Goal: Task Accomplishment & Management: Complete application form

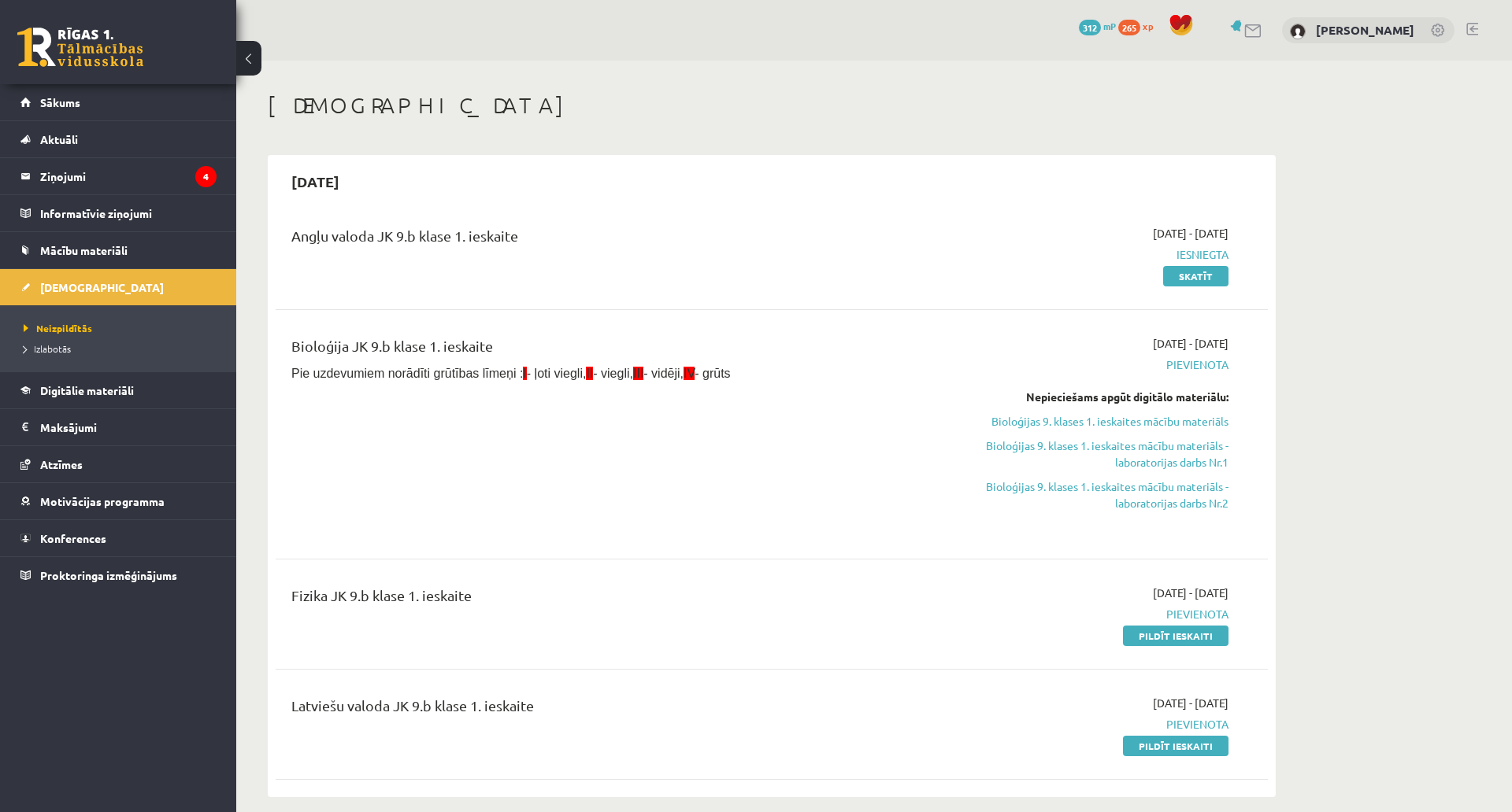
scroll to position [99, 0]
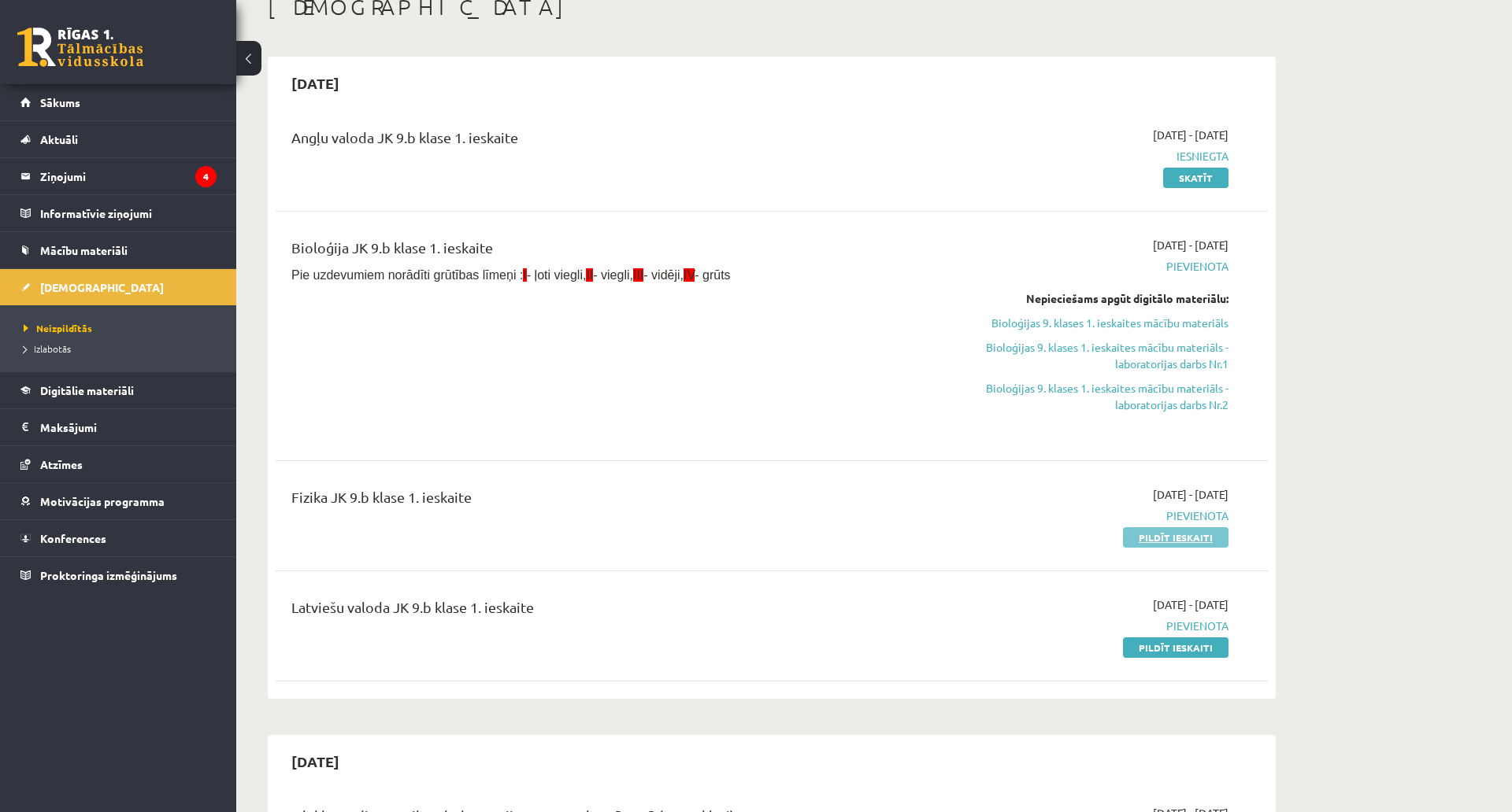
click at [1154, 534] on link "Pildīt ieskaiti" at bounding box center [1175, 537] width 105 height 21
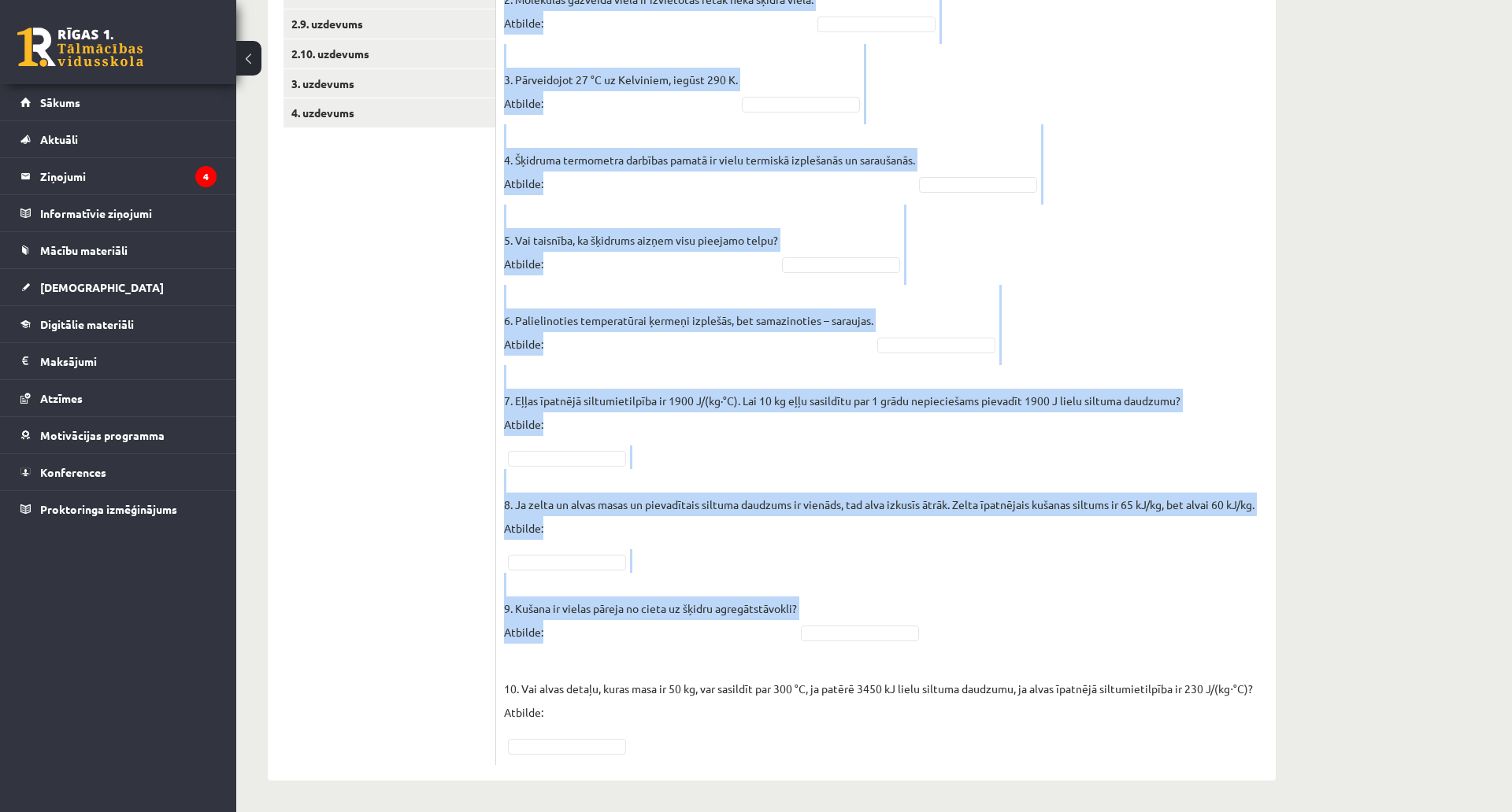
scroll to position [637, 0]
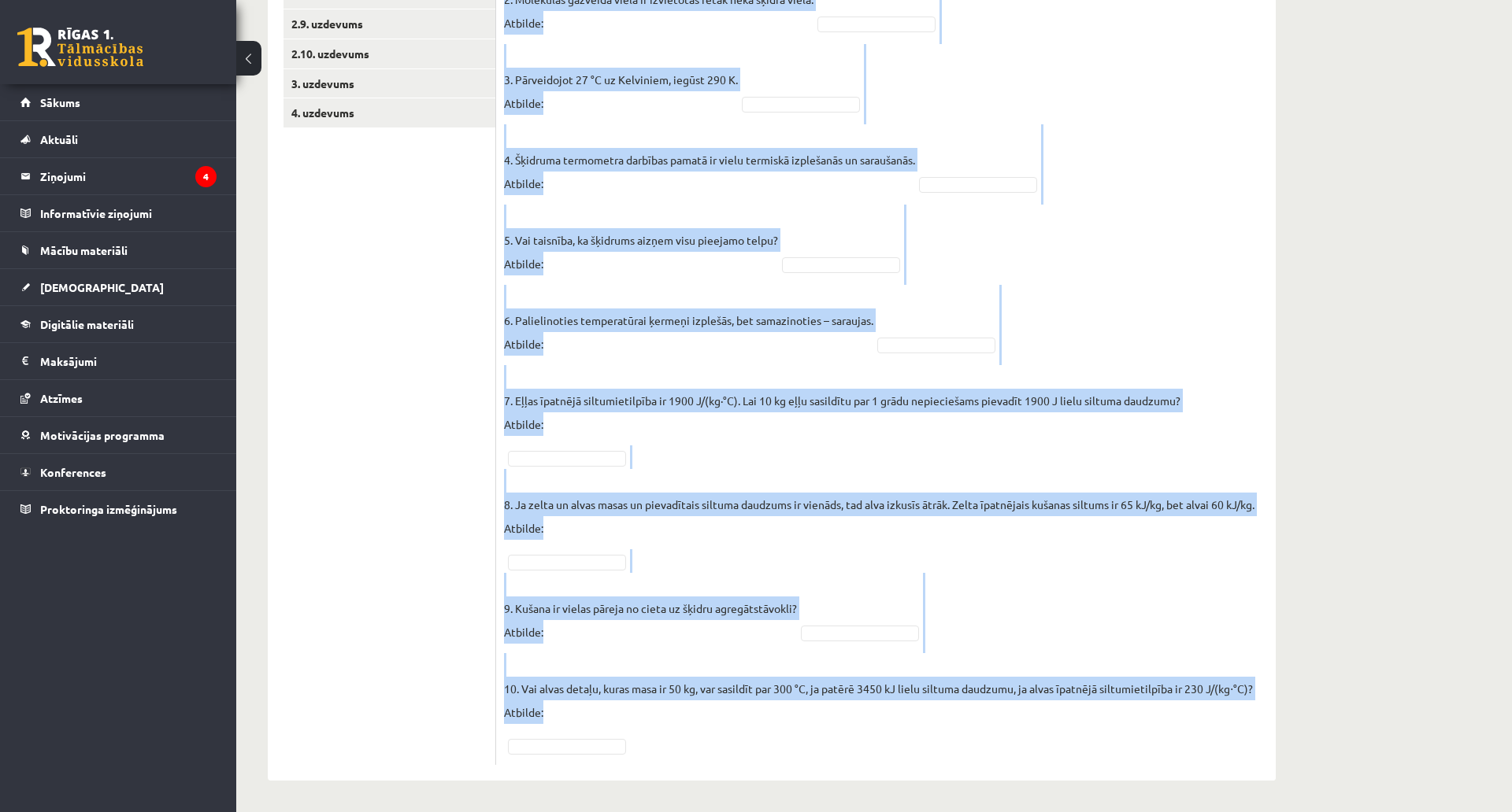
drag, startPoint x: 501, startPoint y: 148, endPoint x: 869, endPoint y: 652, distance: 624.1
click at [869, 652] on div "10p Vai apgalvojums ir patiess? Pieejamie vārdi Jā Jā Jā Nē Jā Nē Nē Nē Jā Jā N…" at bounding box center [886, 253] width 780 height 1055
copy div "Lor ipsumdolors am consect? Adipiscin elits Do Ei Te In Ut La Et Do Ma Al En Ad…"
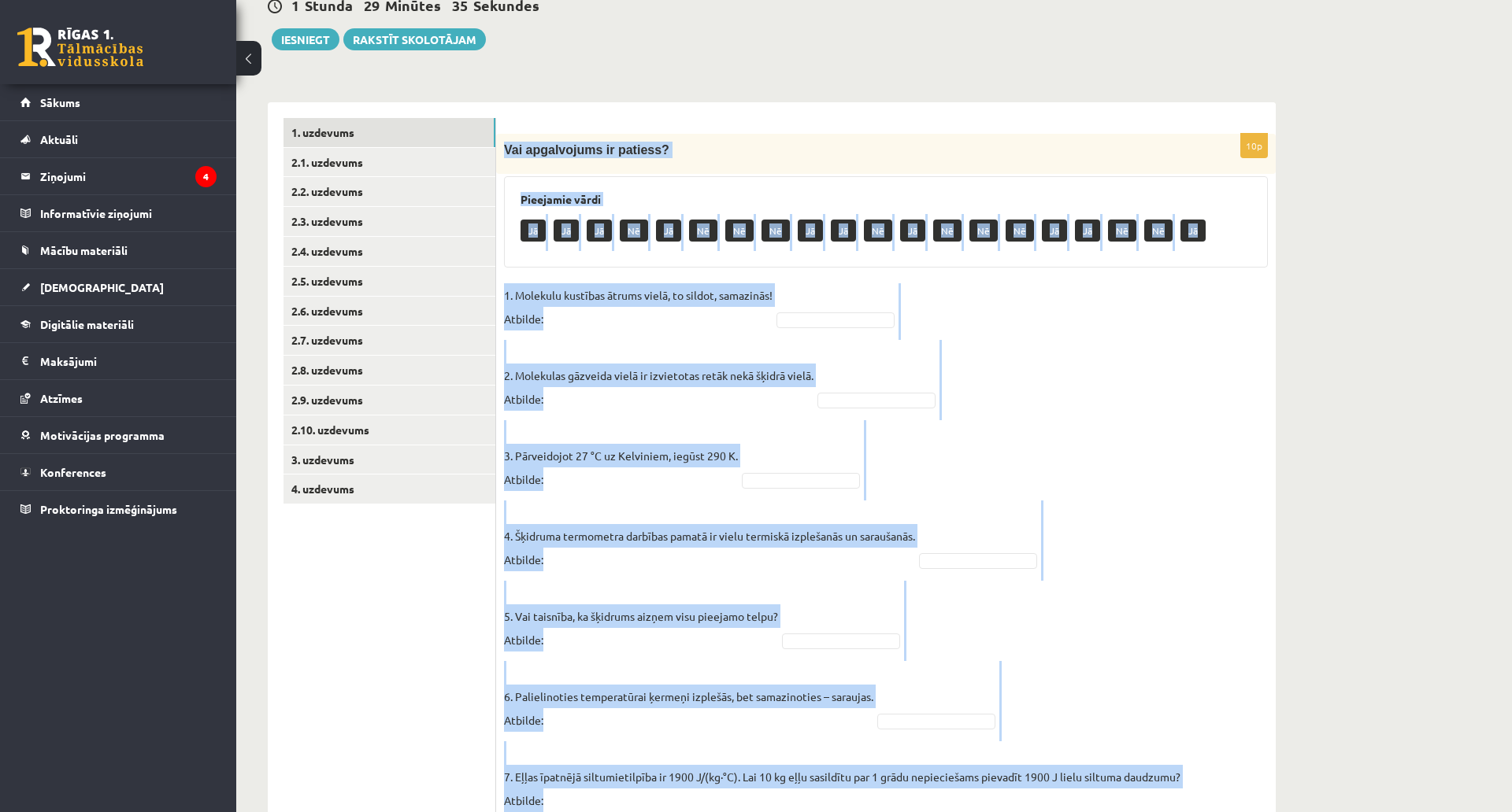
click at [787, 393] on p "2. Molekulas gāzveida vielā ir izvietotas retāk nekā šķidrā vielā. Atbilde:" at bounding box center [659, 375] width 309 height 71
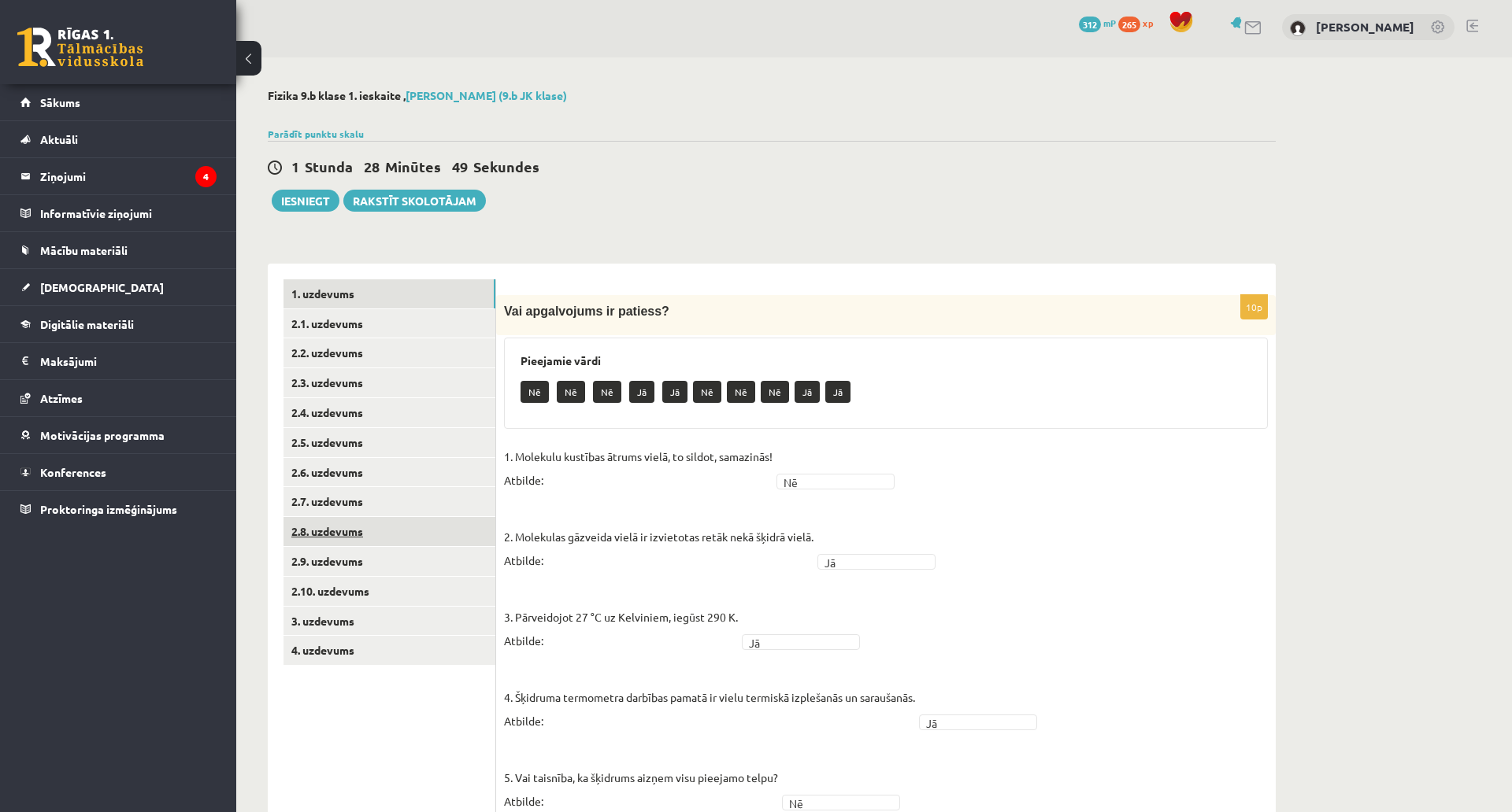
scroll to position [0, 0]
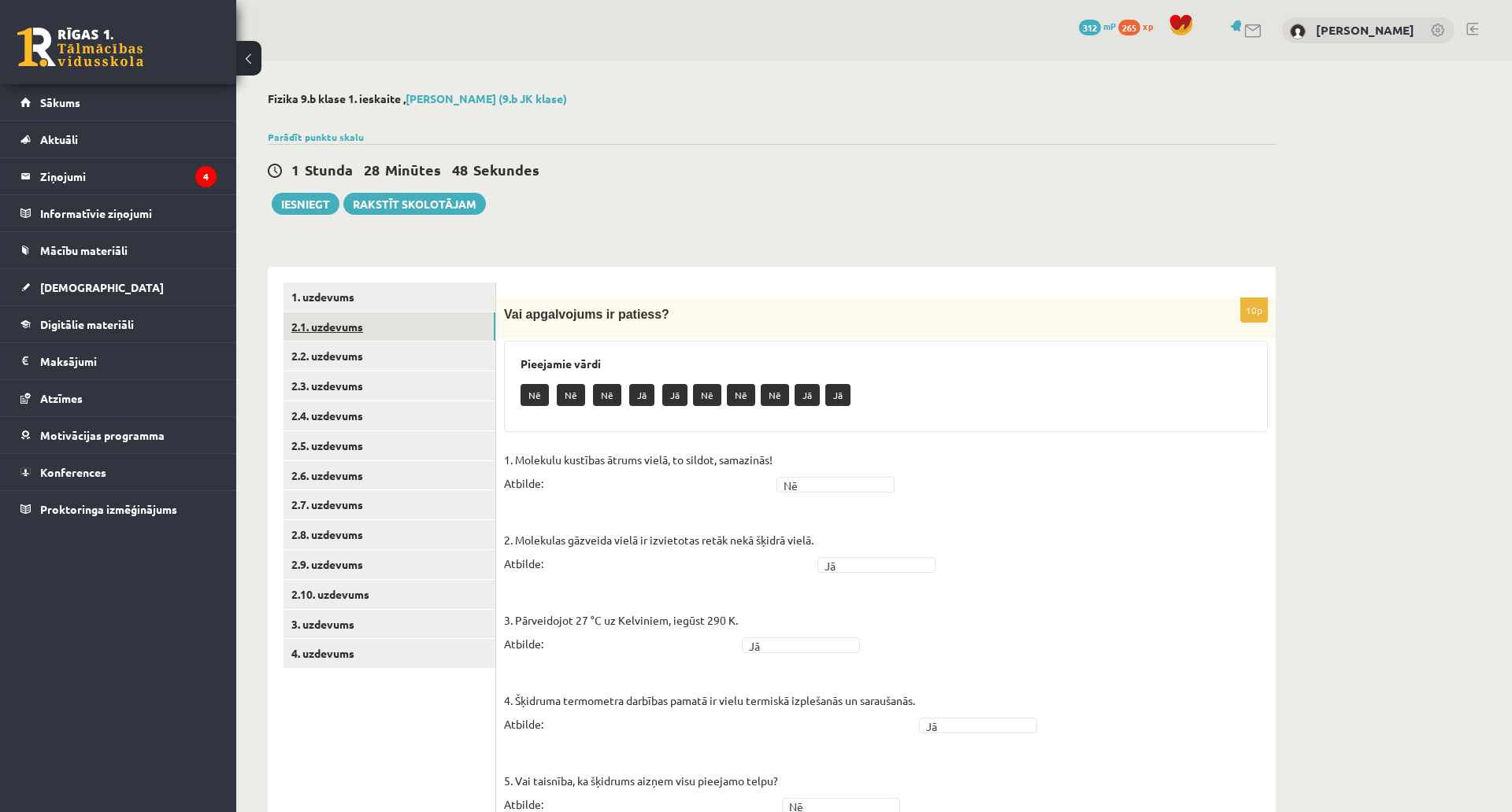
click at [391, 331] on link "2.1. uzdevums" at bounding box center [389, 327] width 212 height 29
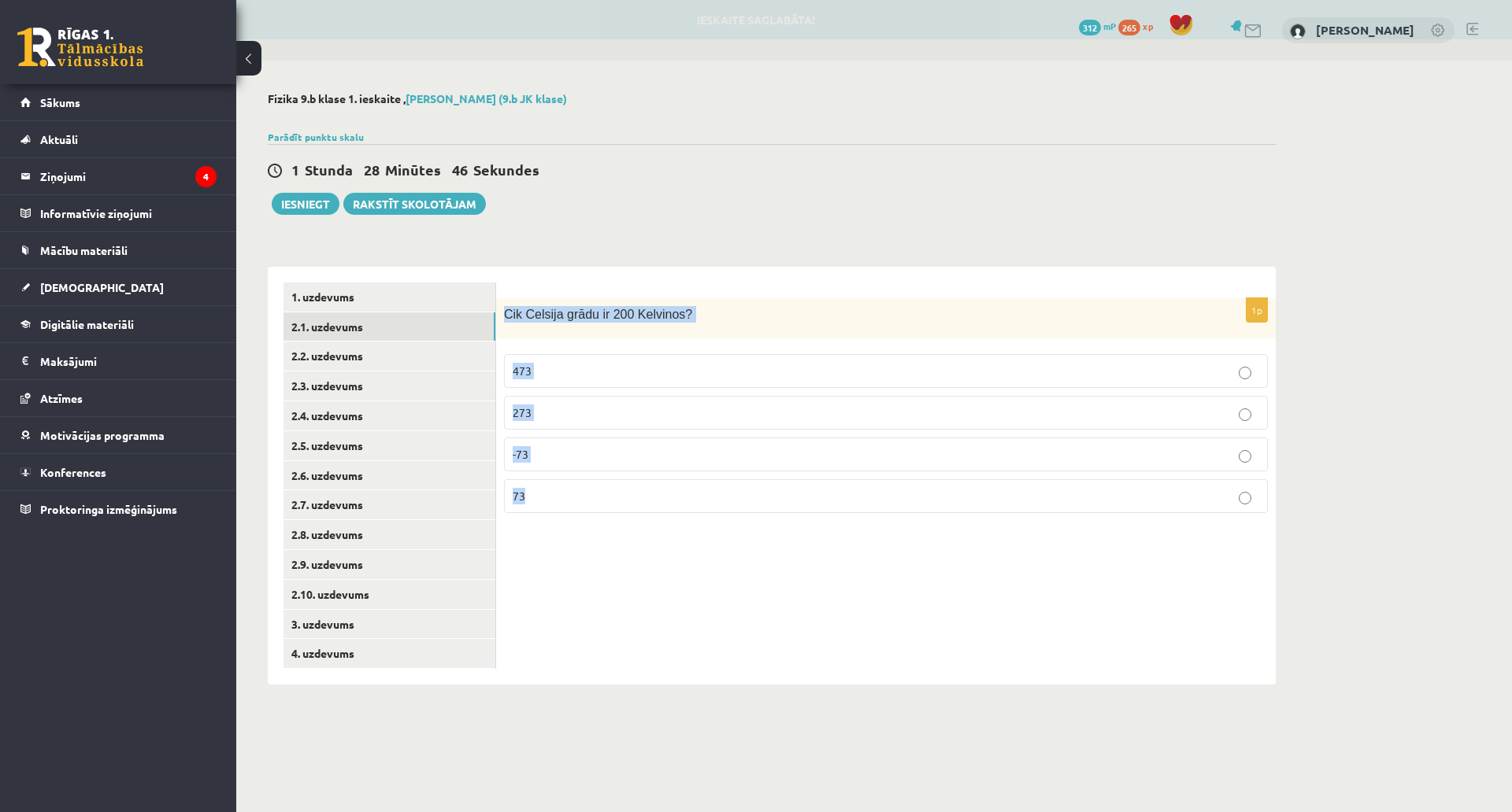
drag, startPoint x: 501, startPoint y: 303, endPoint x: 689, endPoint y: 473, distance: 253.5
click at [689, 473] on div "1p Cik Celsija grādu ir 200 Kelvinos? 473 273 -73 73" at bounding box center [886, 411] width 780 height 227
copy div "Cik Celsija grādu ir 200 Kelvinos? 473 273 -73 73"
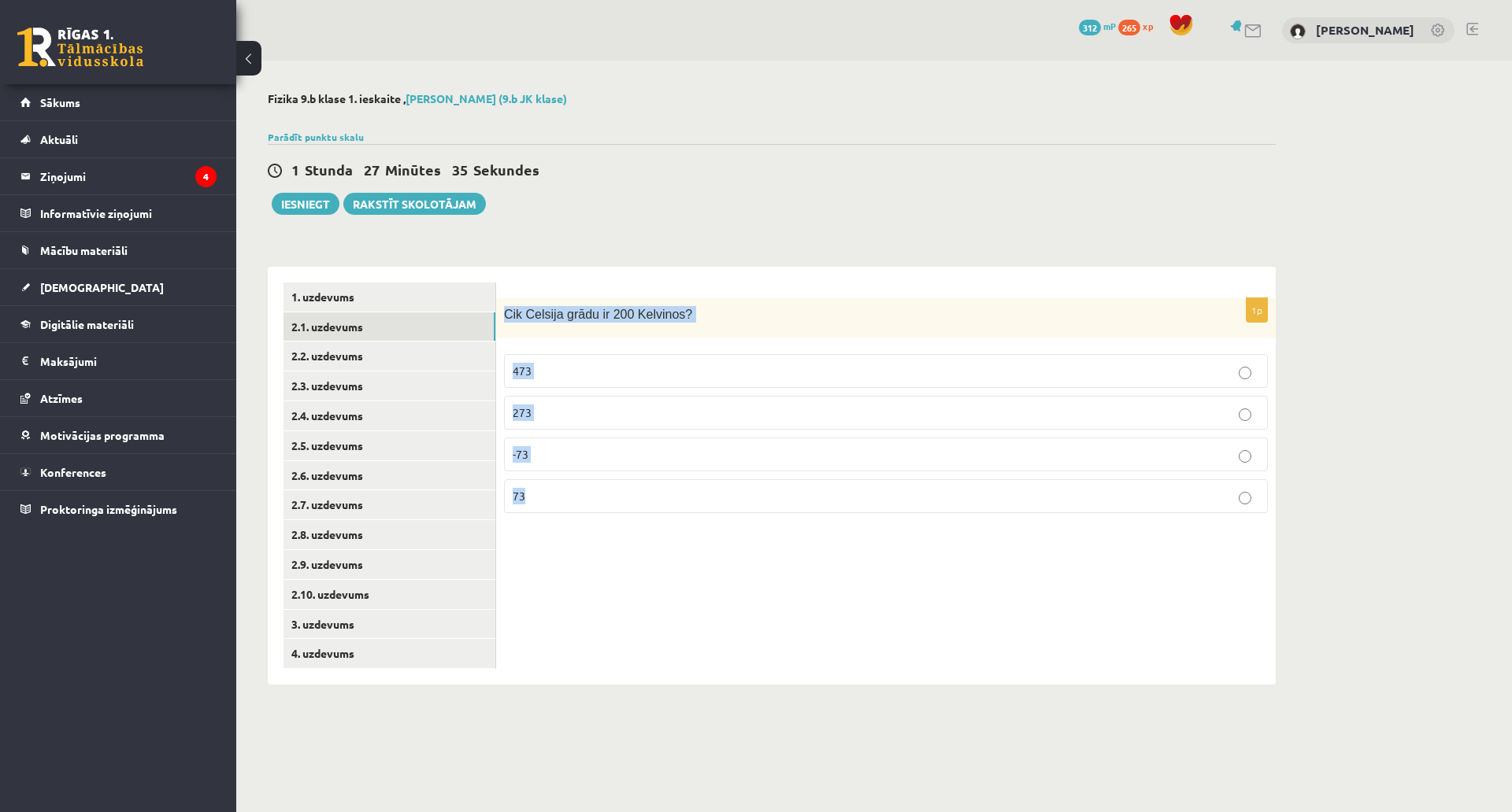
click at [583, 586] on div "1p Cik Celsija grādu ir 200 Kelvinos? 473 273 -73 73" at bounding box center [886, 475] width 780 height 418
click at [535, 466] on label "-73" at bounding box center [886, 455] width 764 height 34
click link "2.2. uzdevums"
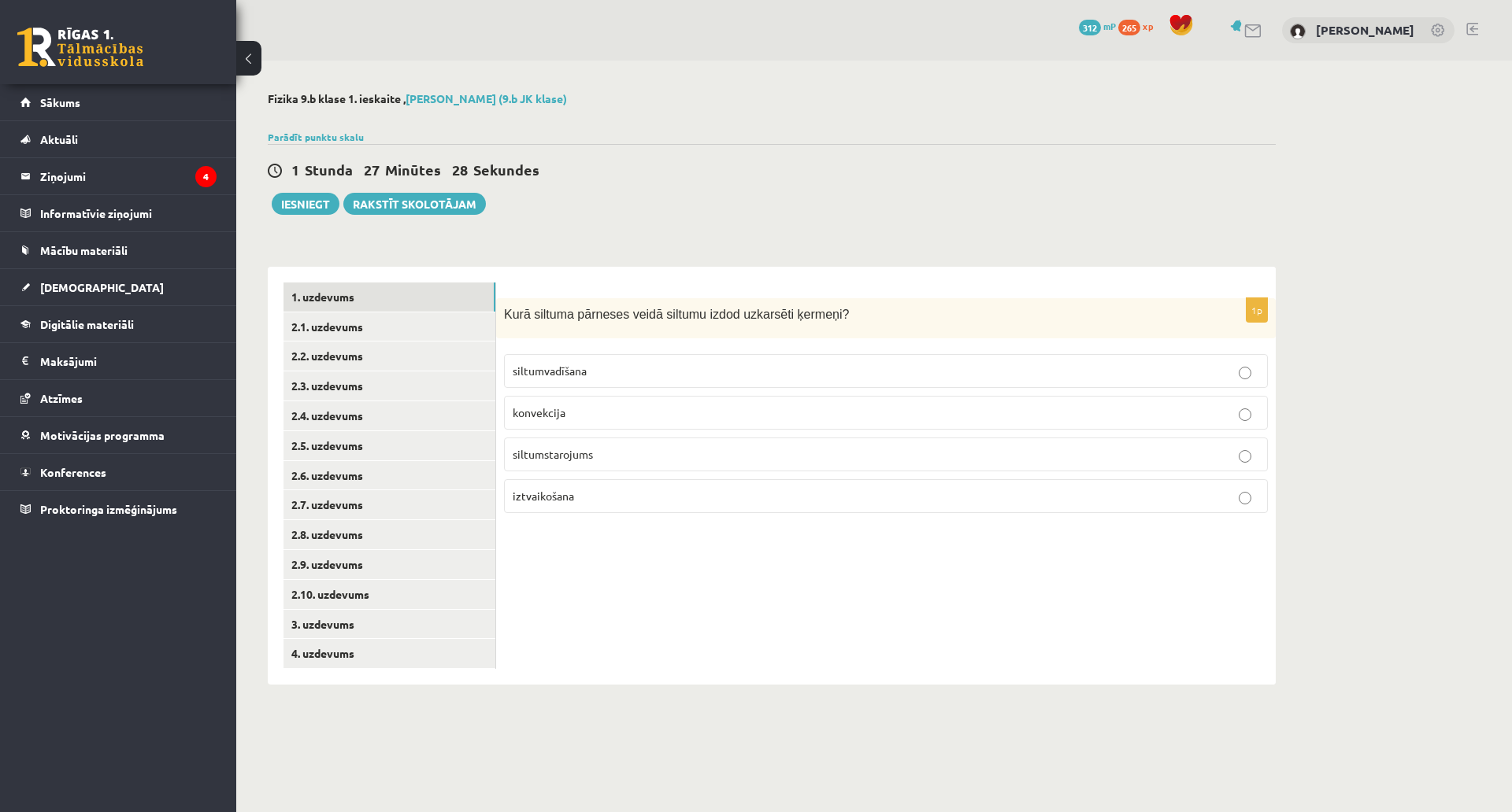
click div "Kurā siltuma pārneses veidā siltumu izdod uzkarsēti ķermeņi?"
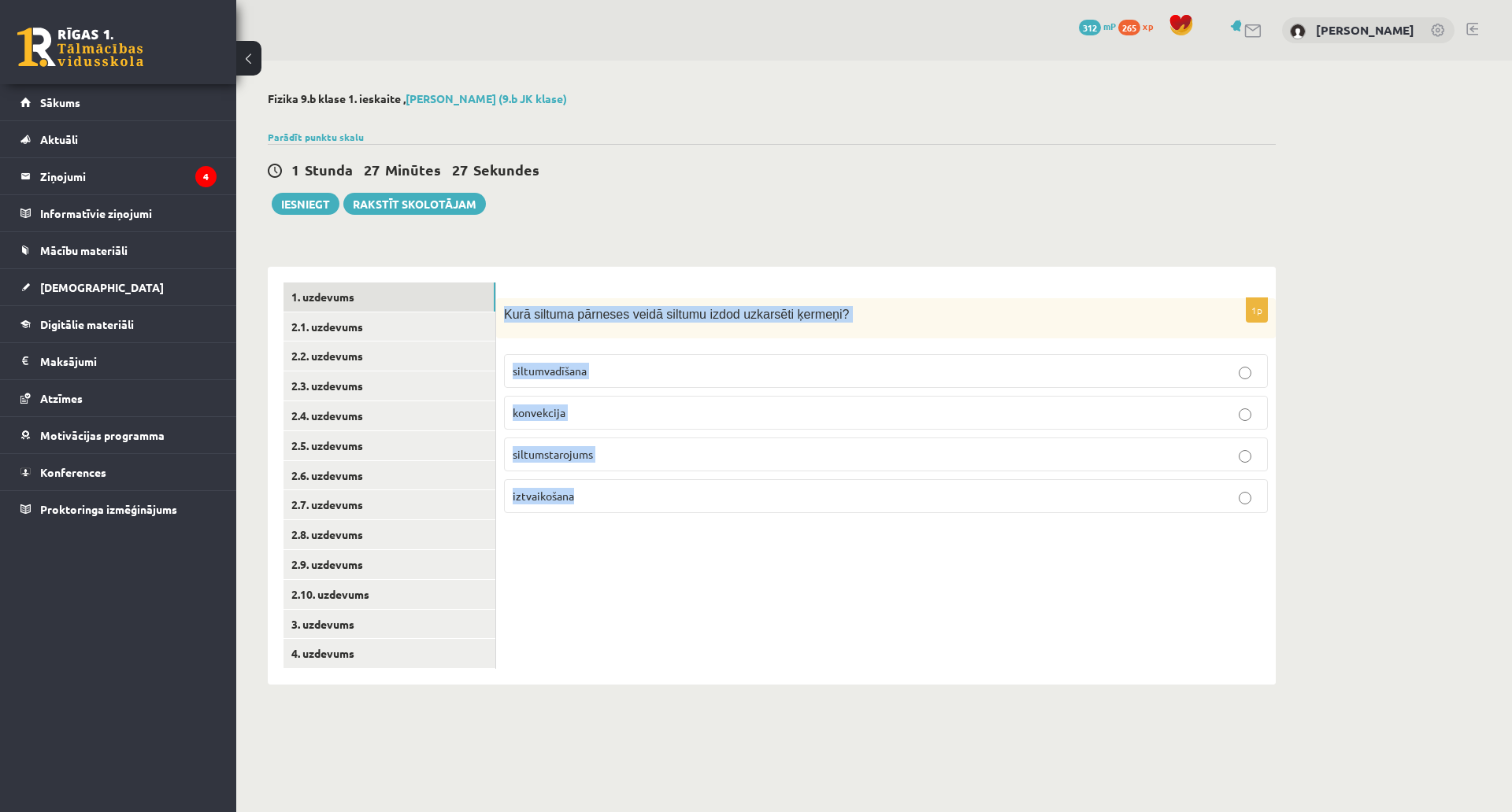
drag, startPoint x: 503, startPoint y: 313, endPoint x: 635, endPoint y: 485, distance: 216.8
click div "1p Kurā siltuma pārneses veidā siltumu izdod uzkarsēti ķermeņi? siltumvadīšana …"
copy div "Kurā siltuma pārneses veidā siltumu izdod uzkarsēti ķermeņi? siltumvadīšana kon…"
click span "siltumstarojums"
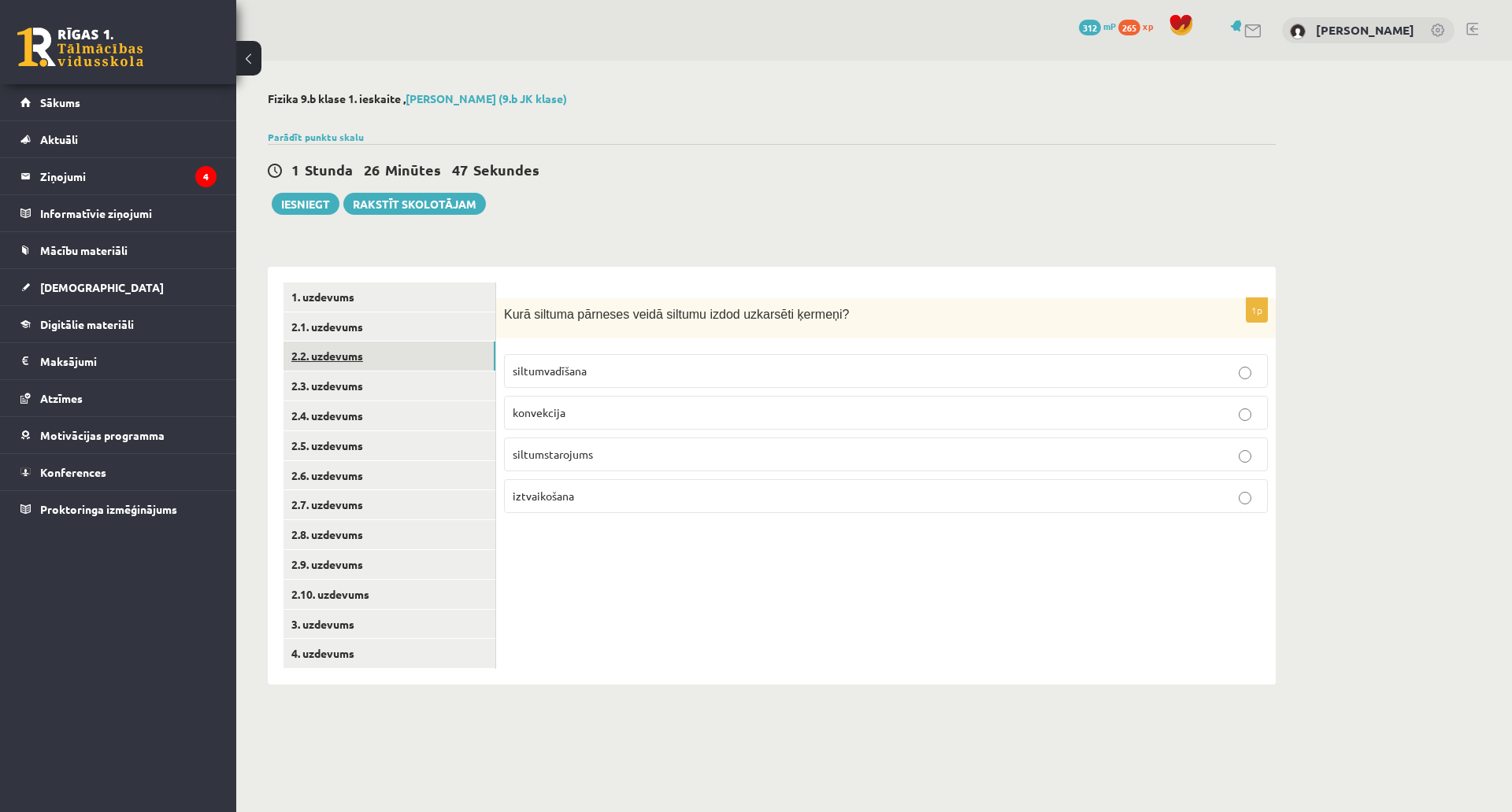
click link "2.2. uzdevums"
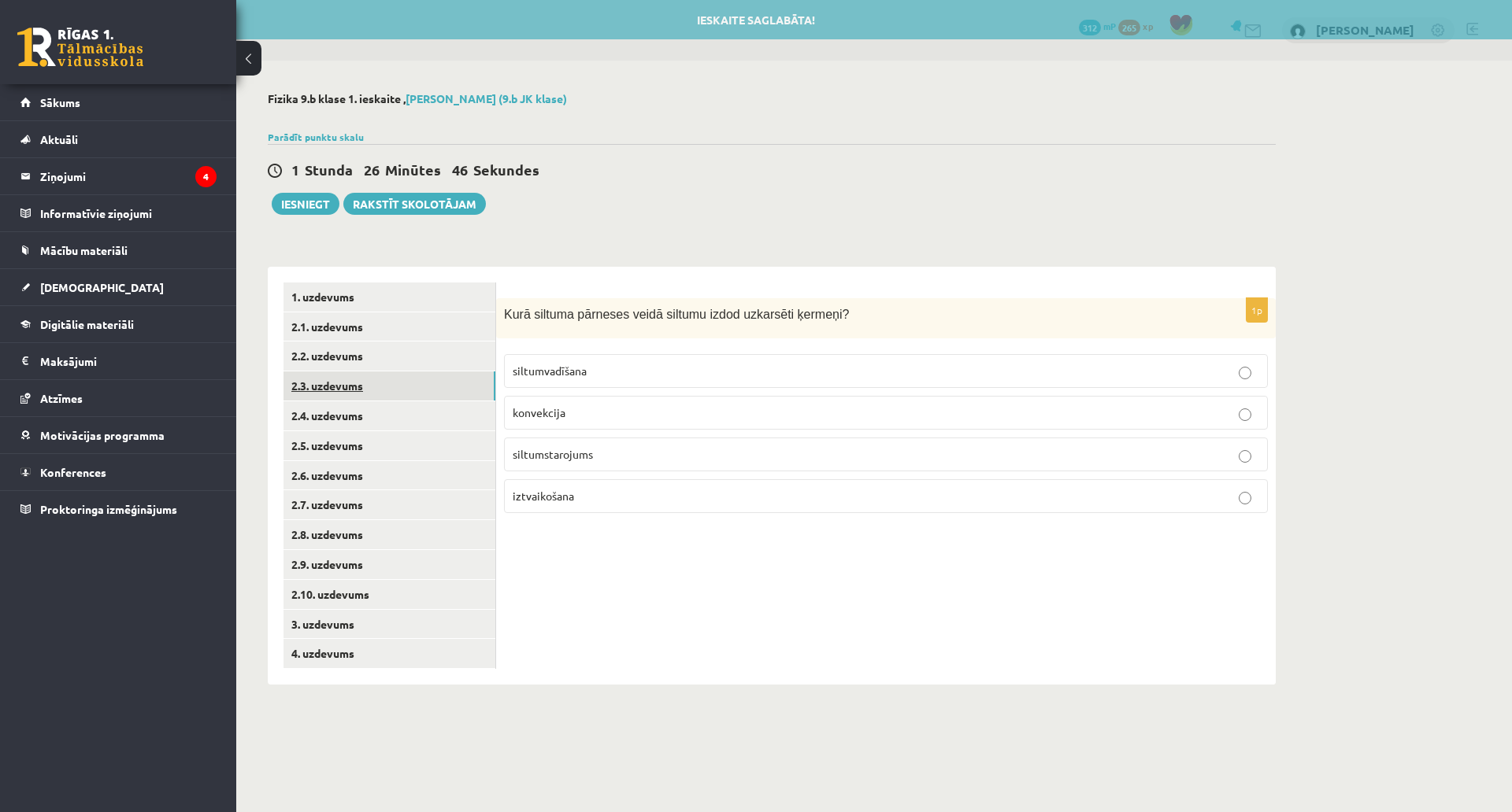
click link "2.3. uzdevums"
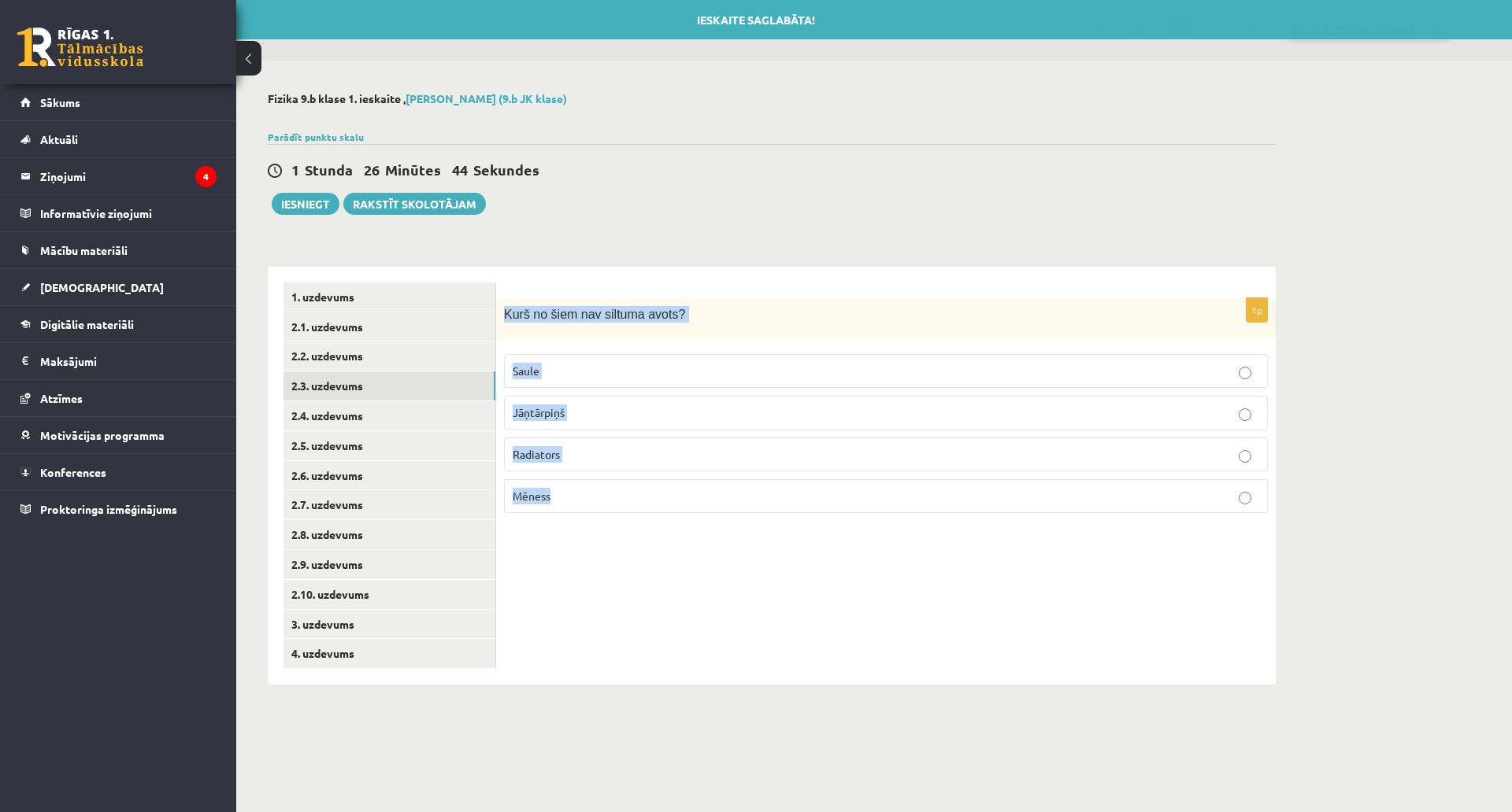
drag, startPoint x: 507, startPoint y: 313, endPoint x: 641, endPoint y: 497, distance: 227.6
click div "1p Kurš no šiem nav siltuma avots? Saule Jāņtārpiņš Radiators Mēness"
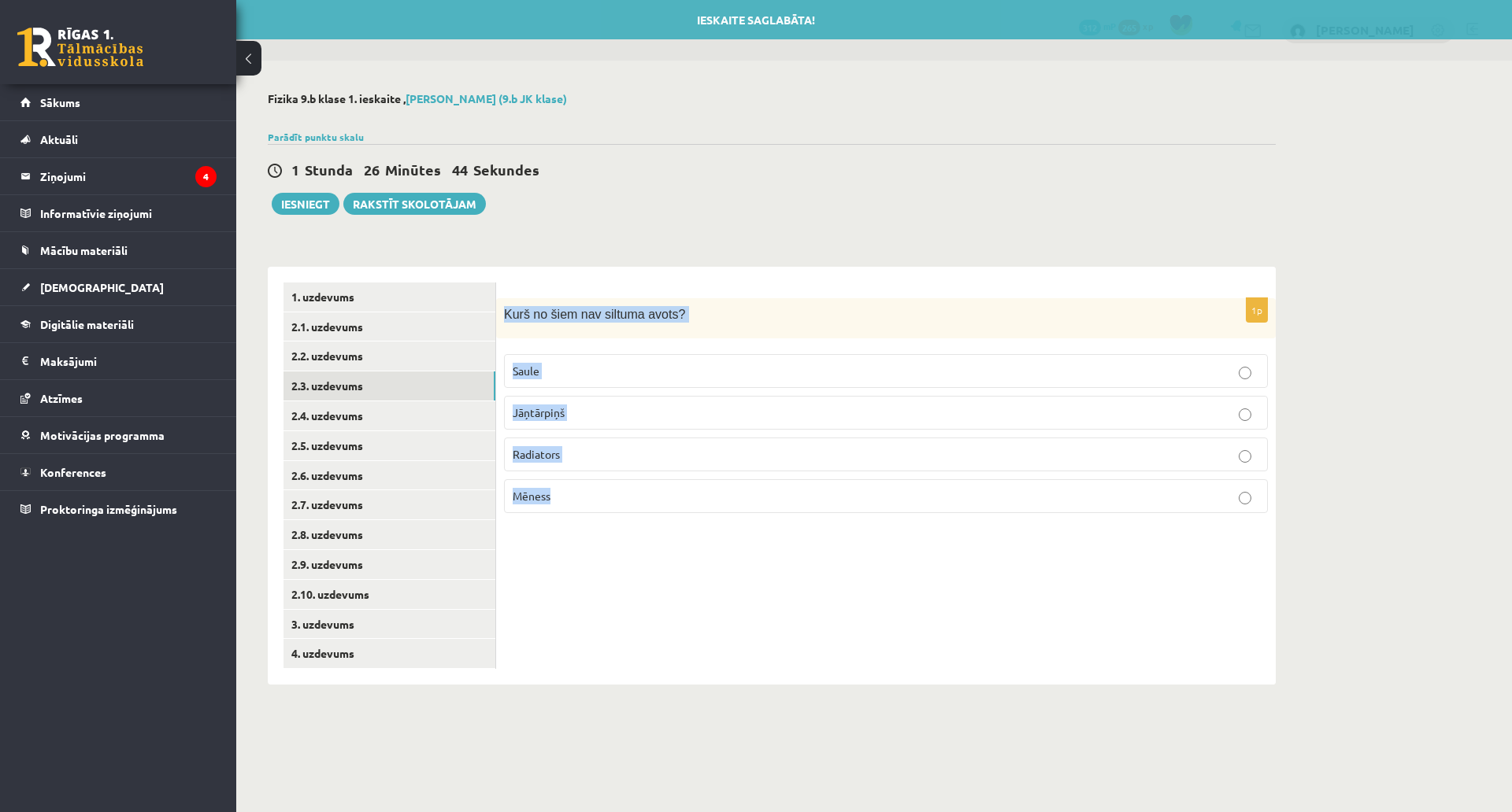
copy div "Kurš no šiem nav siltuma avots? [PERSON_NAME] Radiators Mēness"
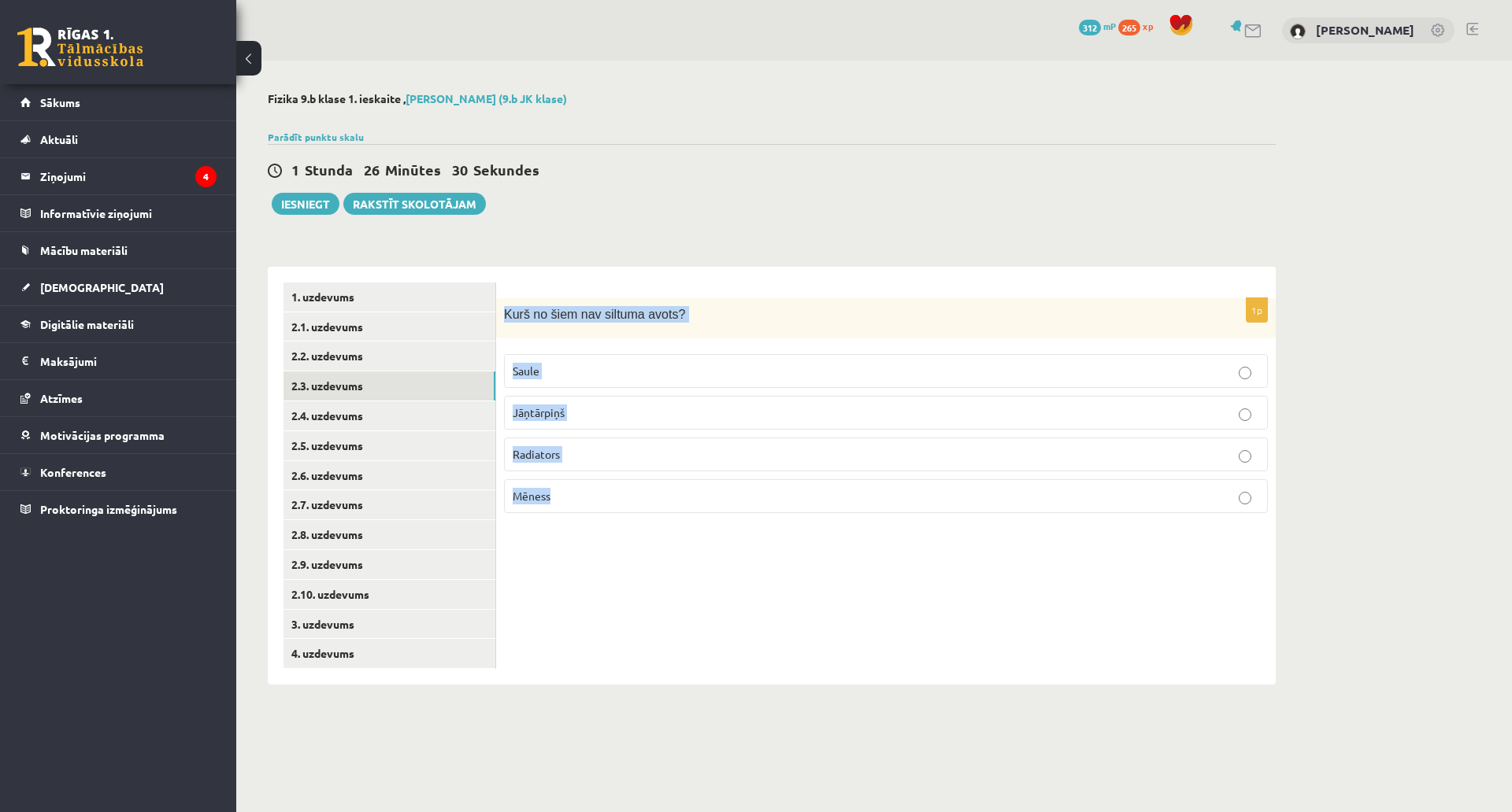
click span "Mēness"
click link "2.4. uzdevums"
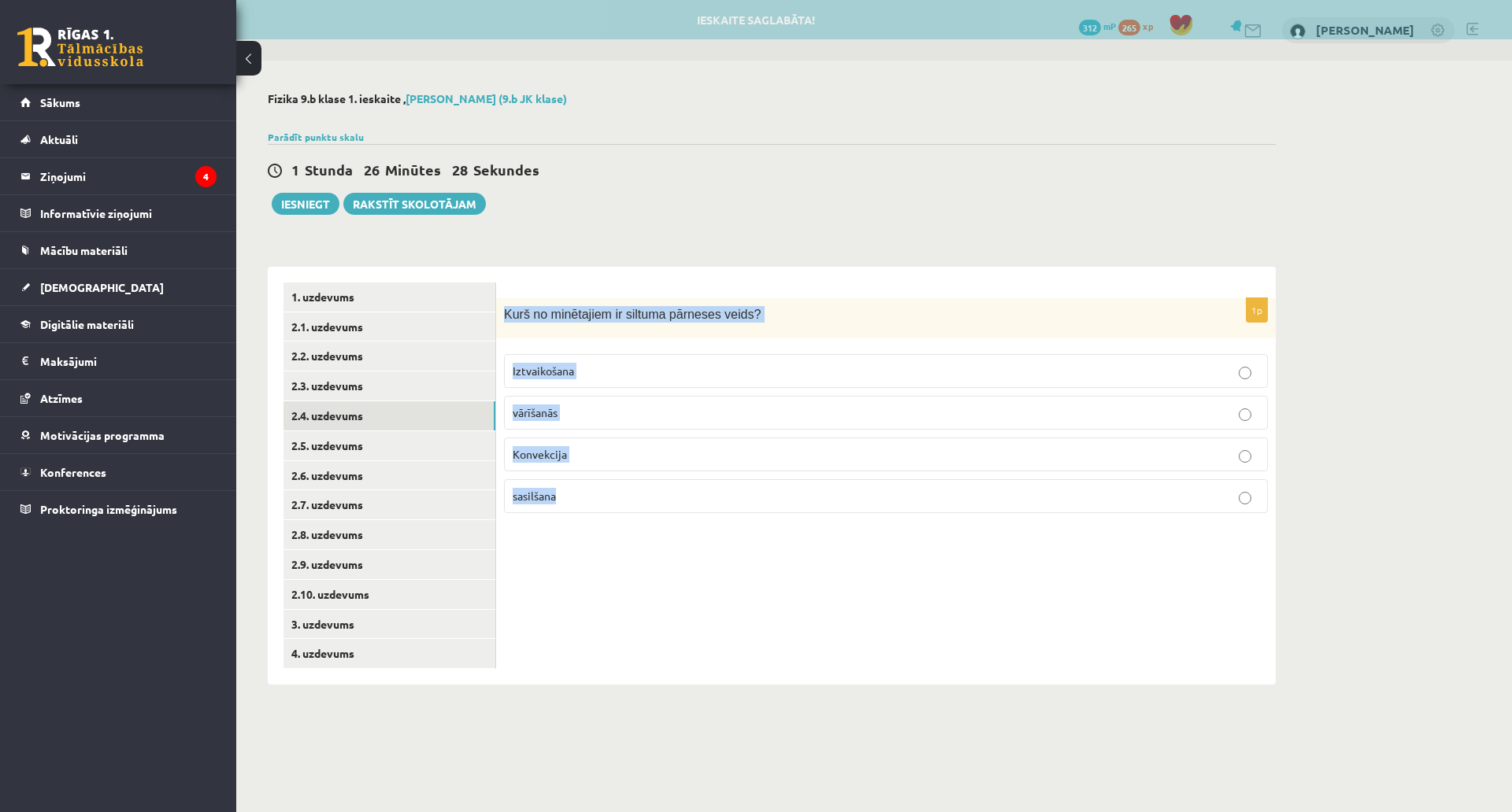
drag, startPoint x: 505, startPoint y: 321, endPoint x: 646, endPoint y: 493, distance: 222.4
click div "1p Kurš no minētajiem ir siltuma pārneses veids? Iztvaikošana vārīšanās Konvekc…"
copy div "Kurš no minētajiem ir siltuma pārneses veids? Iztvaikošana vārīšanās Konvekcija…"
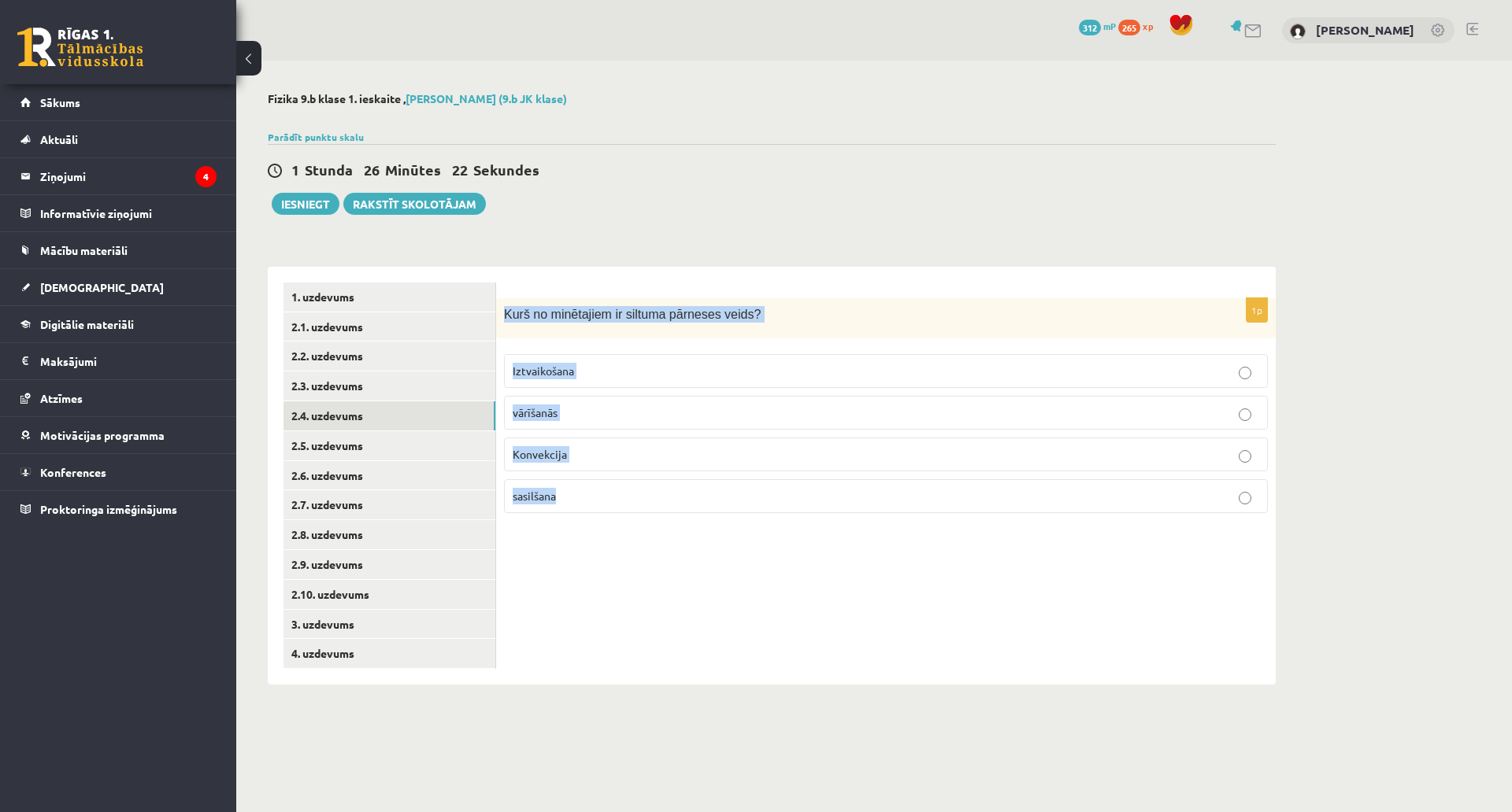
click p "Konvekcija"
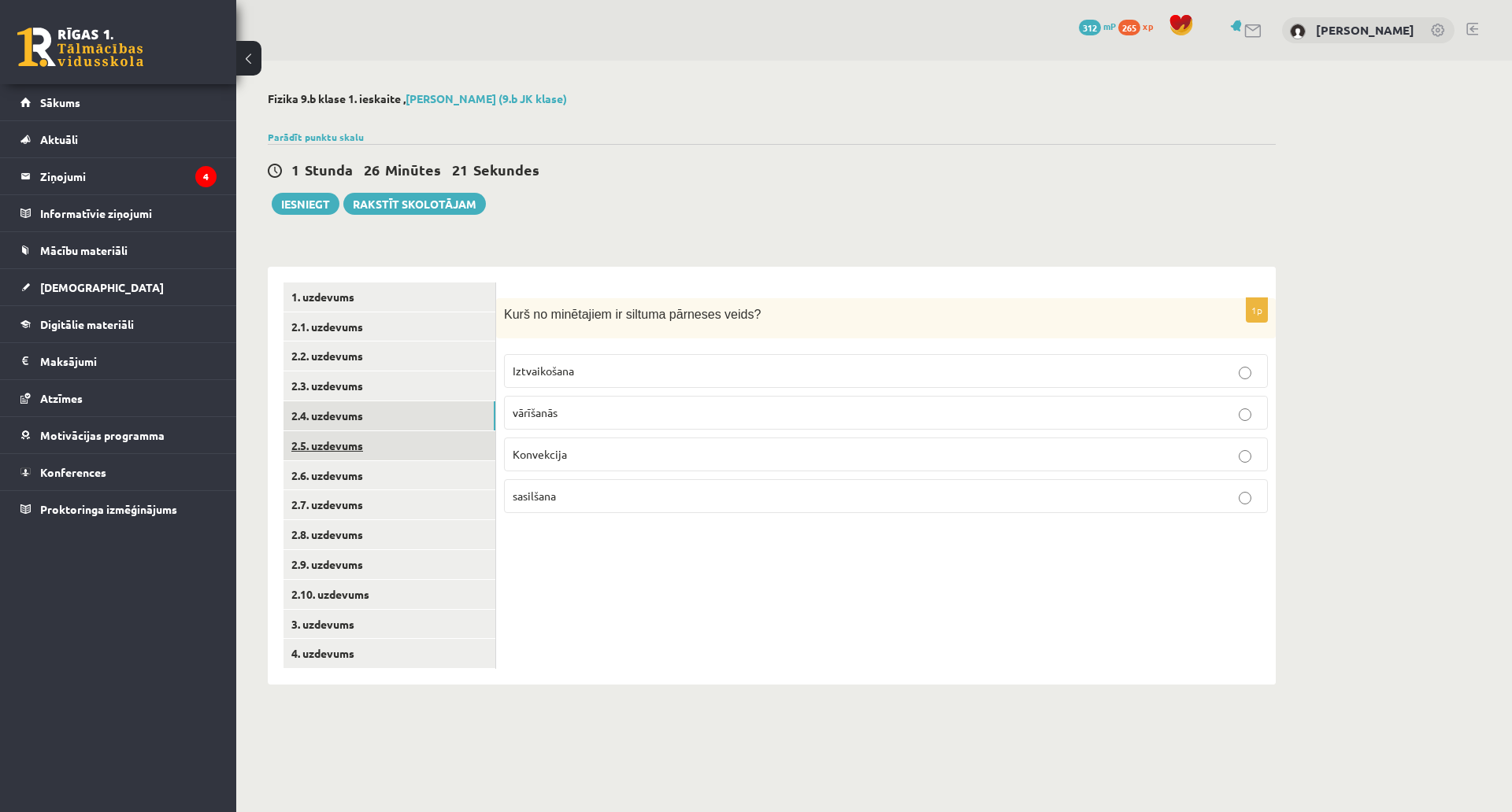
click link "2.5. uzdevums"
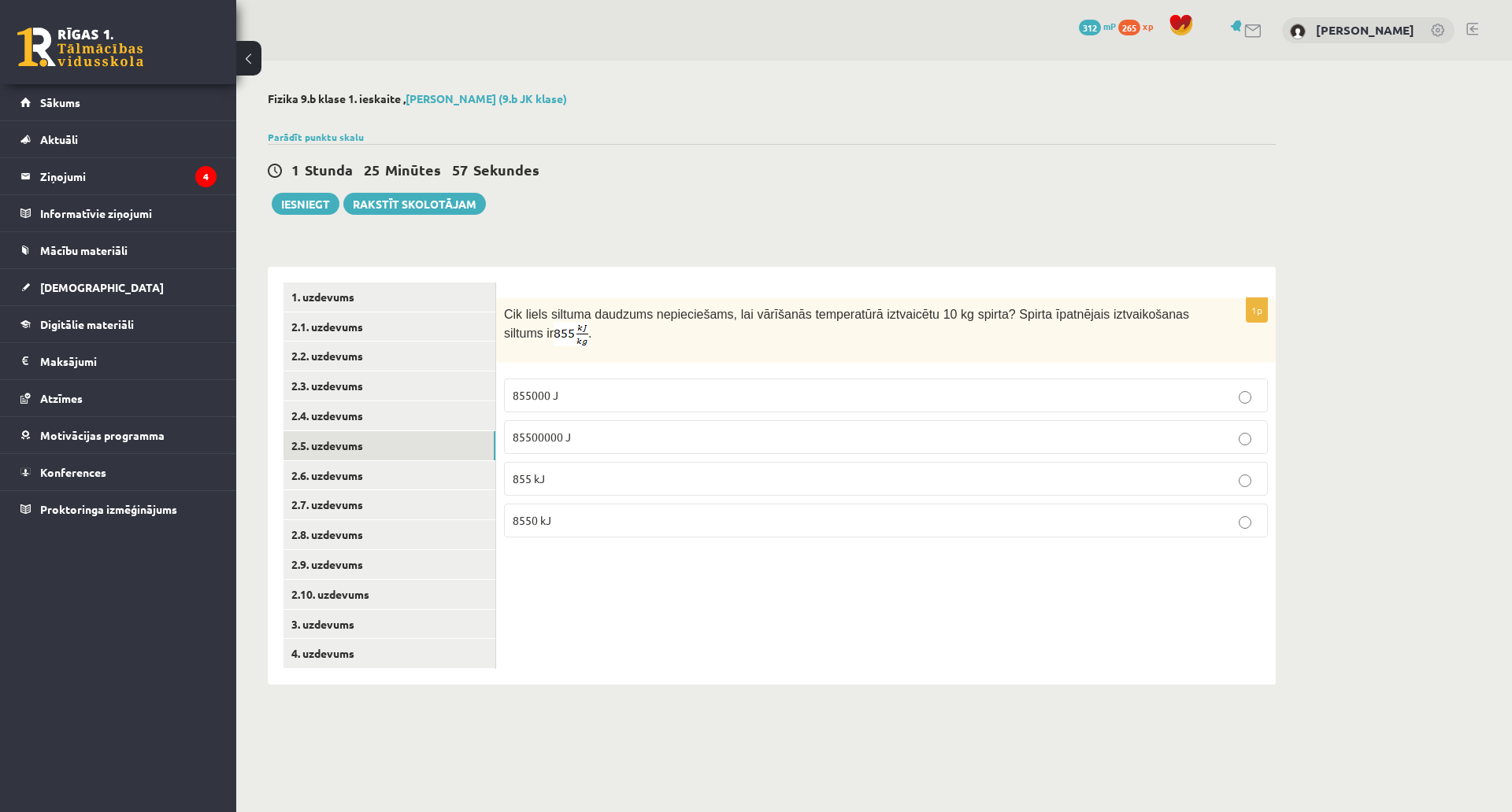
click p "8550 kJ"
click link "2.6. uzdevums"
click p "672"
click link "2.7. uzdevums"
click p "10"
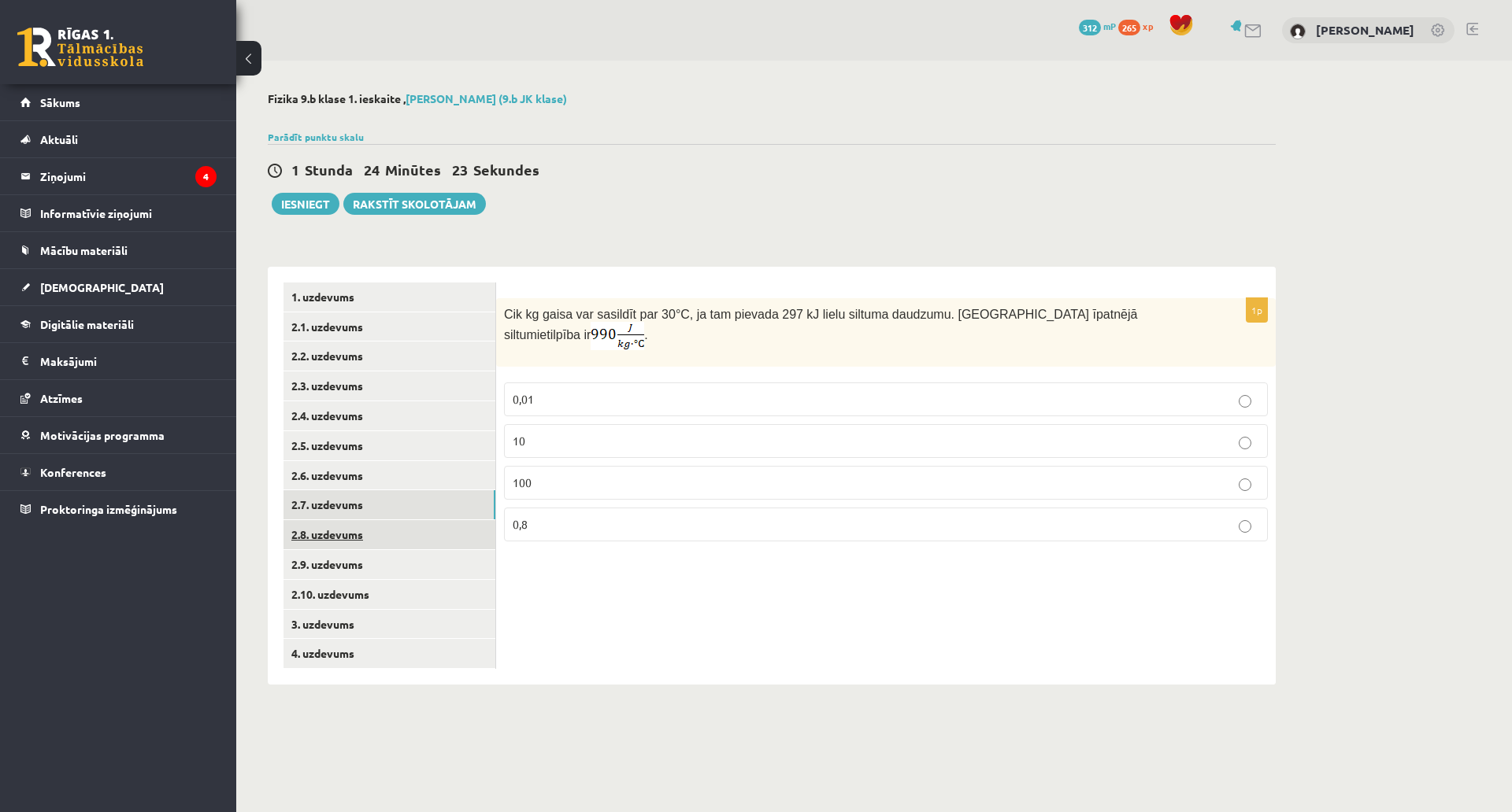
click link "2.8. uzdevums"
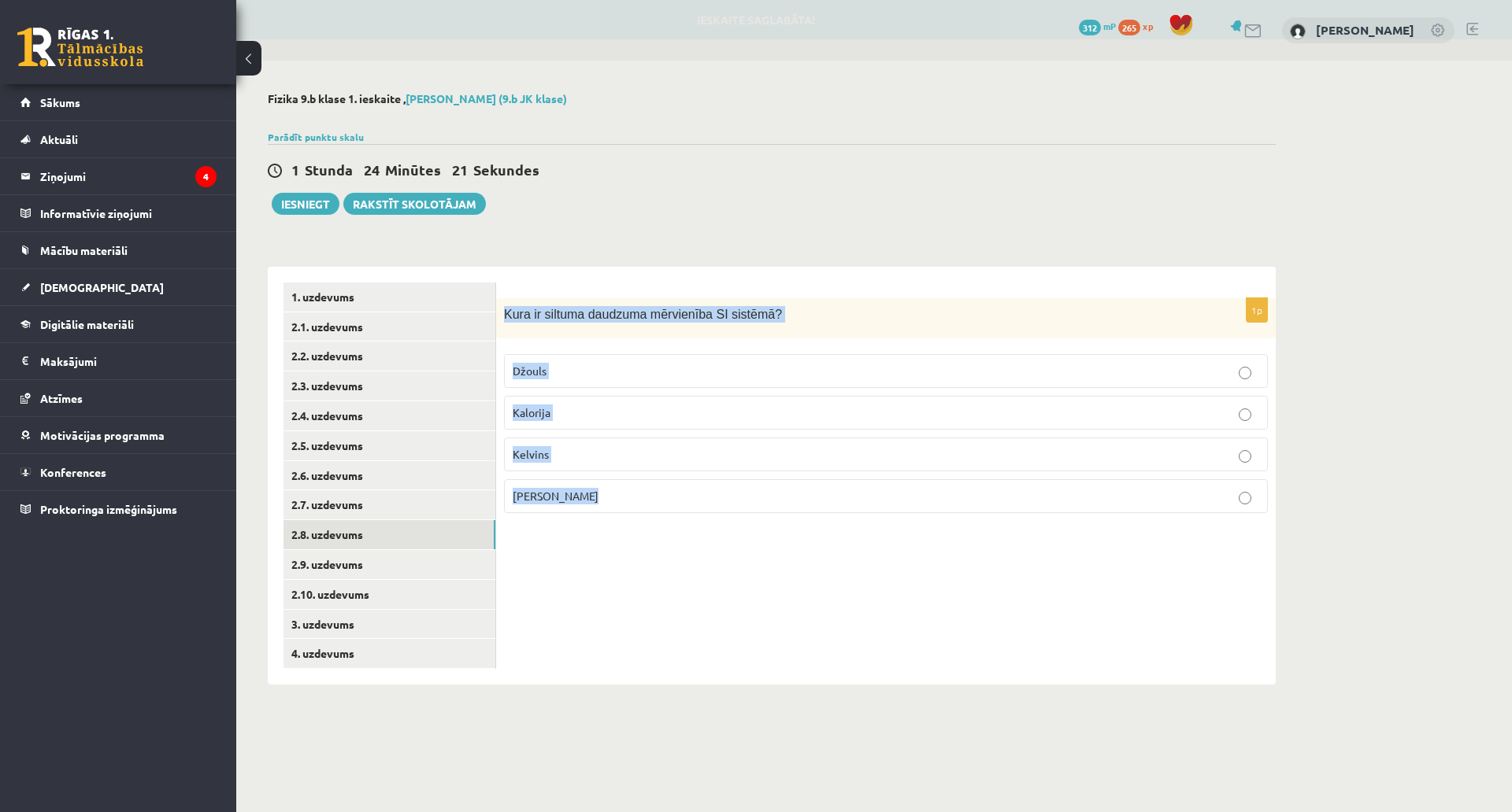
drag, startPoint x: 501, startPoint y: 309, endPoint x: 656, endPoint y: 492, distance: 239.8
click div "1p Kura ir siltuma daudzuma mērvienība SI sistēmā ? [GEOGRAPHIC_DATA] [GEOGRAPH…"
copy div "Kura ir siltuma daudzuma mērvienība SI sistēmā ? [PERSON_NAME] [PERSON_NAME]"
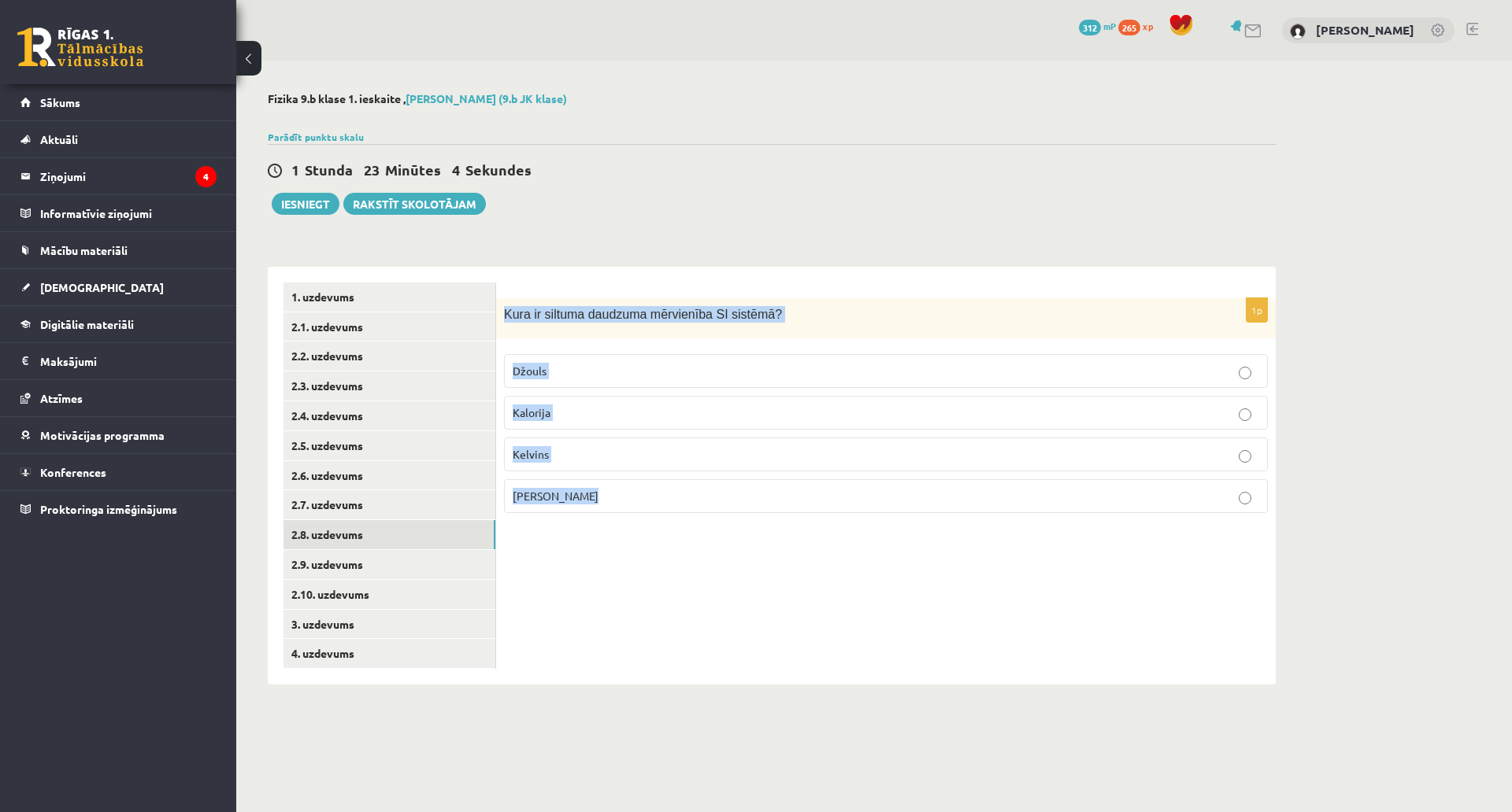
click div "1p Kura ir siltuma daudzuma mērvienība SI sistēmā ? [GEOGRAPHIC_DATA] [GEOGRAPH…"
click span "Džouls"
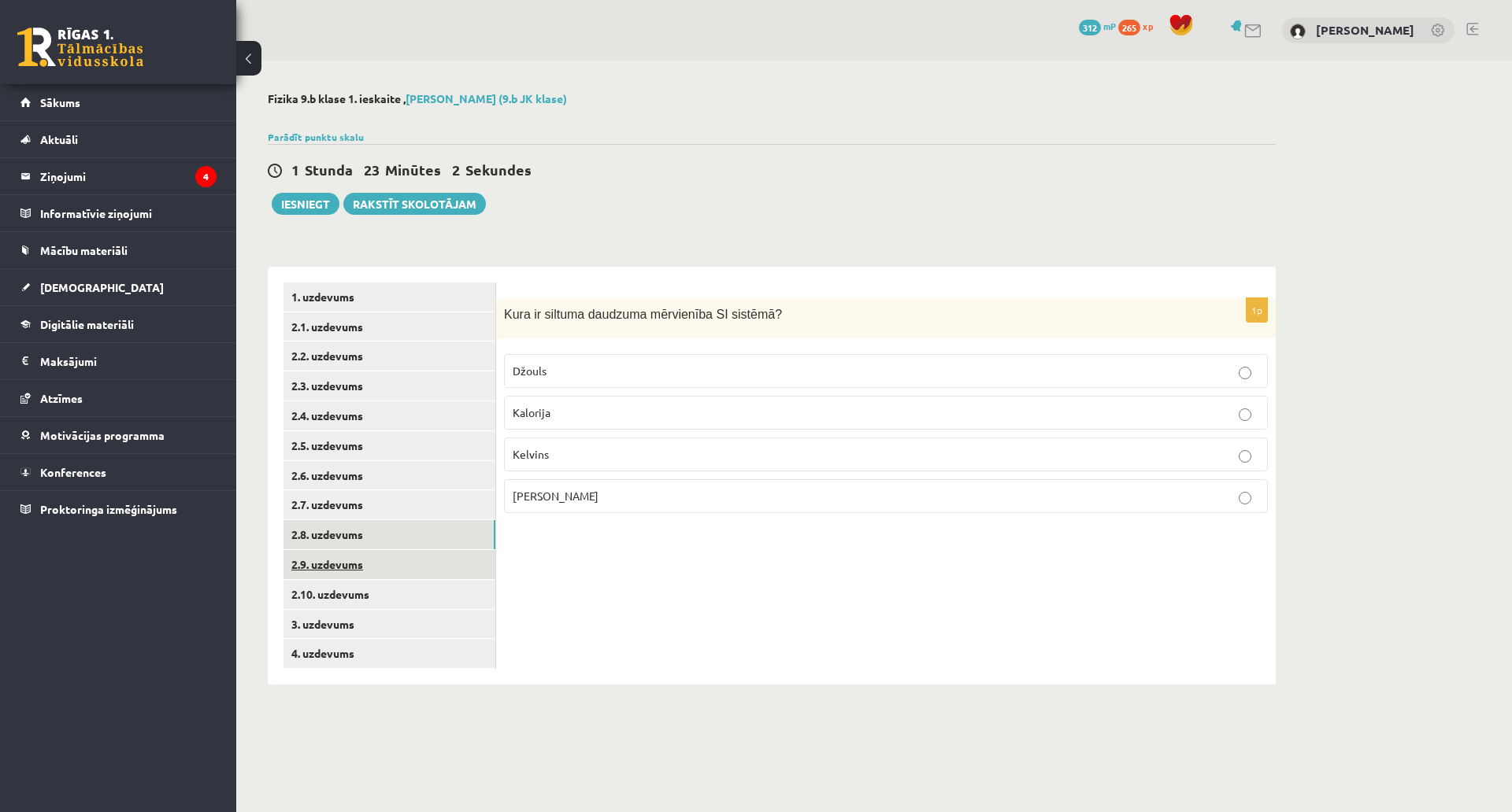
click link "2.9. uzdevums"
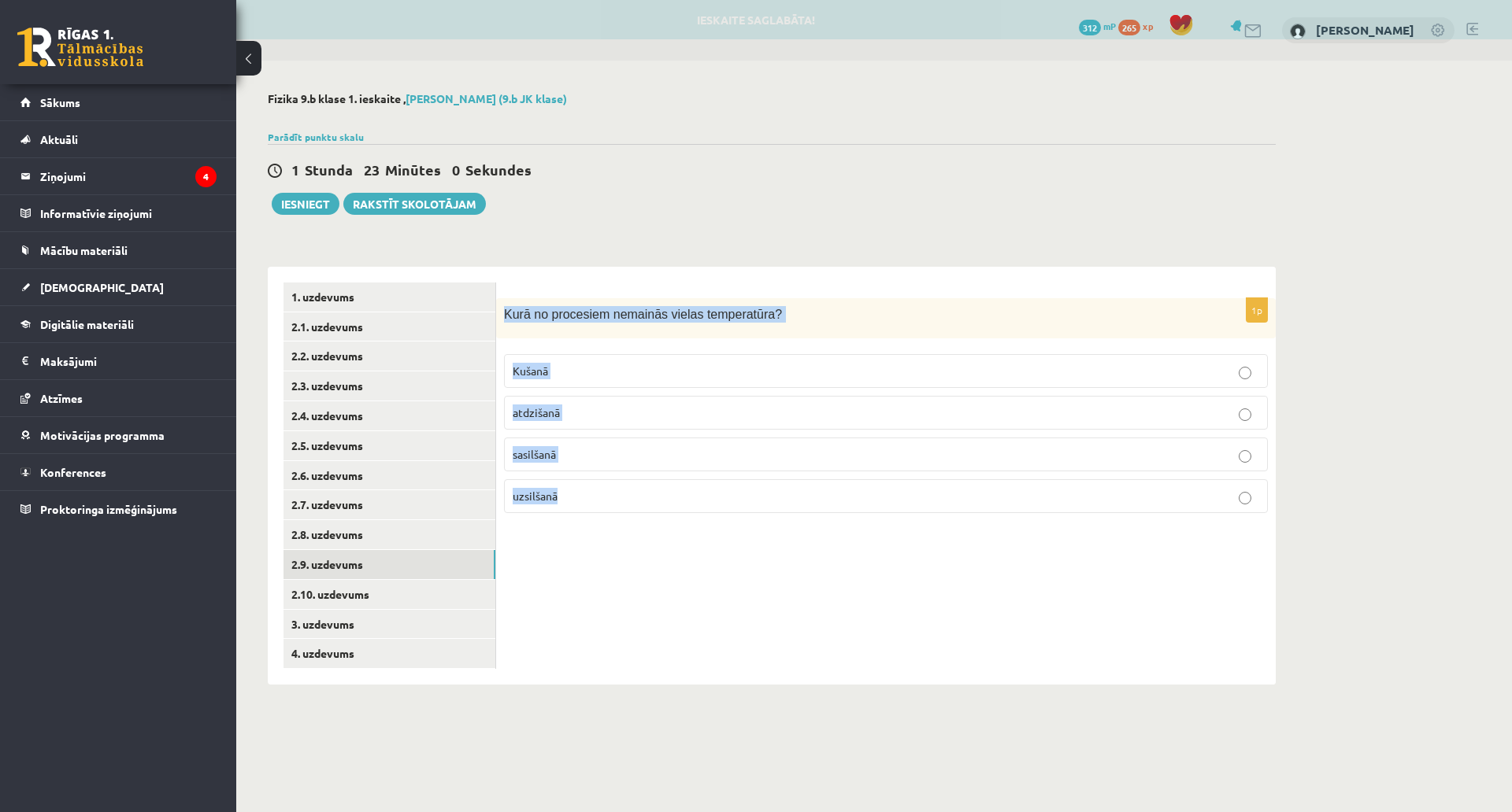
drag, startPoint x: 506, startPoint y: 312, endPoint x: 633, endPoint y: 480, distance: 210.6
click div "1p Kurā no procesiem nemainās vielas temperatūra? Kušanā atdzišanā sasilšanā uz…"
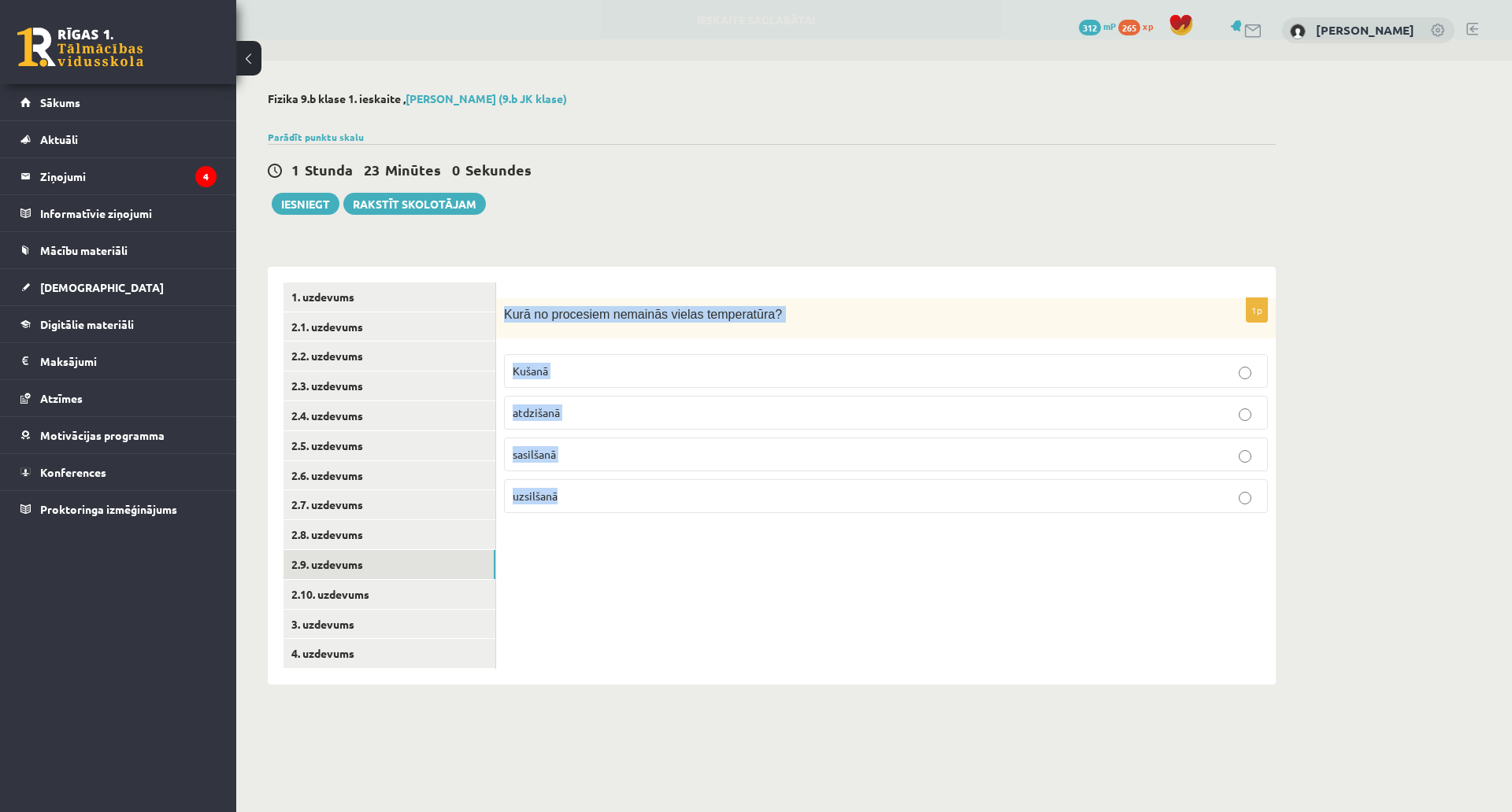
copy div "Kurā no procesiem nemainās vielas temperatūra? Kušanā atdzišanā sasilšanā uzsil…"
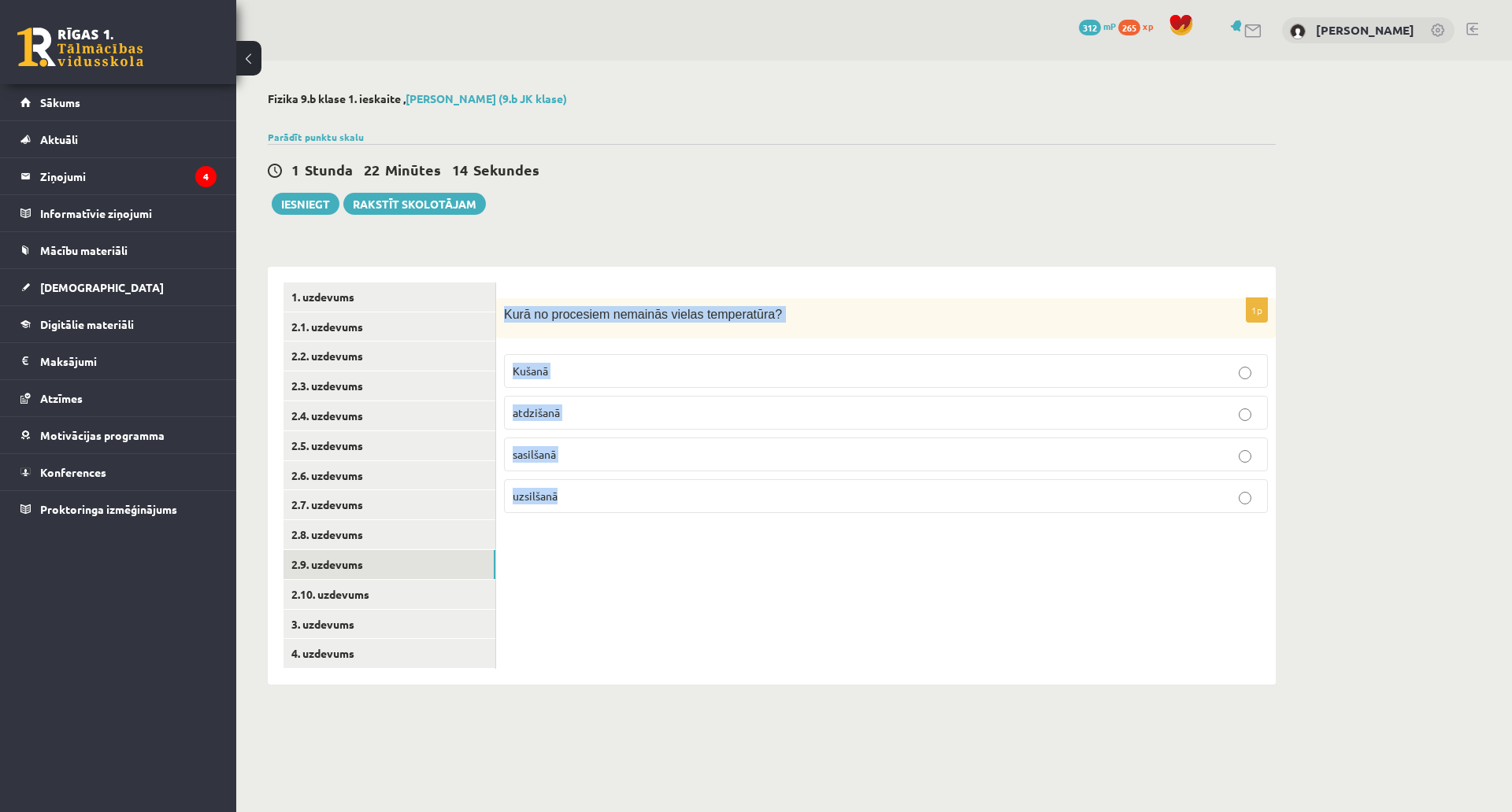
click p "Kušanā"
click link "2.10. uzdevums"
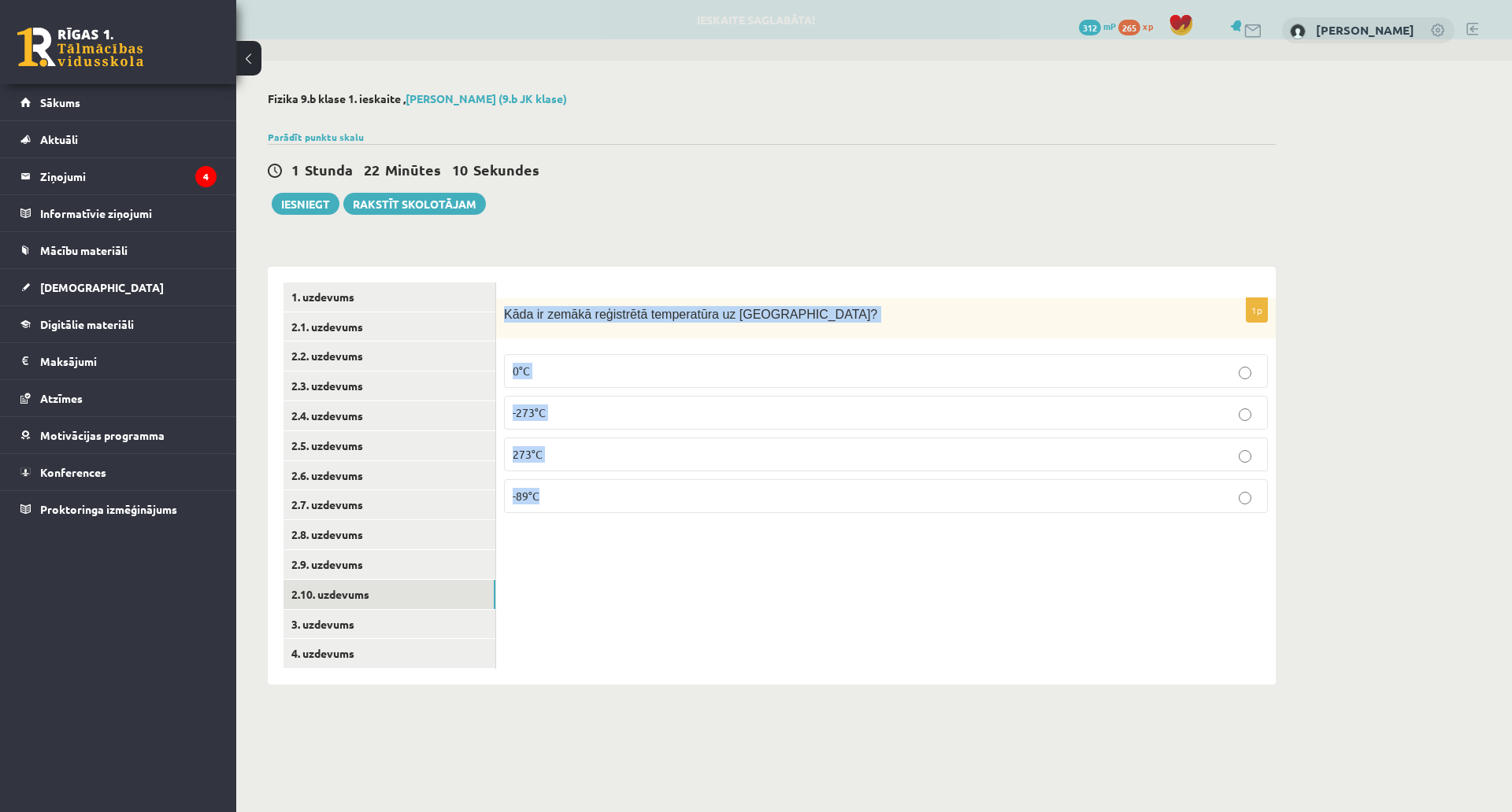
drag, startPoint x: 500, startPoint y: 303, endPoint x: 657, endPoint y: 486, distance: 241.1
click div "1p Kāda ir zemākā reģistrētā temperatūra uz [GEOGRAPHIC_DATA]? 0°C -273°C 273°C…"
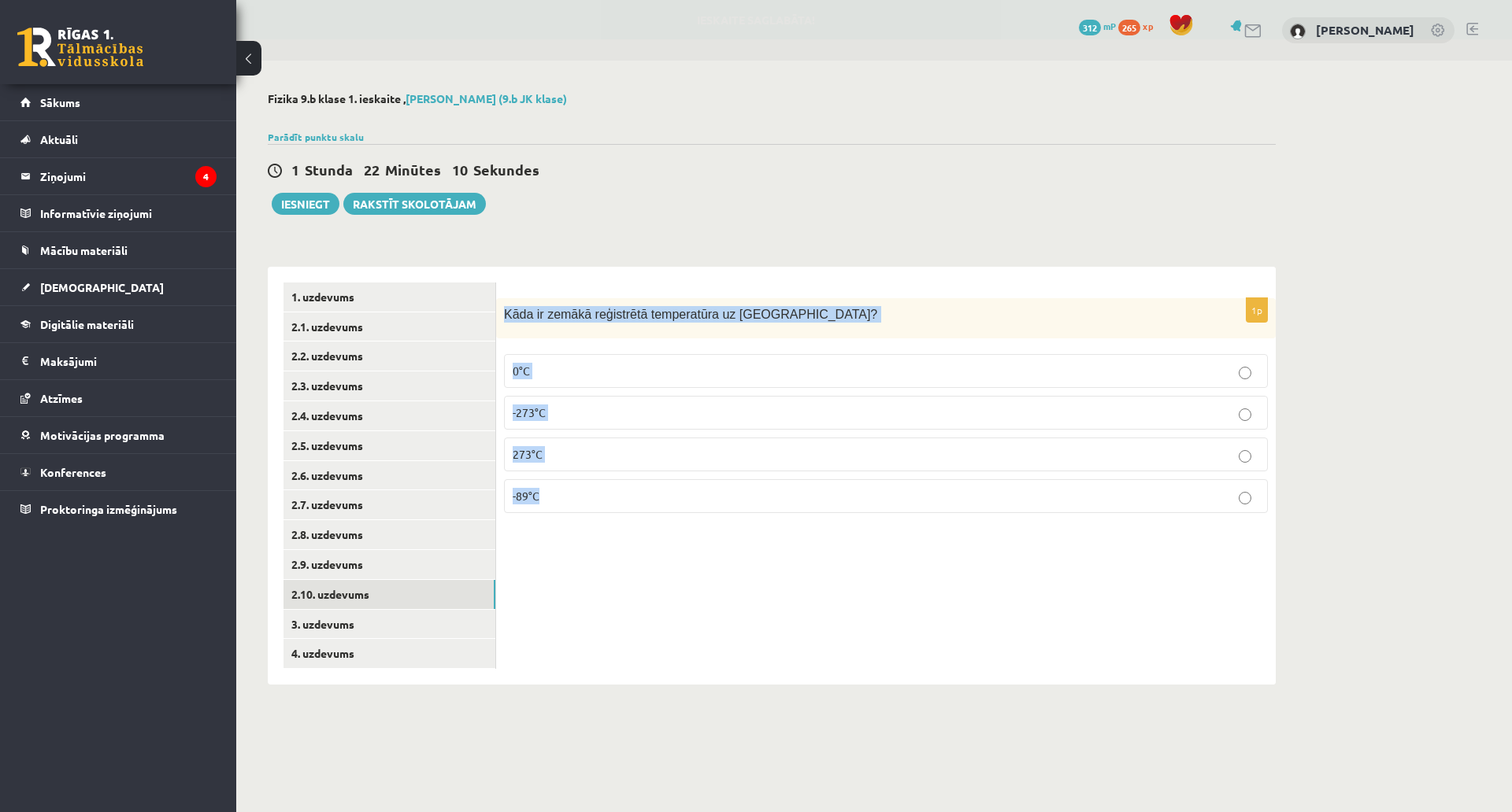
copy div "Kāda ir zemākā reģistrētā temperatūra uz [GEOGRAPHIC_DATA]? 0°C -273°C 273°C -8…"
click div "**********"
click label "-89°C"
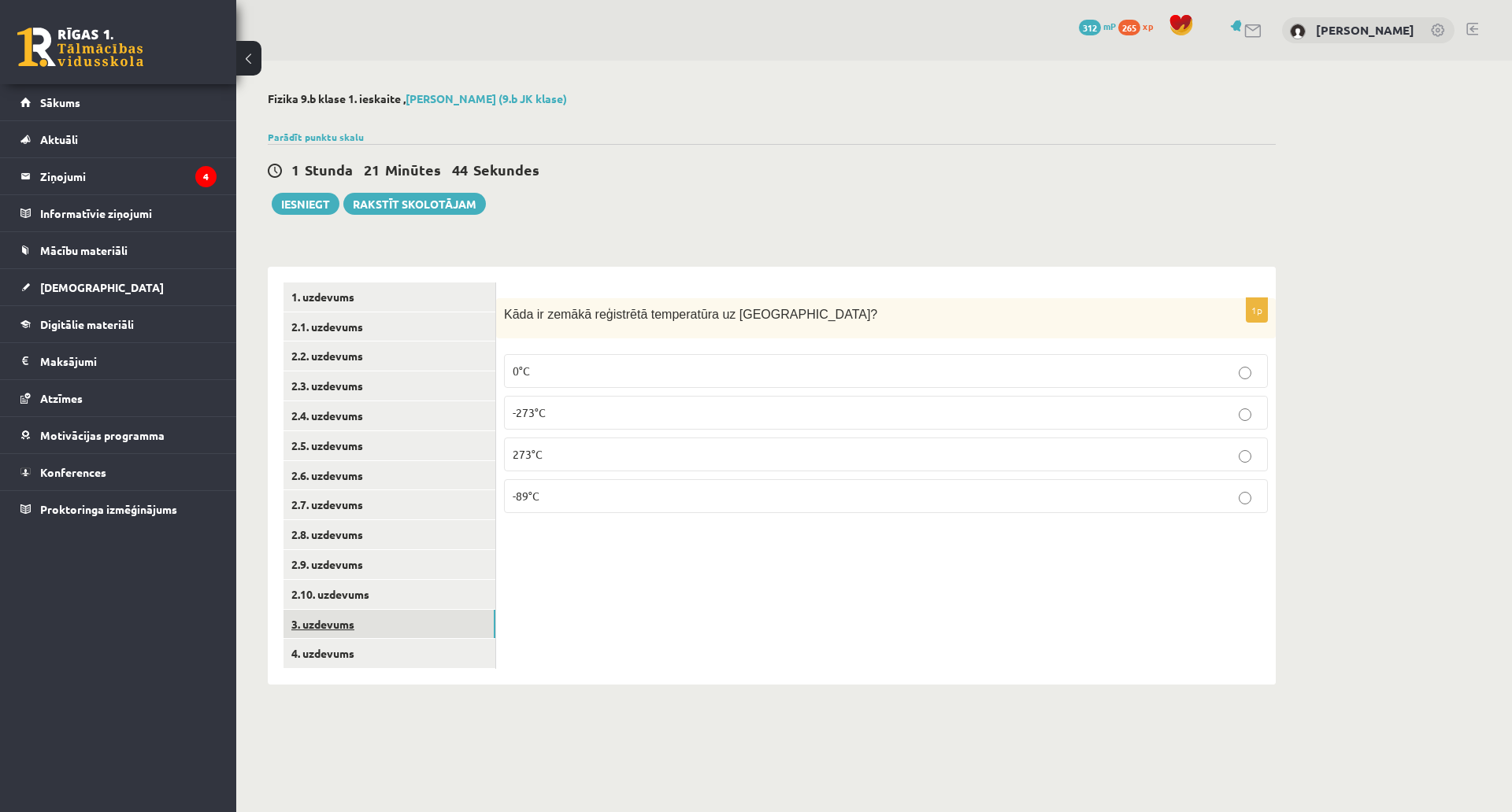
click link "3. uzdevums"
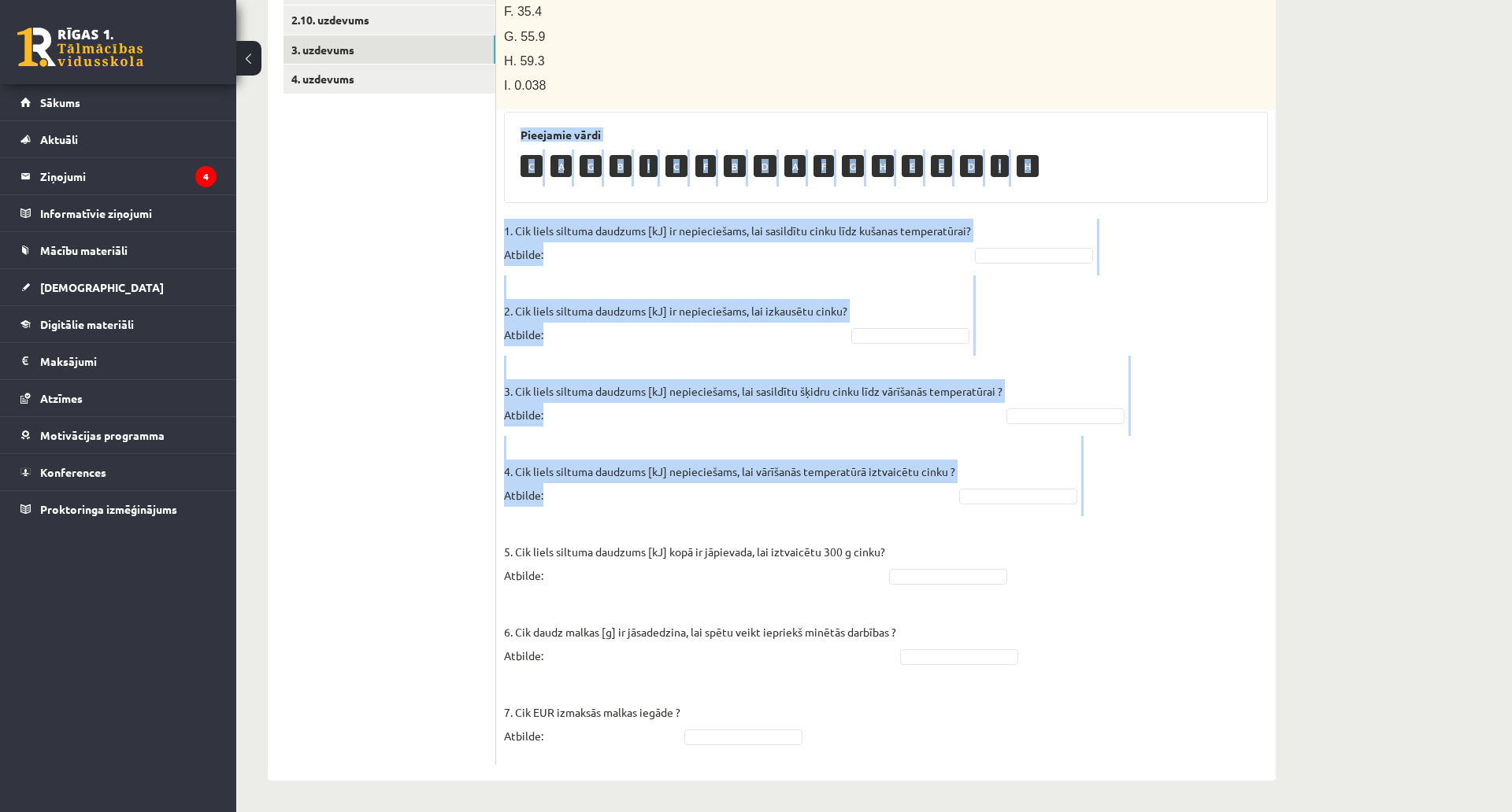
scroll to position [666, 0]
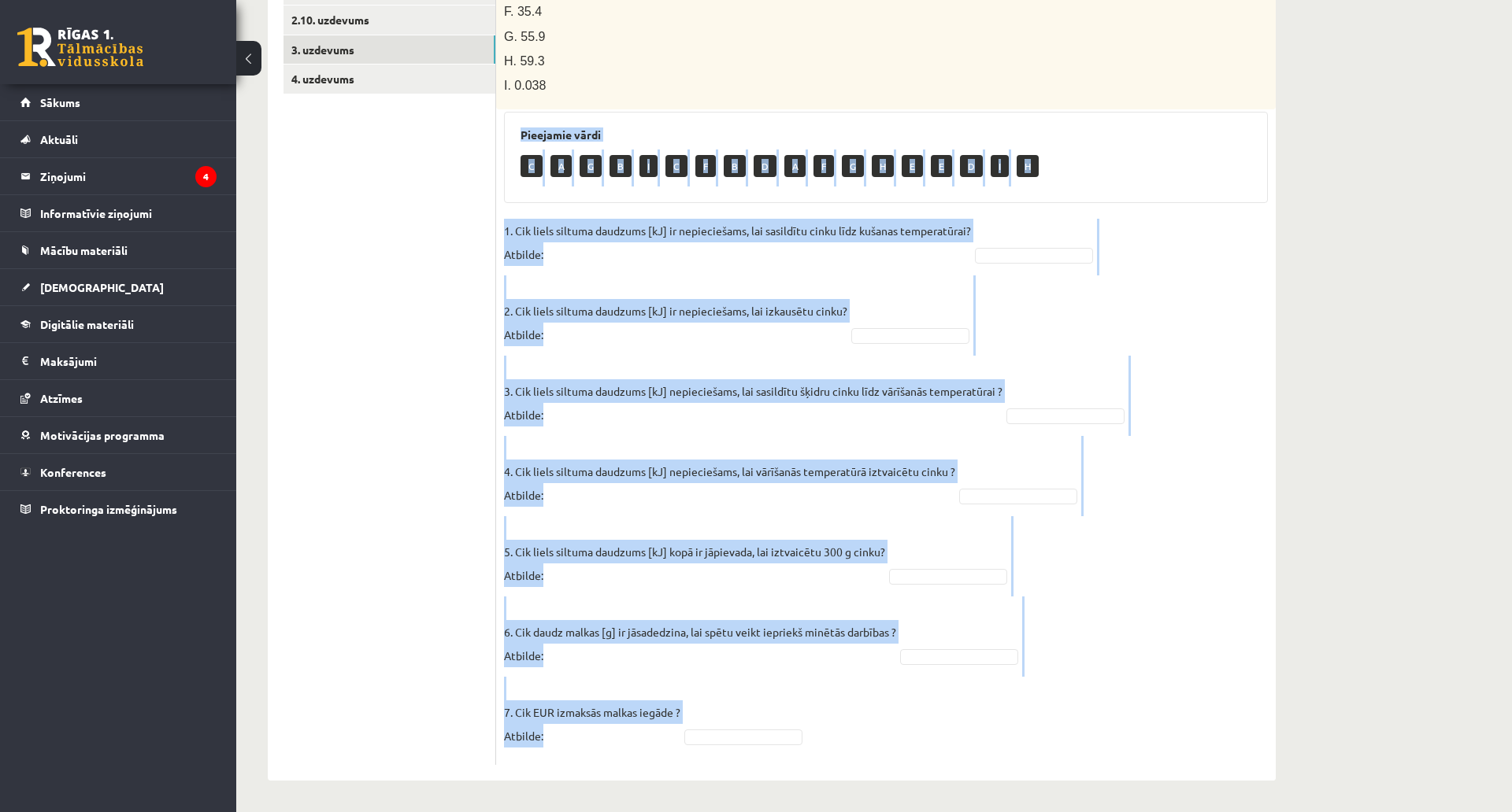
drag, startPoint x: 498, startPoint y: 177, endPoint x: 750, endPoint y: 642, distance: 528.9
click div "7p Cinka klucīti, kura masa ir 300 g un temperatūra ir - 30 ° C , silda kamēr t…"
copy div "Loremipsu dolor S A C A E S D E T I U L E D M A E A 3. Min venia quisnos exerci…"
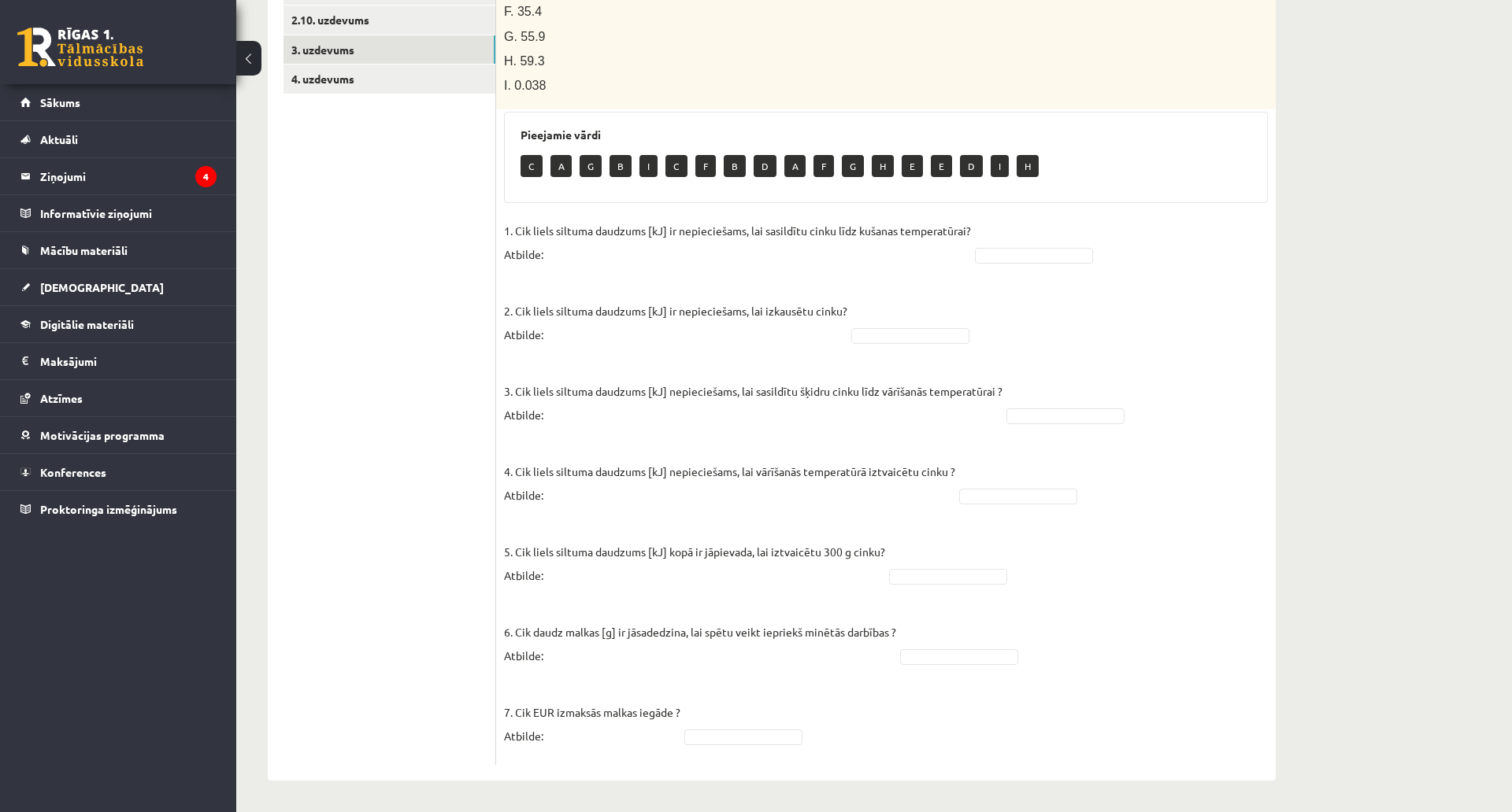
click ul "1. uzdevums 2.1. uzdevums 2.2. uzdevums 2.3. uzdevums 2.4. uzdevums 2.5. uzdevu…"
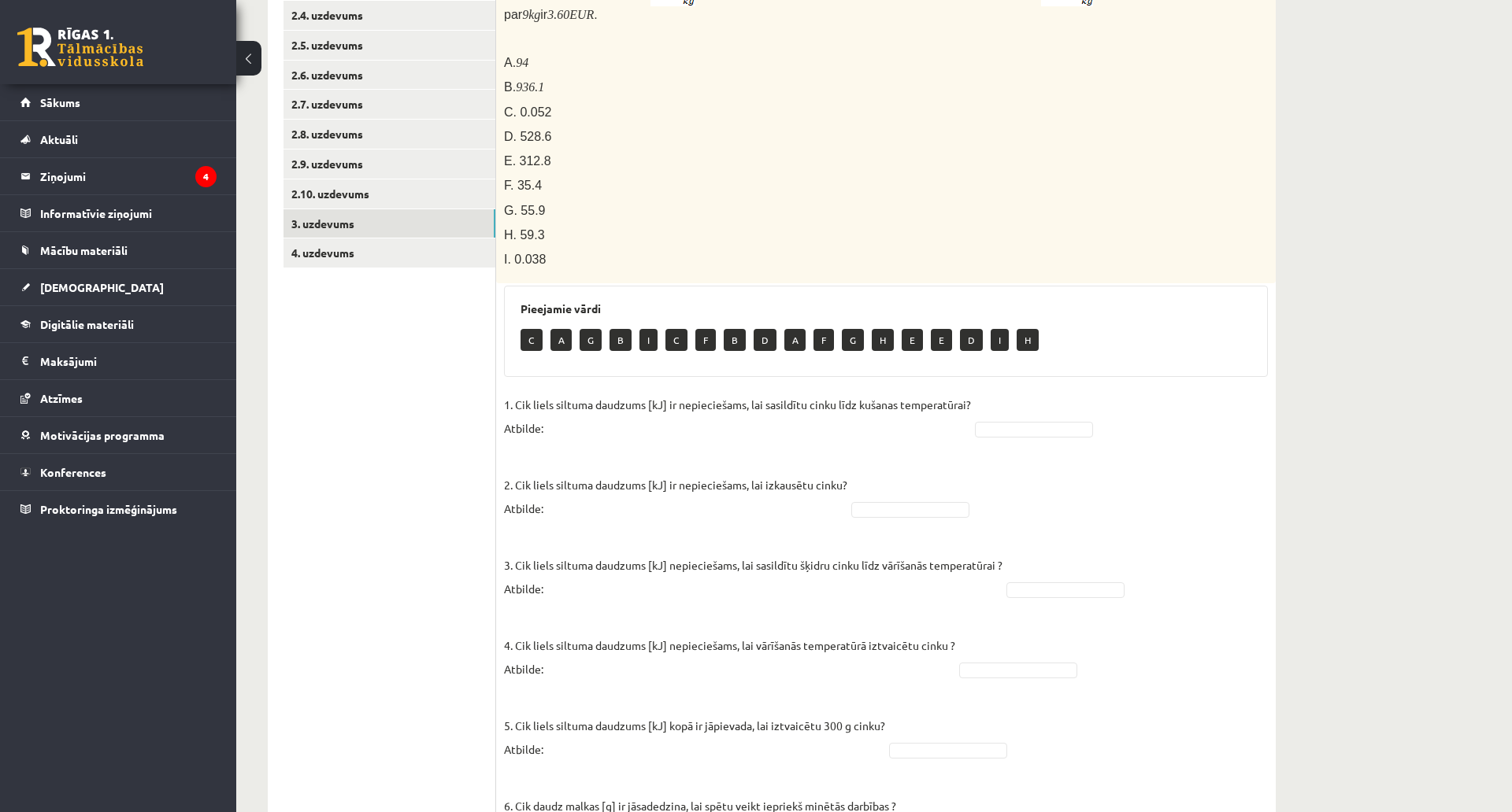
scroll to position [351, 0]
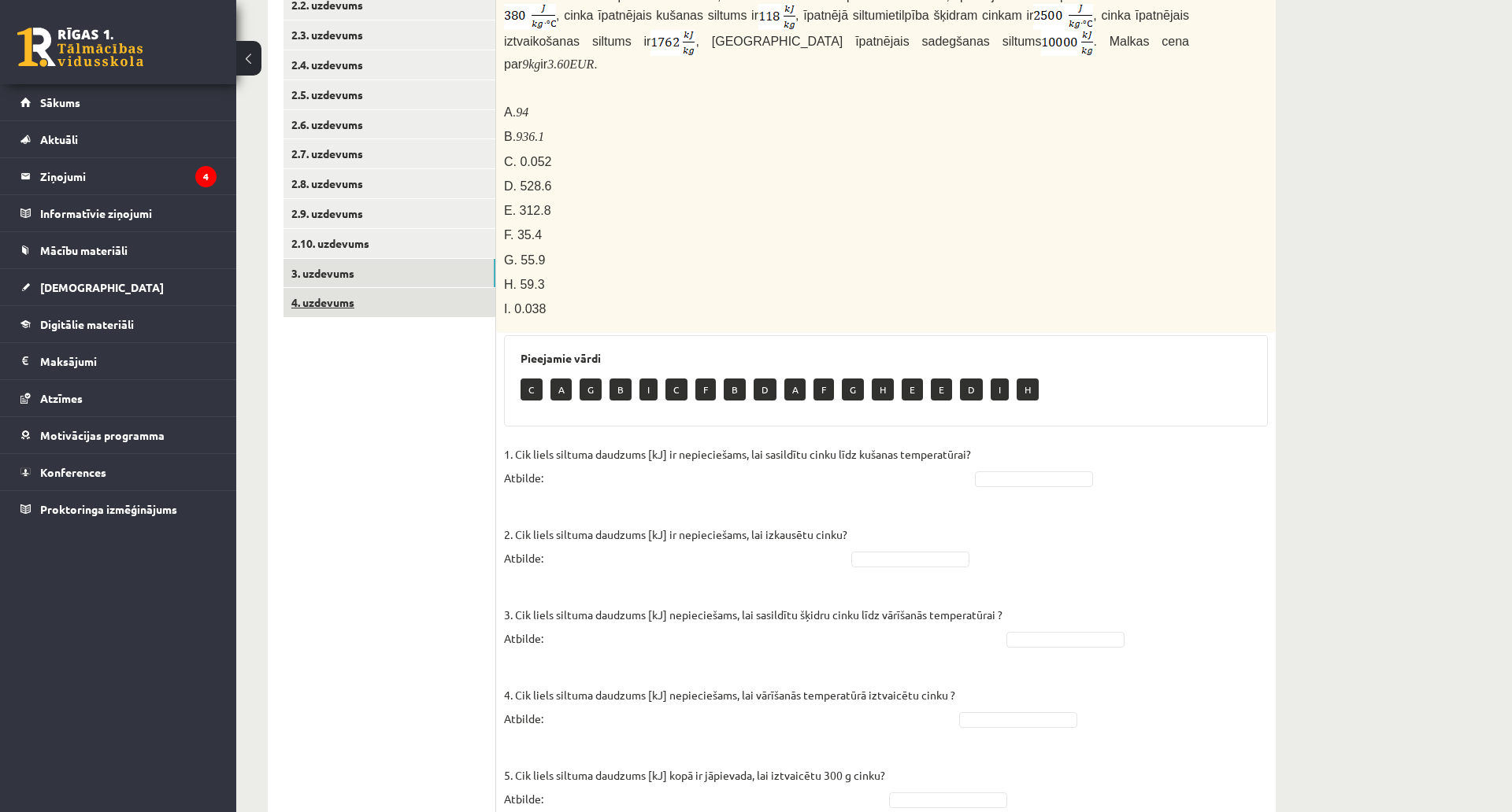
click link "4. uzdevums"
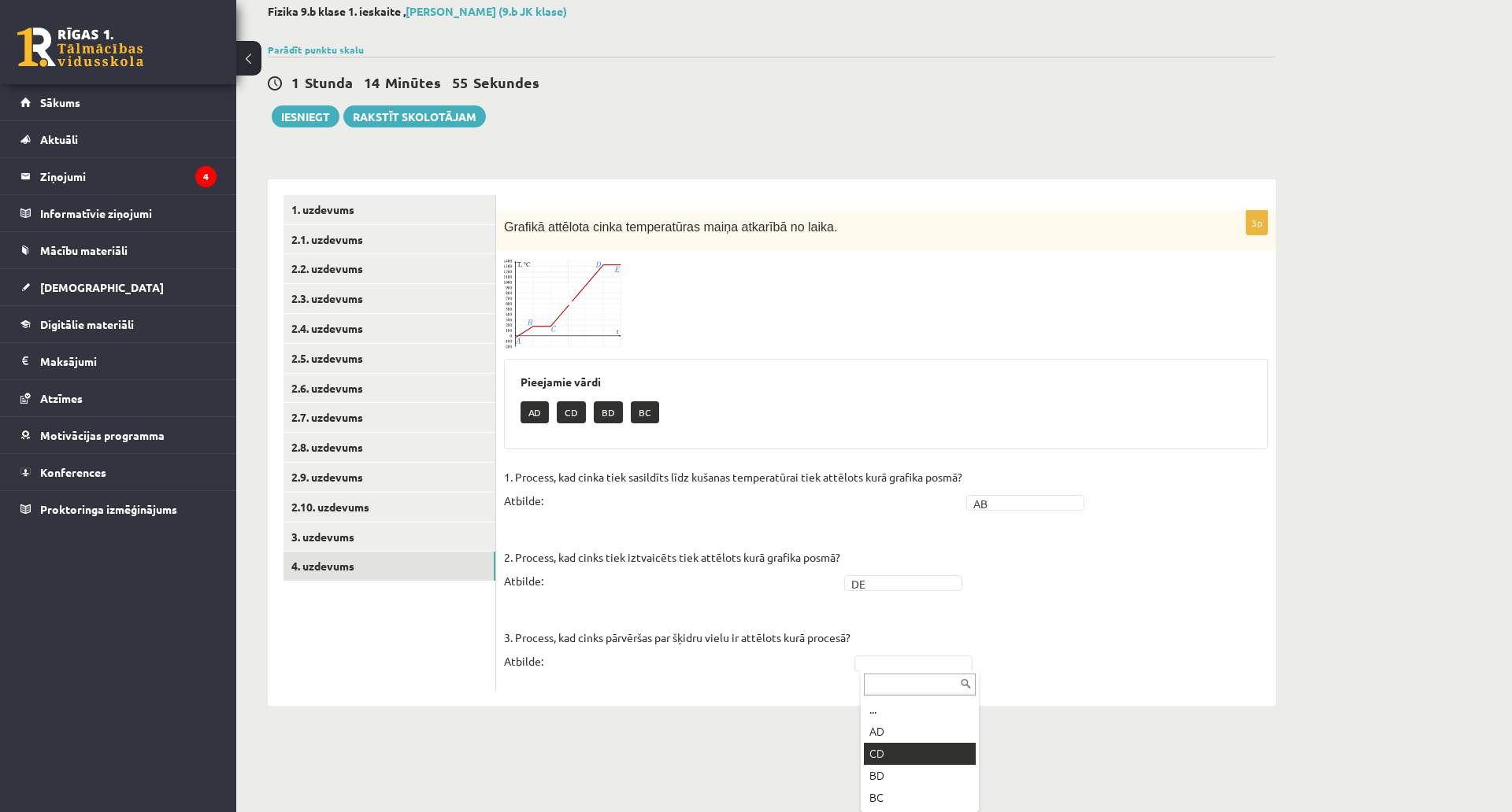
scroll to position [109, 0]
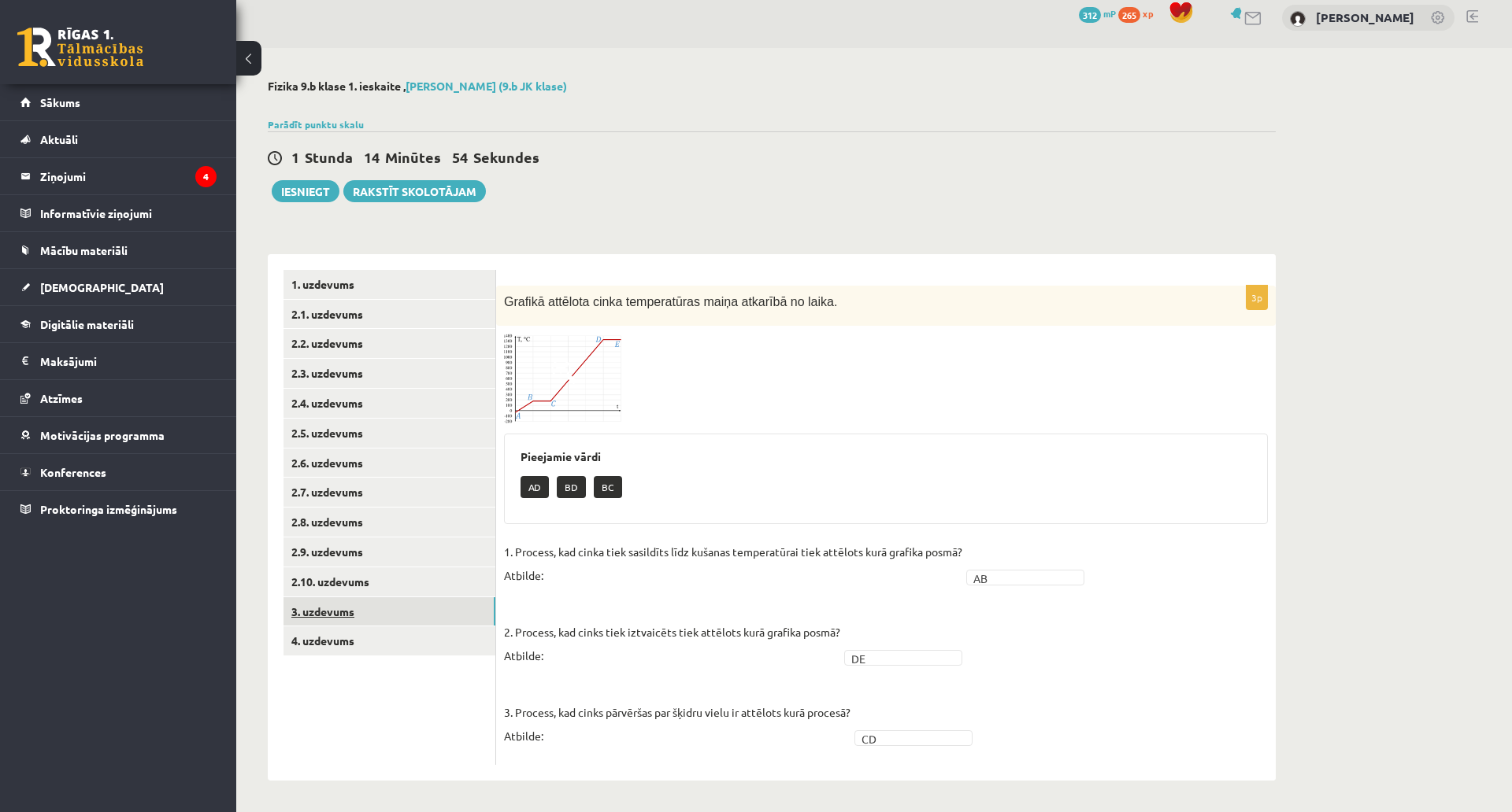
click link "3. uzdevums"
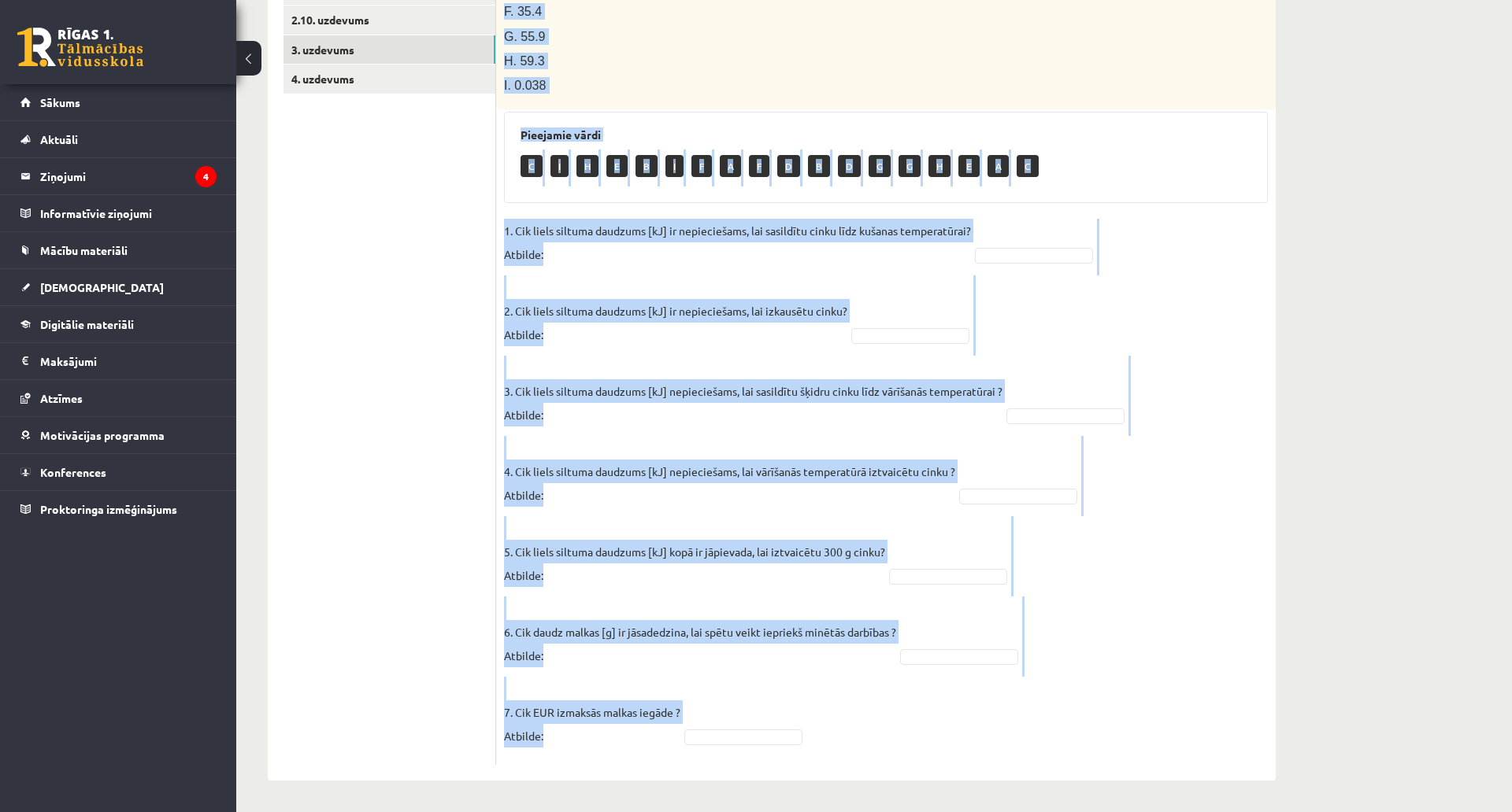
scroll to position [666, 0]
drag, startPoint x: 500, startPoint y: 217, endPoint x: 1112, endPoint y: 621, distance: 733.3
click div "7p Cinka klucīti, kura masa ir 300 g un temperatūra ir - 30 ° C , silda kamēr t…"
copy div "L. 53 I. 557.0 D. 5.527 S. 616.0 A. 444.9 C. 47.0 A. 90.7 E. 77.6 S. 5.807 Doei…"
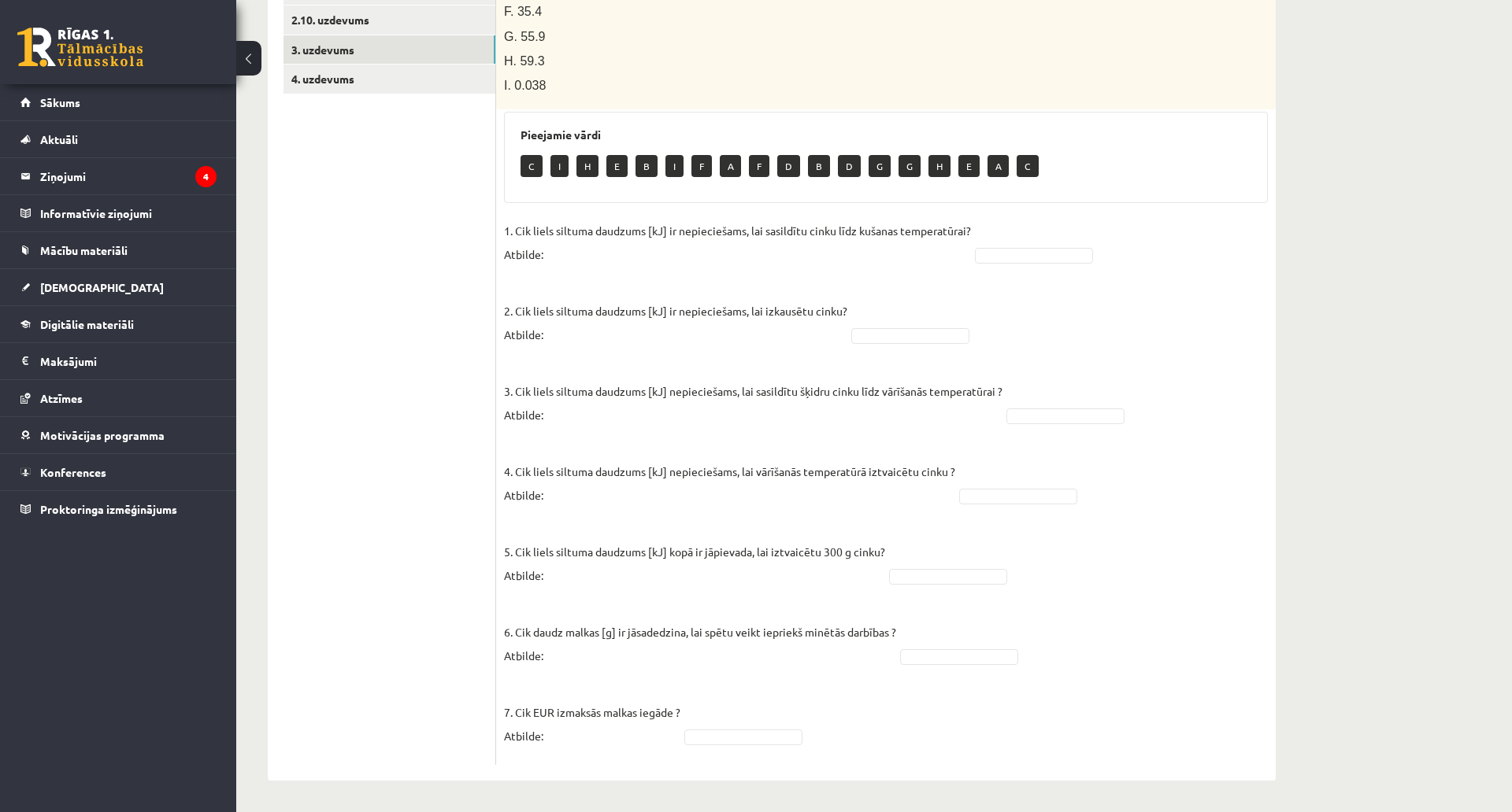
click ul "1. uzdevums 2.1. uzdevums 2.2. uzdevums 2.3. uzdevums 2.4. uzdevums 2.5. uzdevu…"
drag, startPoint x: 491, startPoint y: 18, endPoint x: 895, endPoint y: 622, distance: 726.7
click div "**********"
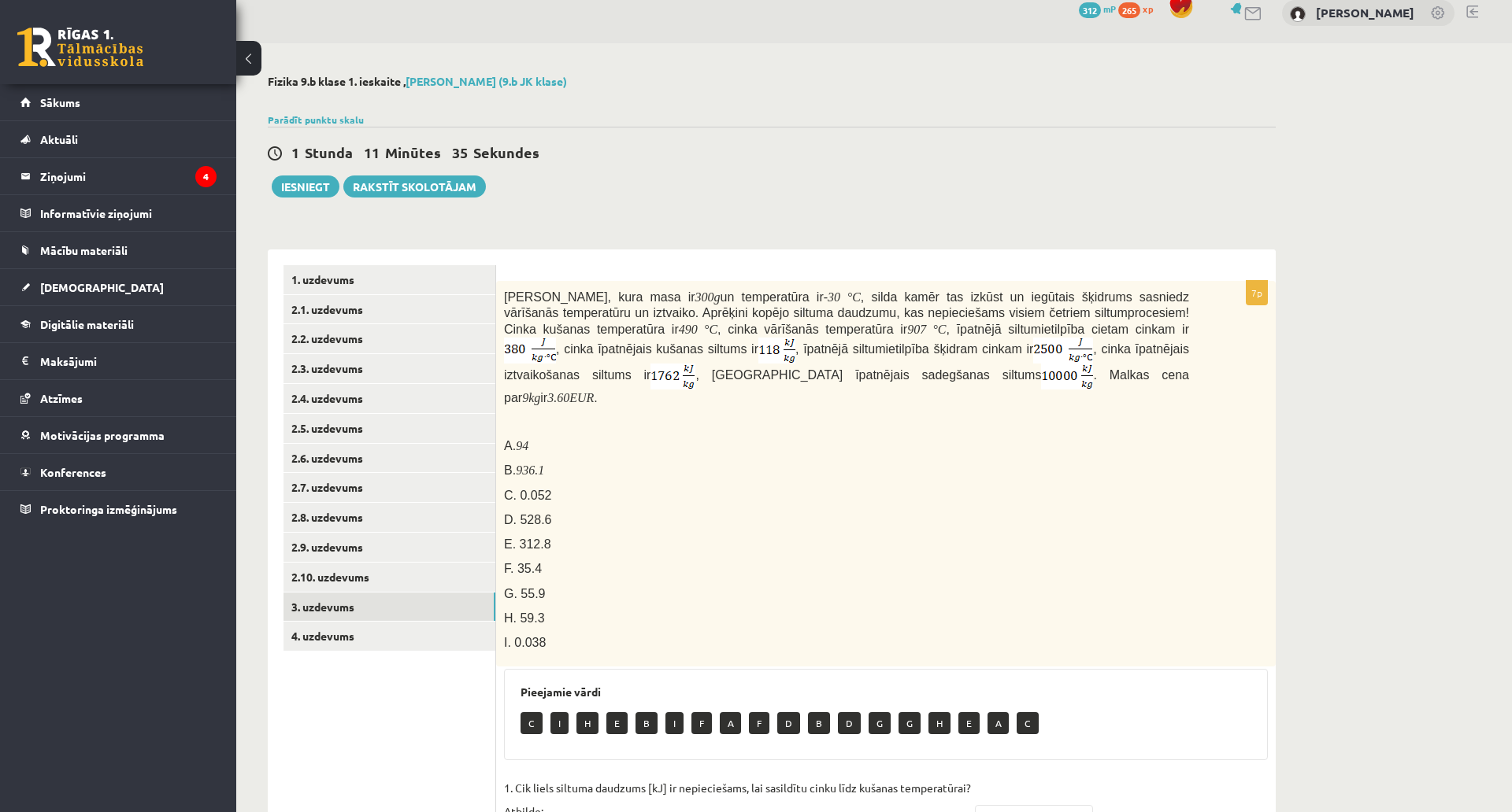
scroll to position [0, 0]
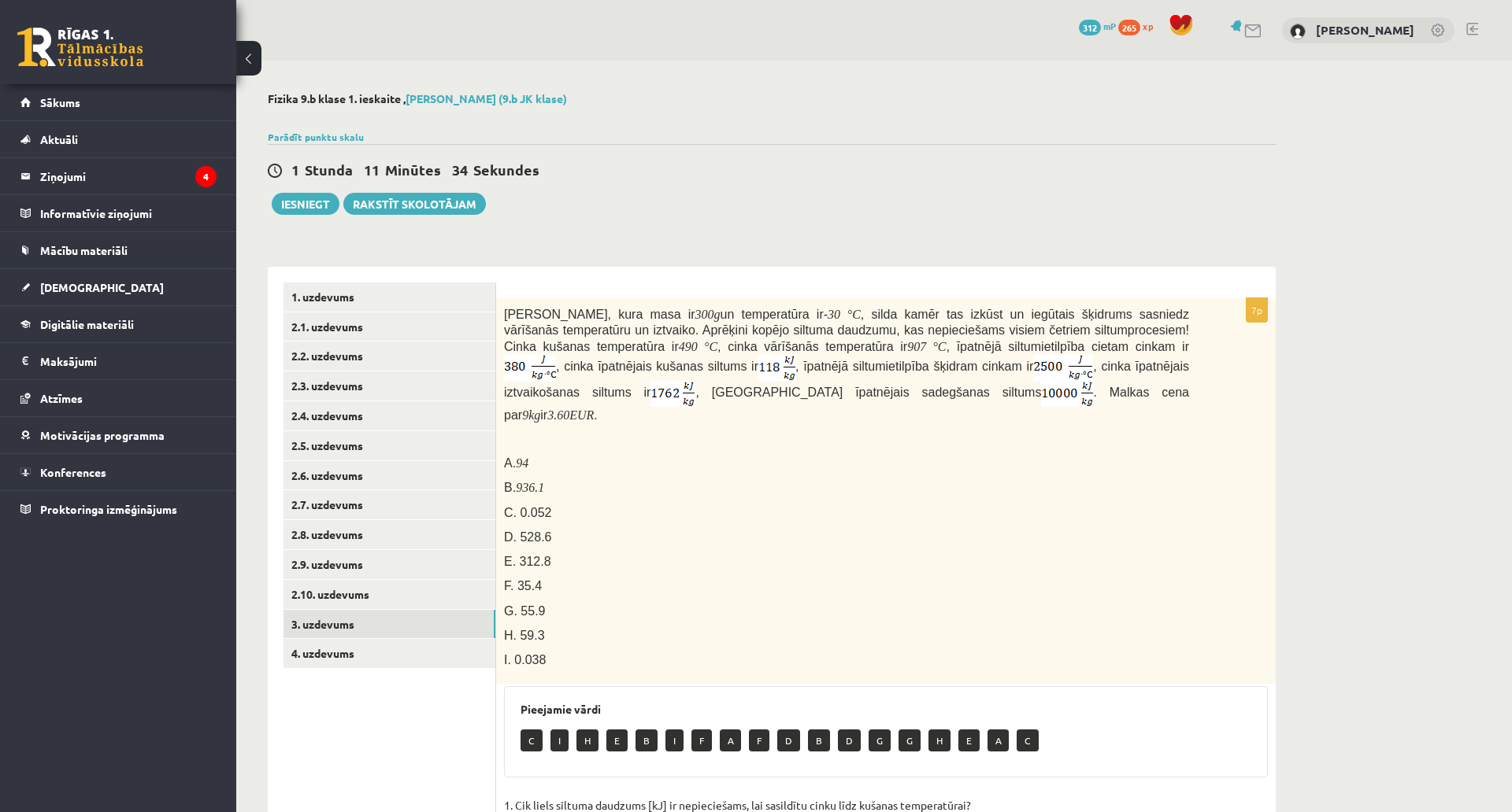
click p "B. 936.1"
click img
drag, startPoint x: 627, startPoint y: 398, endPoint x: 631, endPoint y: 410, distance: 12.6
click img
click p "C. 0.052"
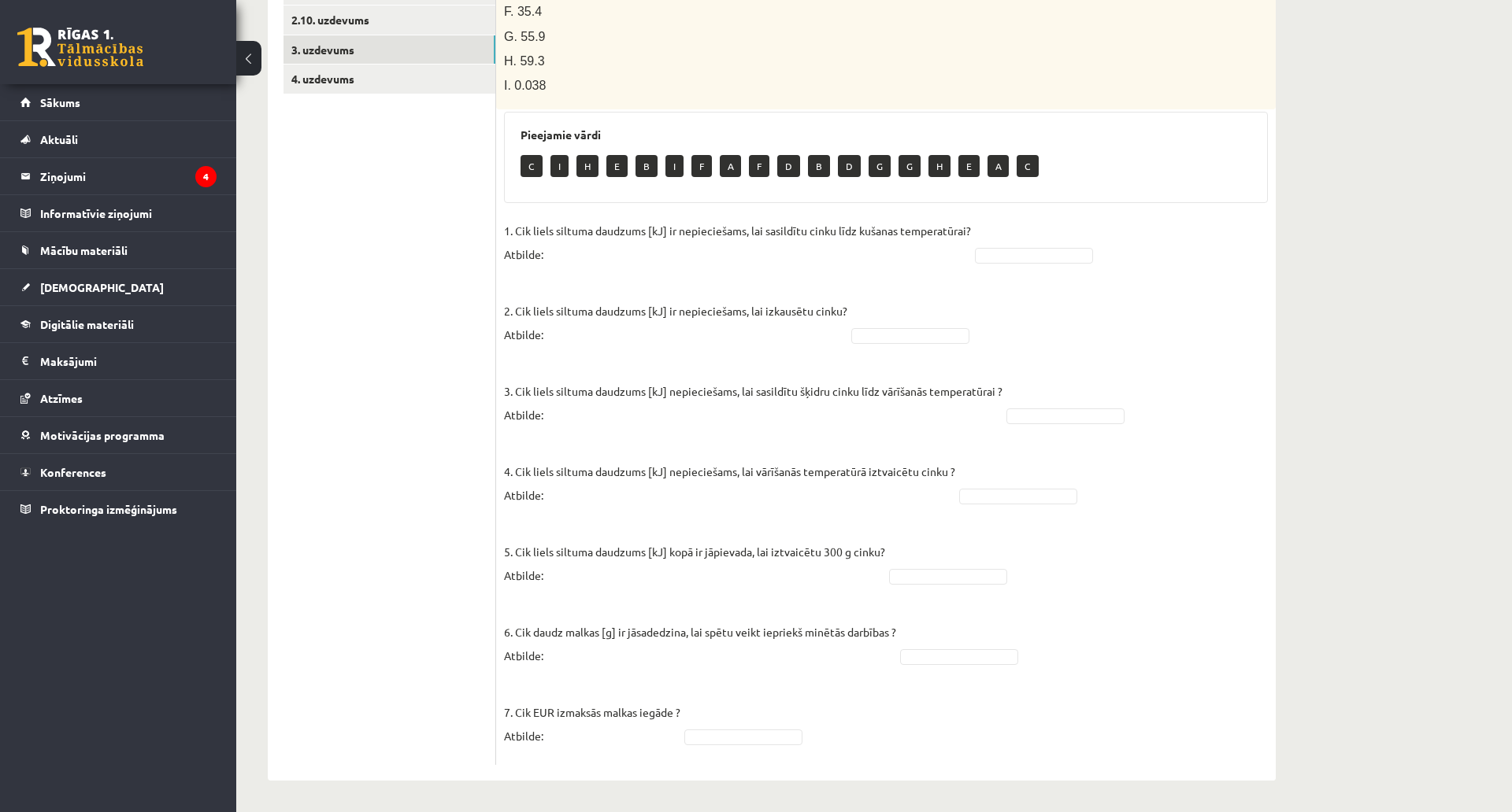
scroll to position [666, 0]
drag, startPoint x: 1034, startPoint y: 156, endPoint x: 1035, endPoint y: 167, distance: 11.0
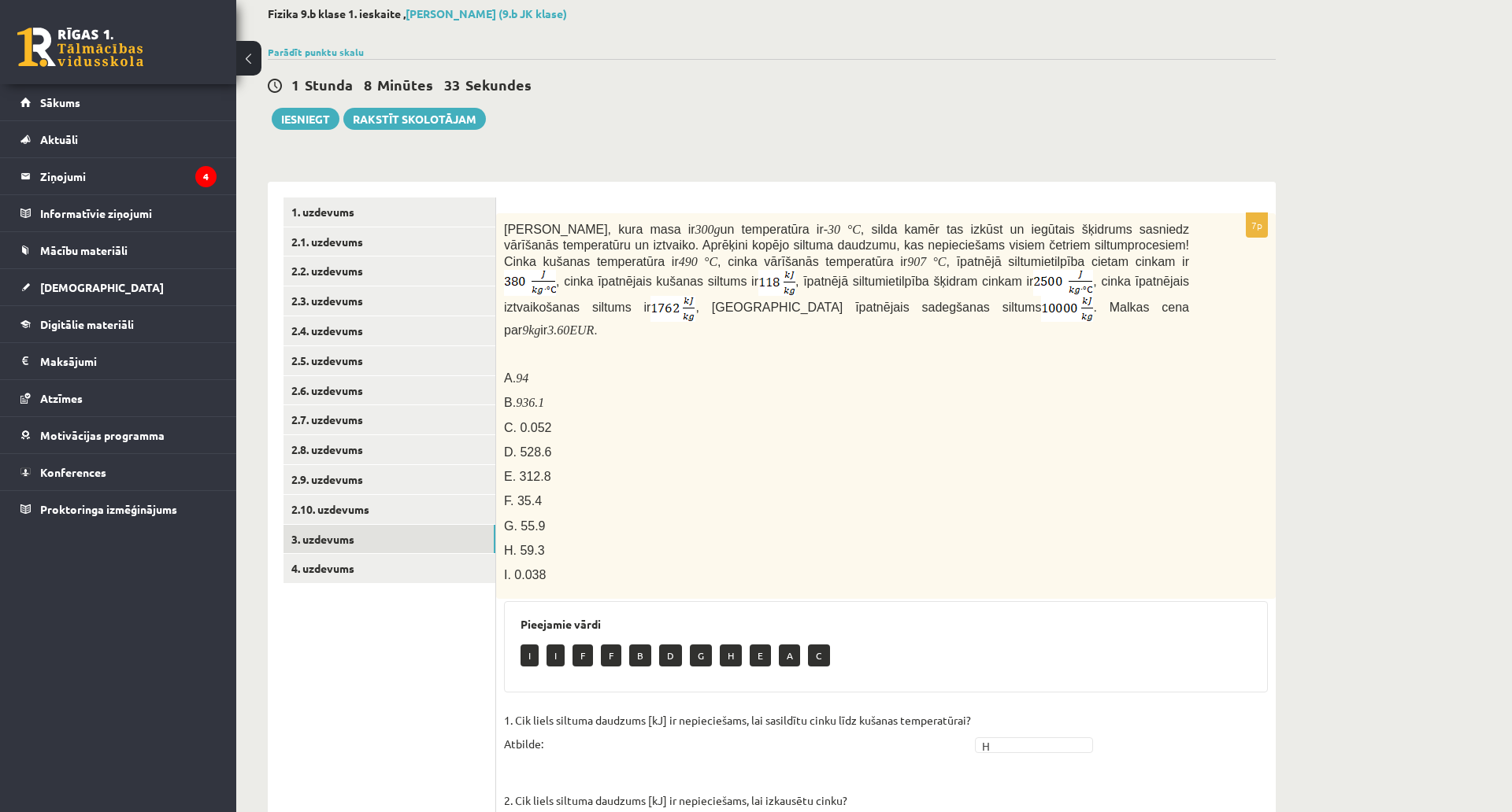
scroll to position [36, 0]
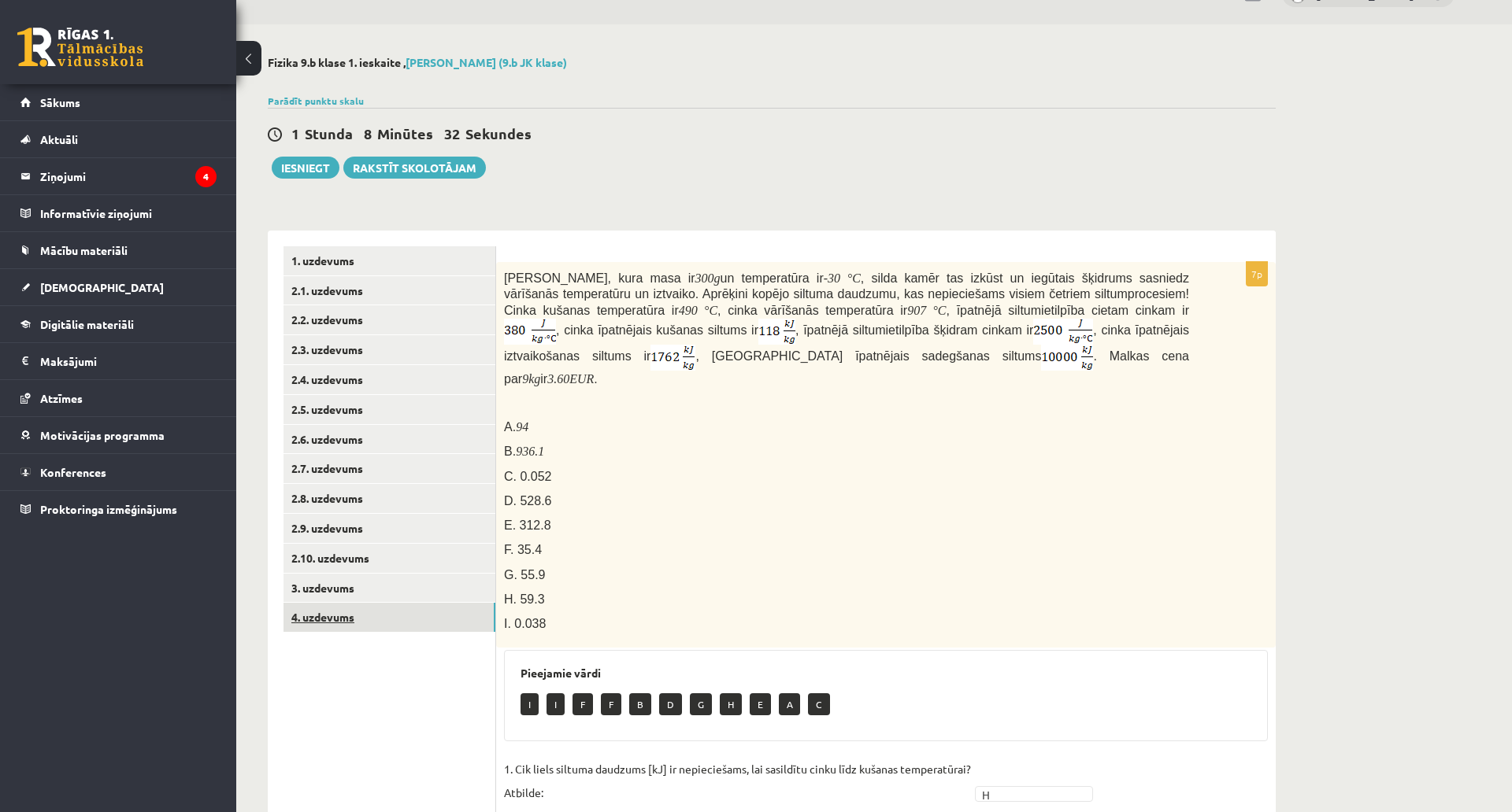
click link "4. uzdevums"
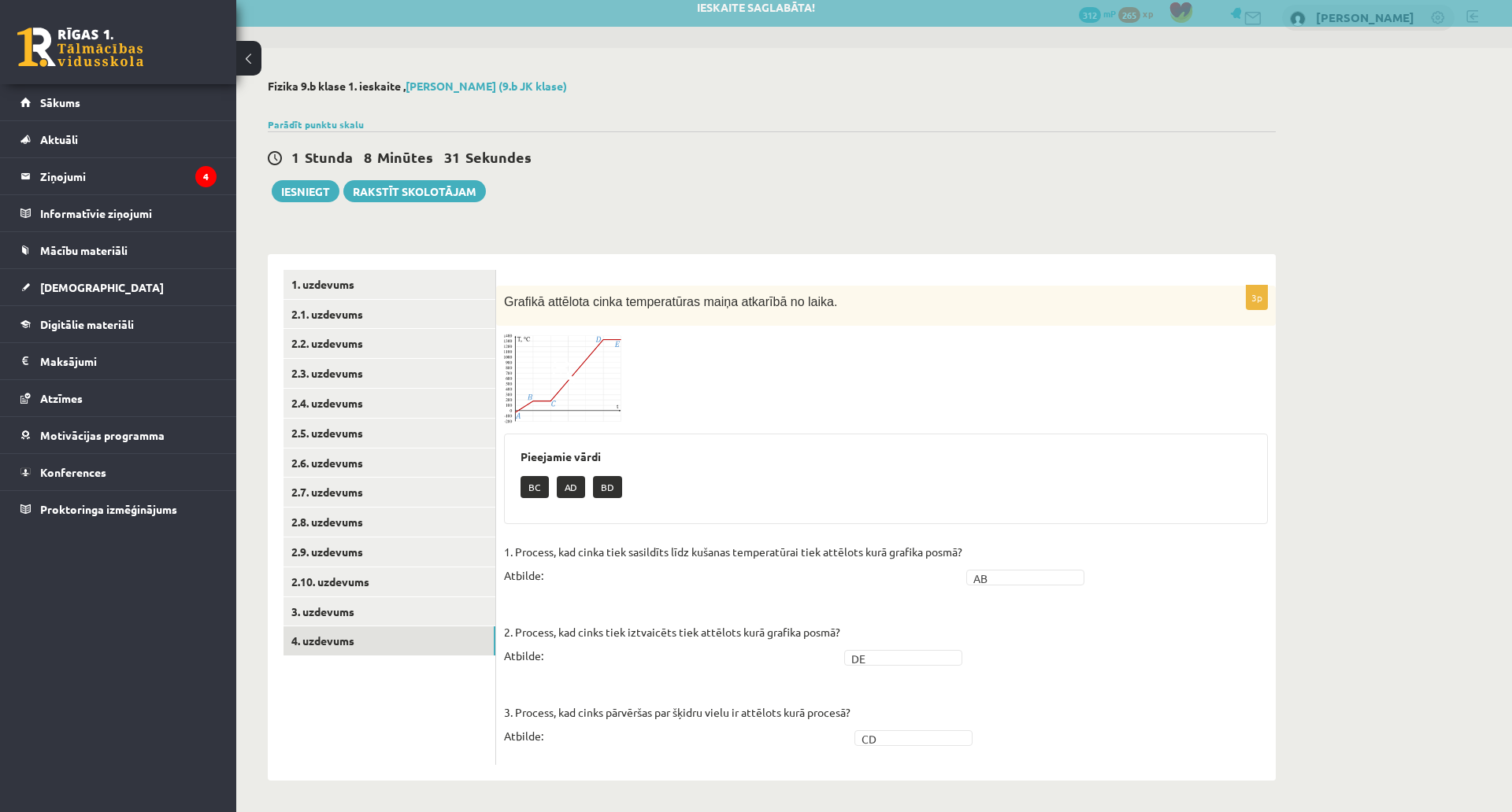
scroll to position [0, 0]
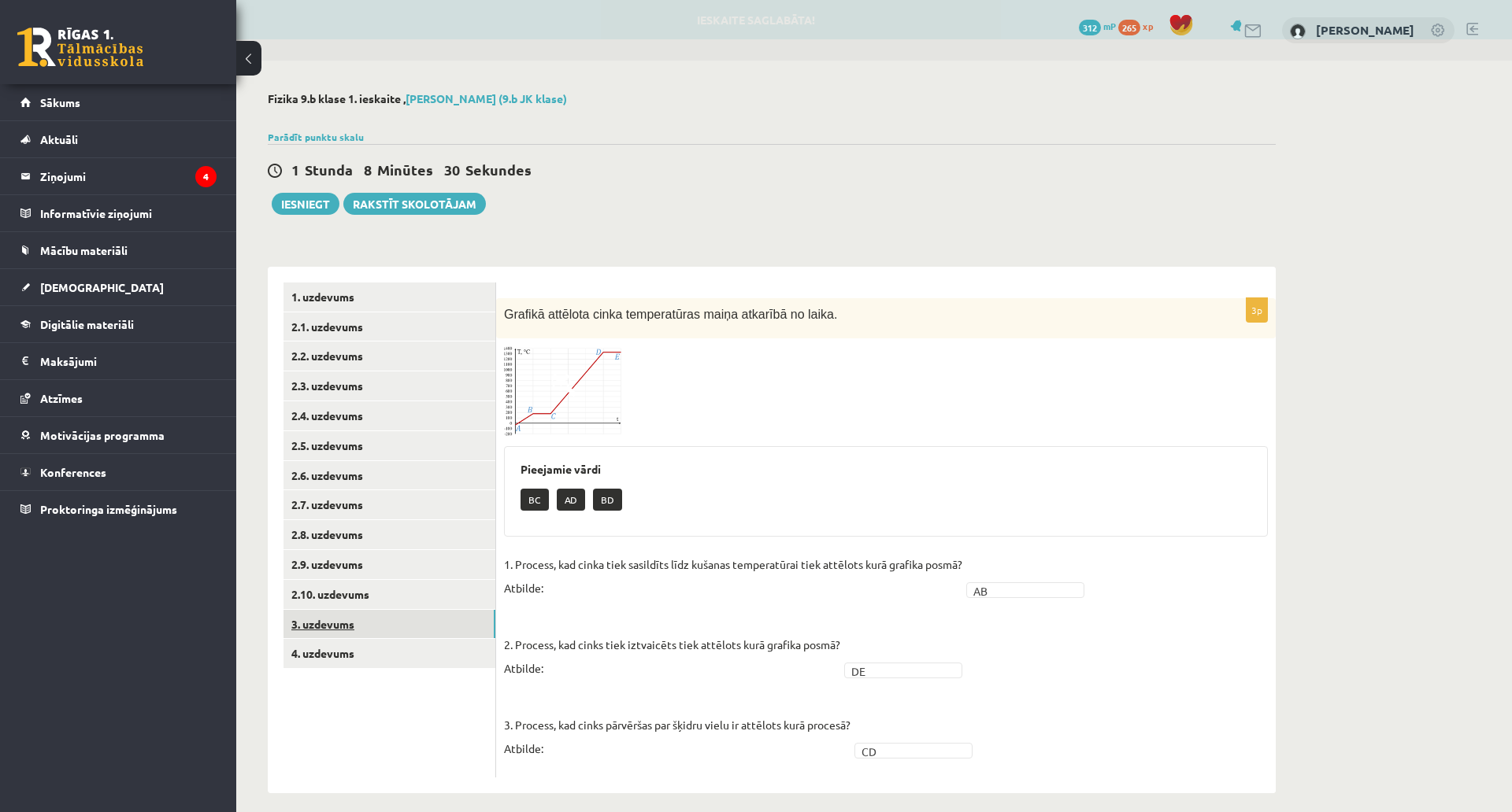
click link "3. uzdevums"
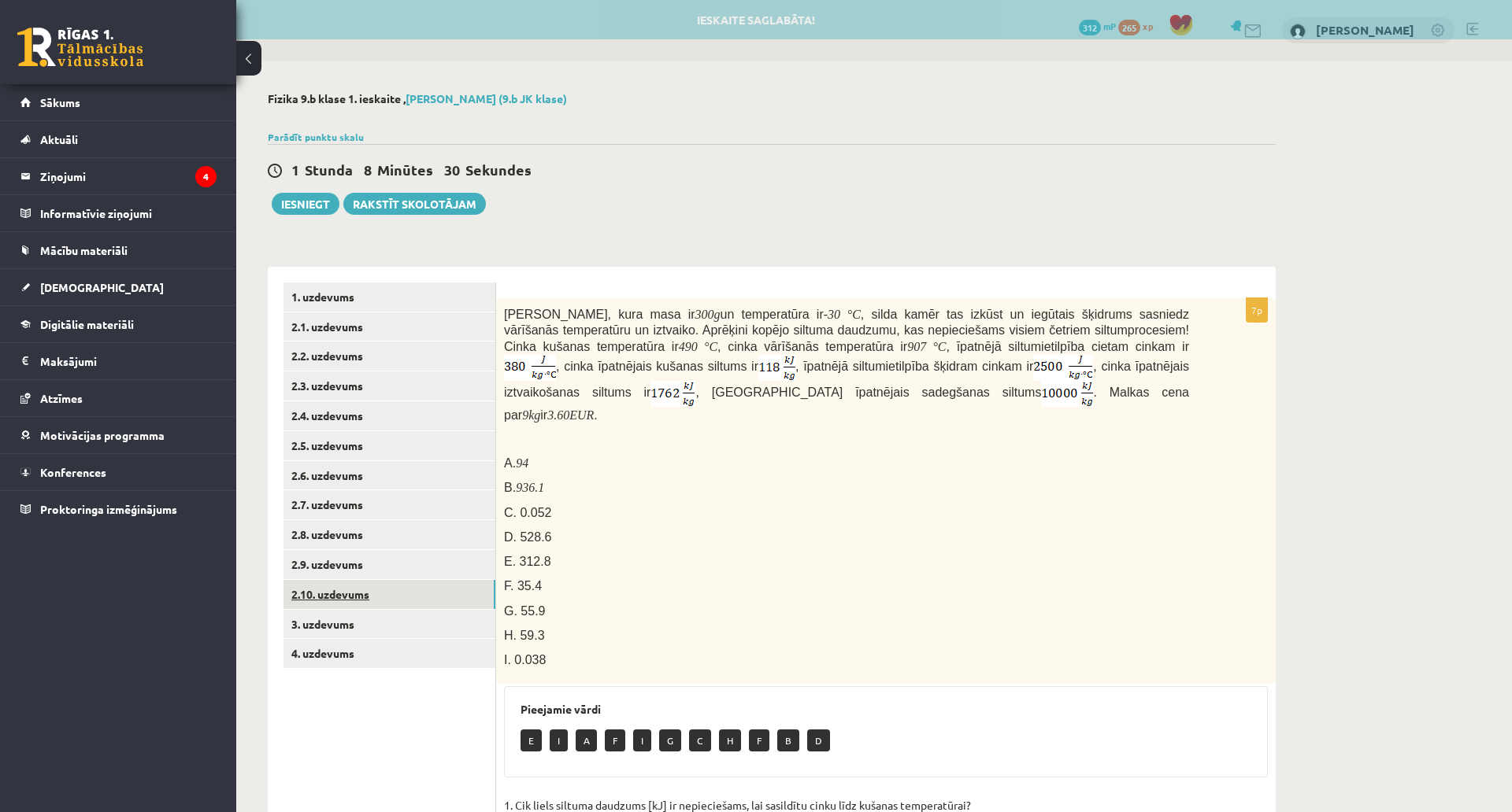
click link "2.10. uzdevums"
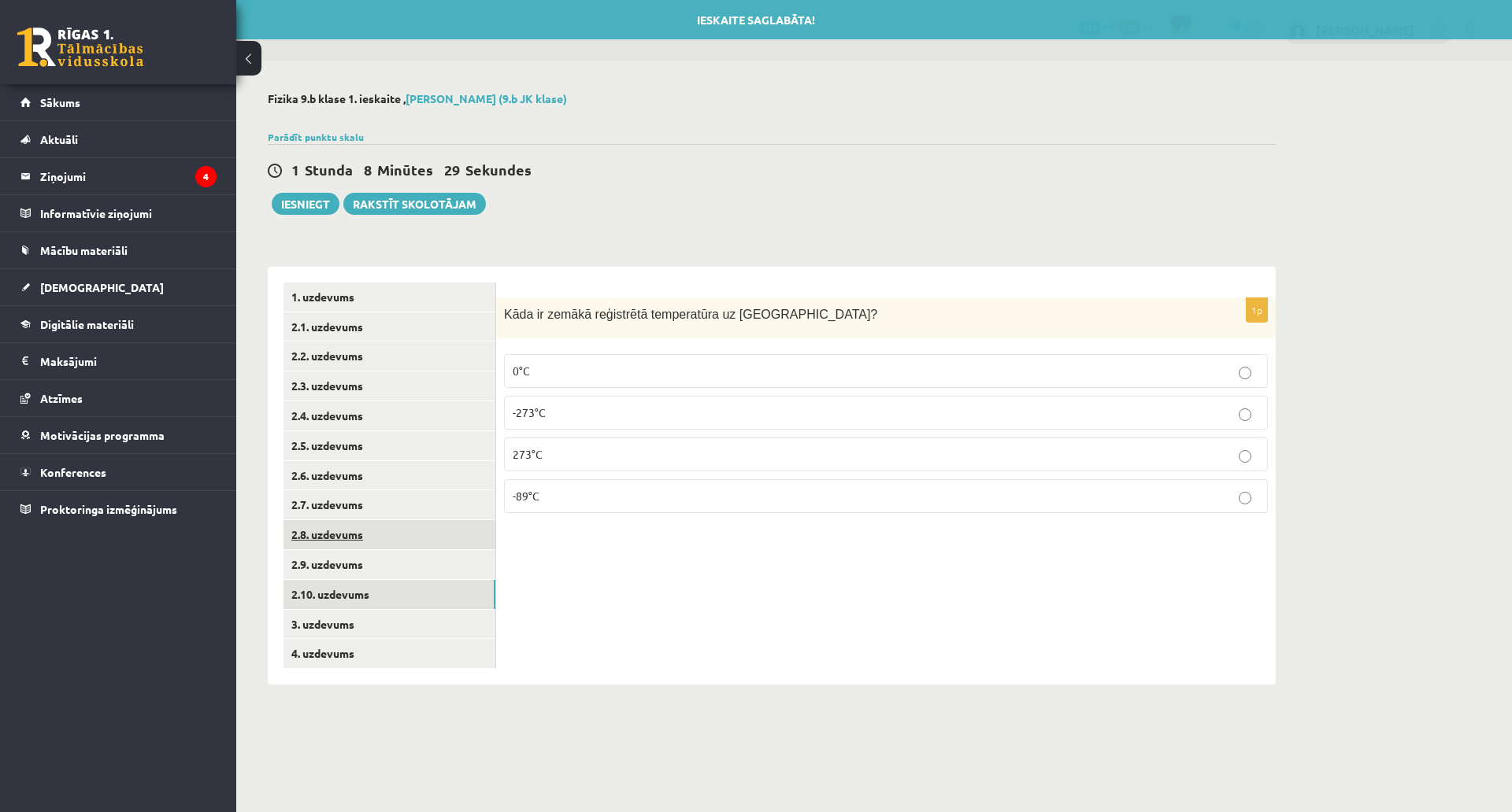
click link "2.8. uzdevums"
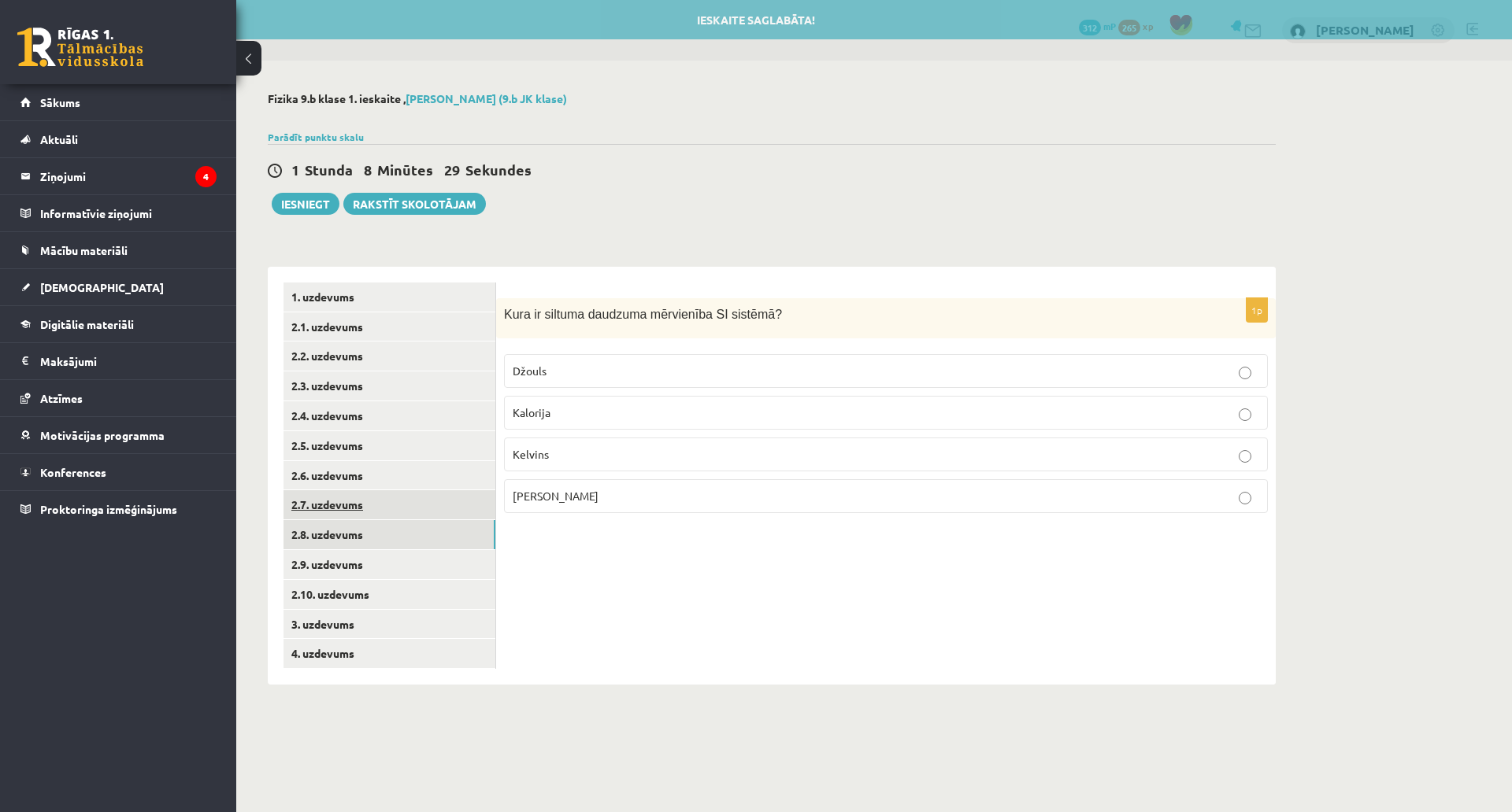
click link "2.7. uzdevums"
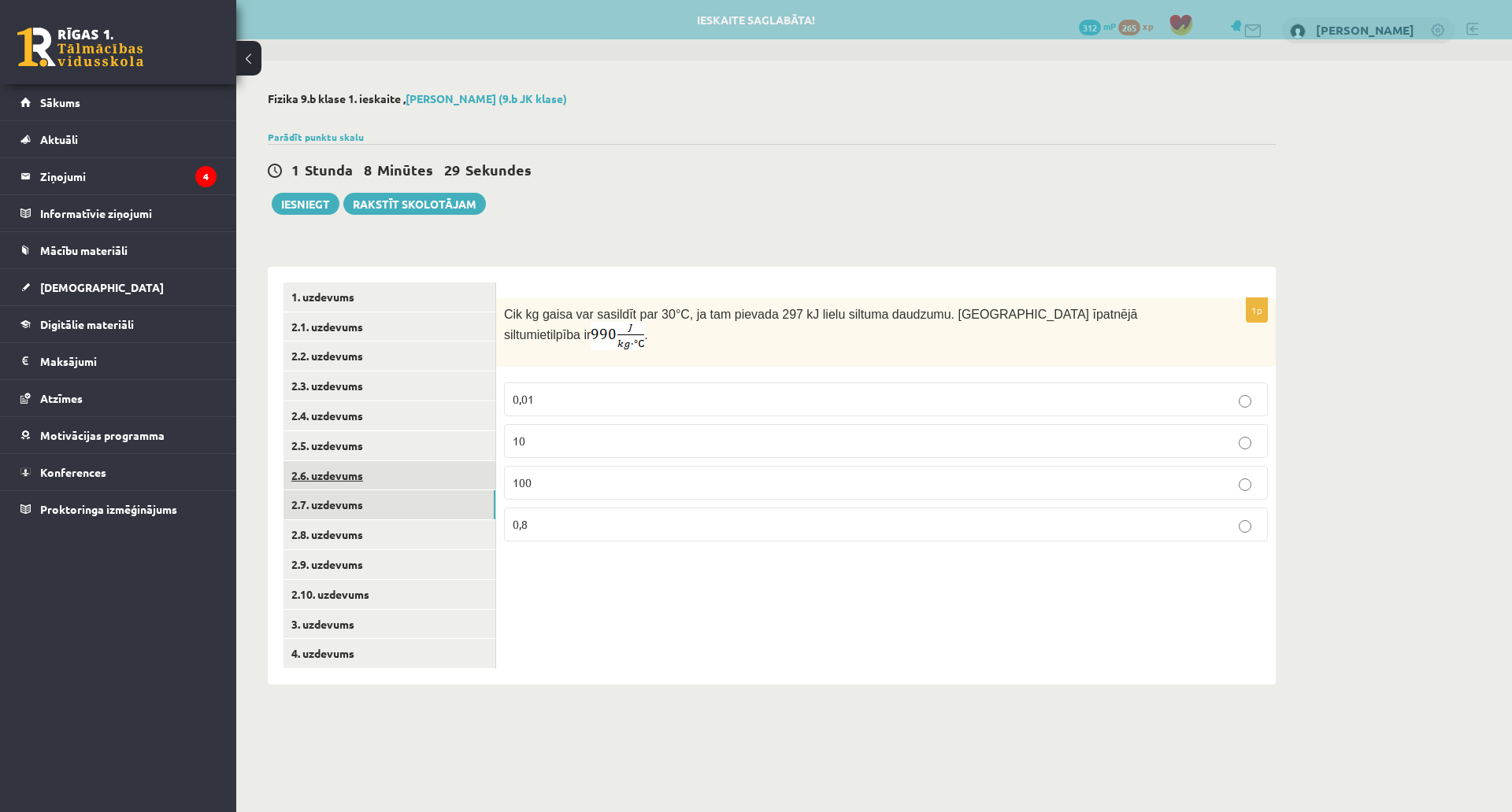
click link "2.6. uzdevums"
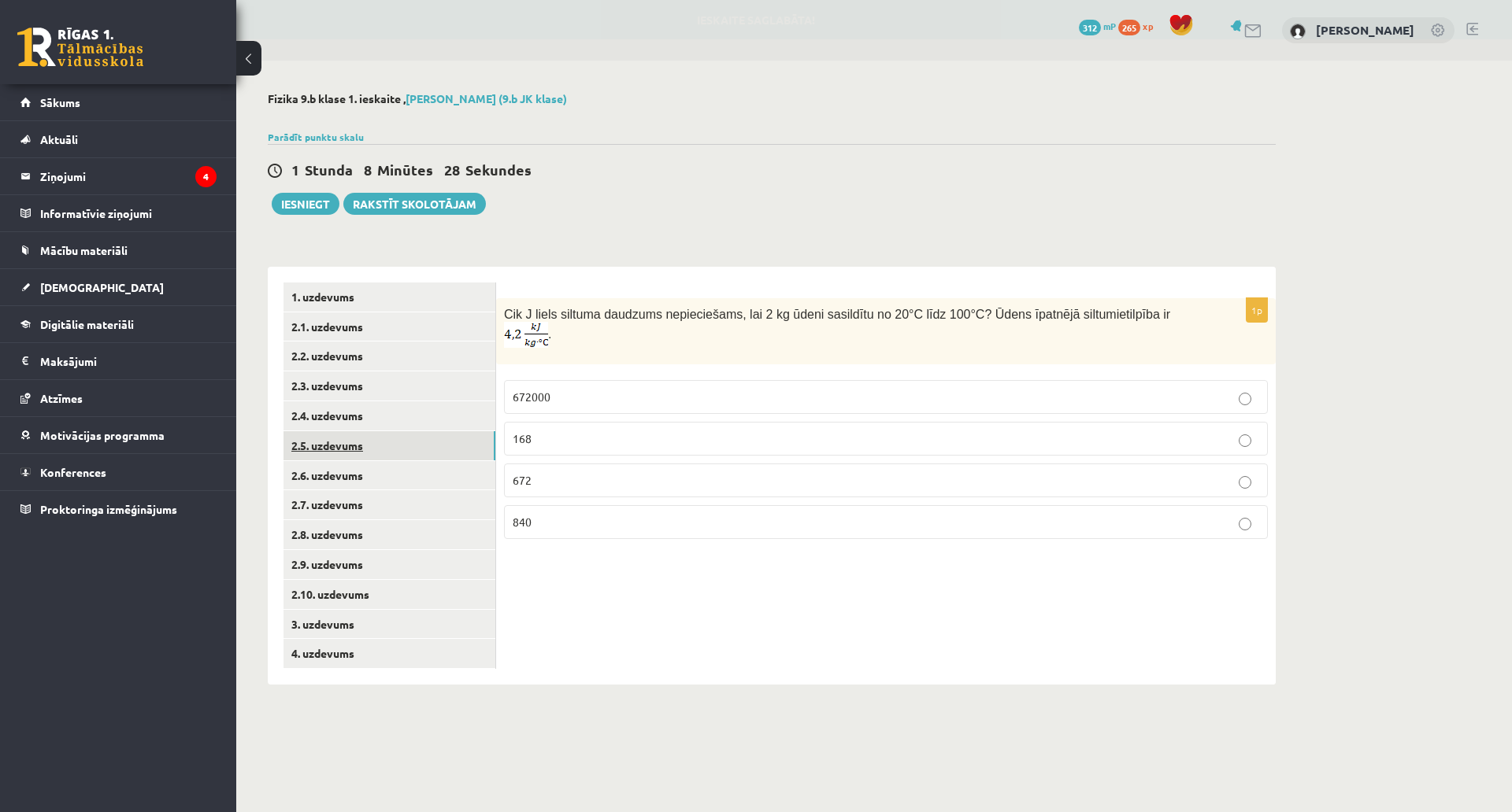
click link "2.5. uzdevums"
click link "2.4. uzdevums"
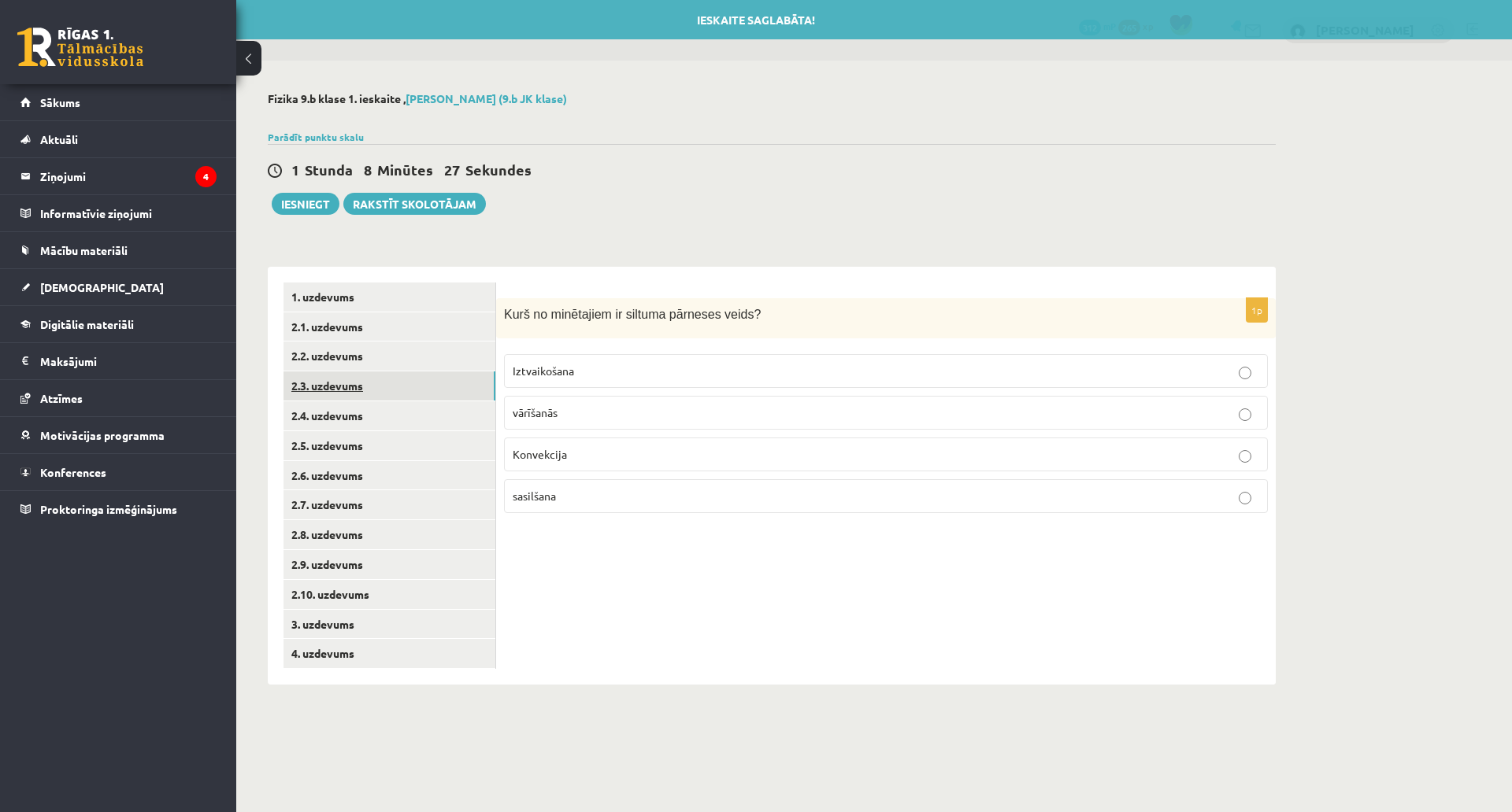
click link "2.3. uzdevums"
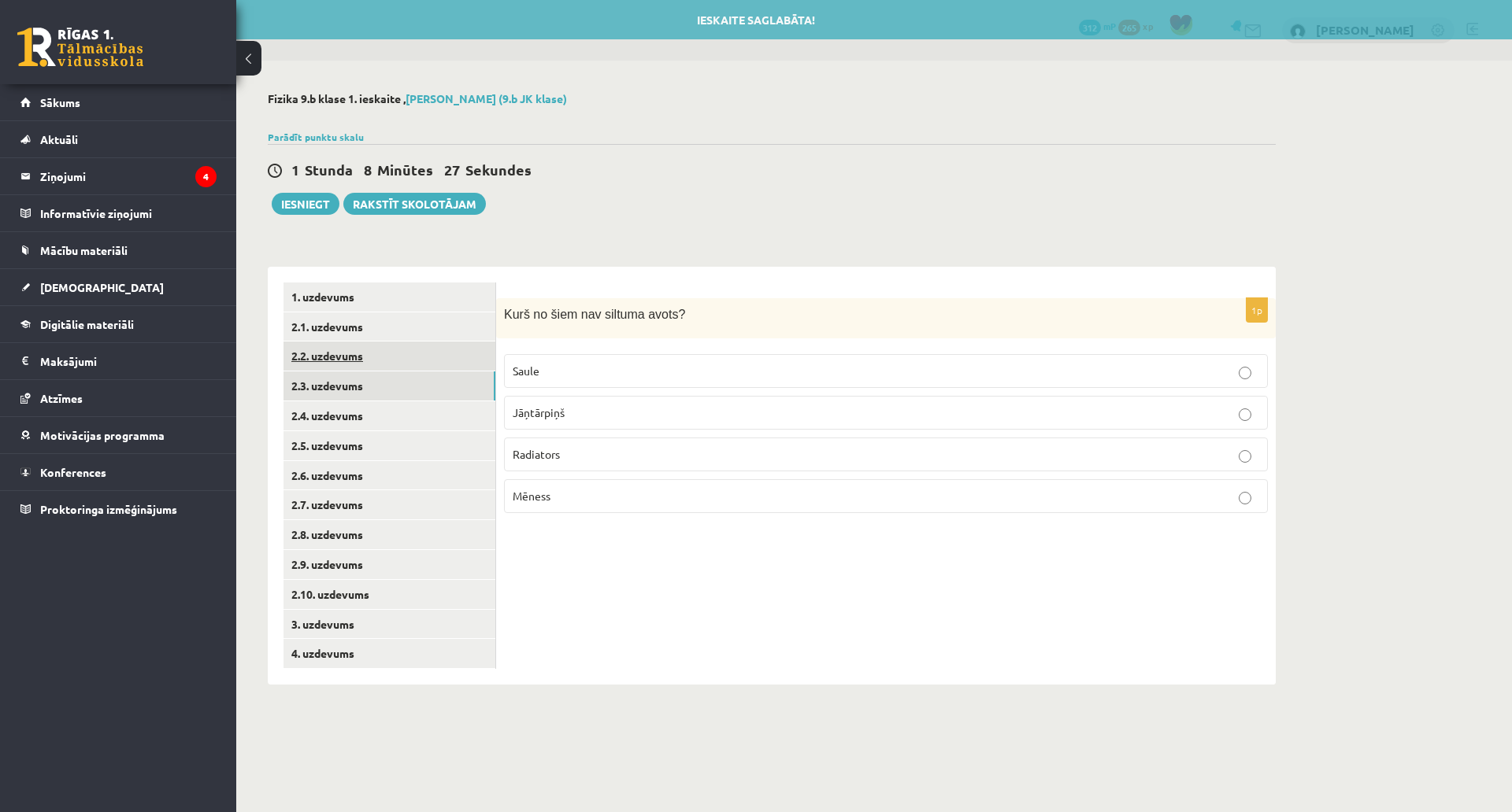
click link "2.2. uzdevums"
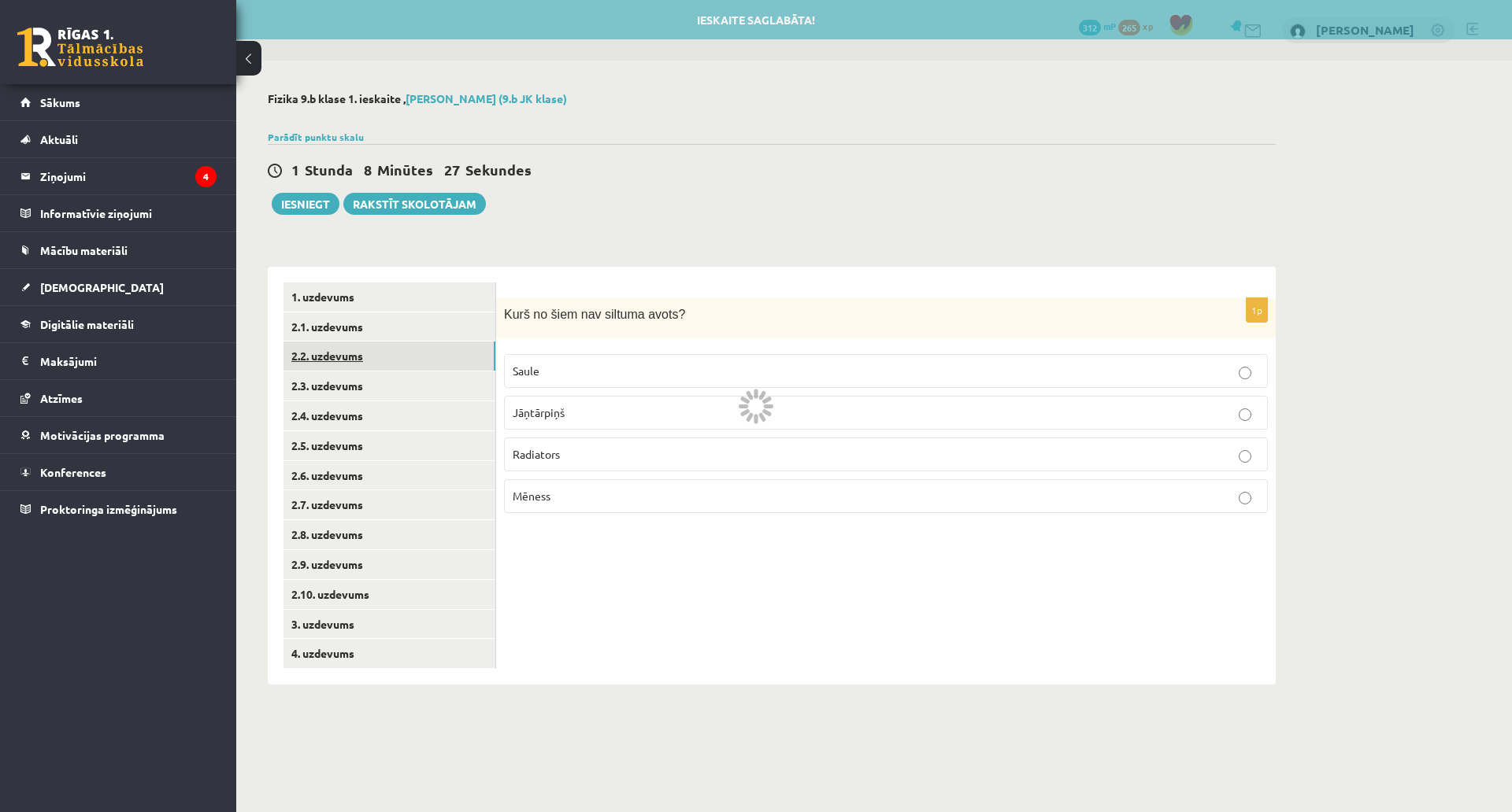
click link "2.2. uzdevums"
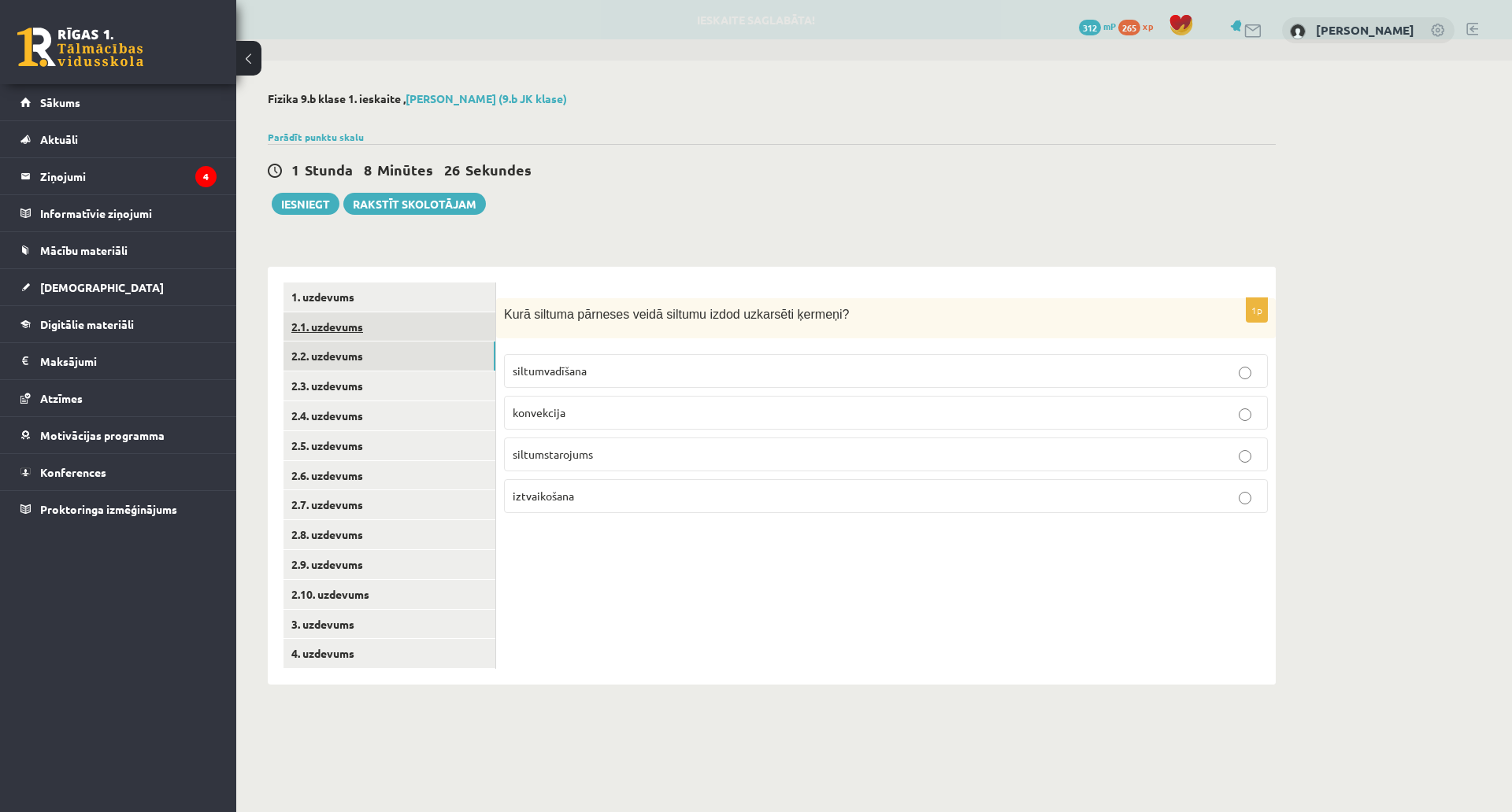
click link "2.1. uzdevums"
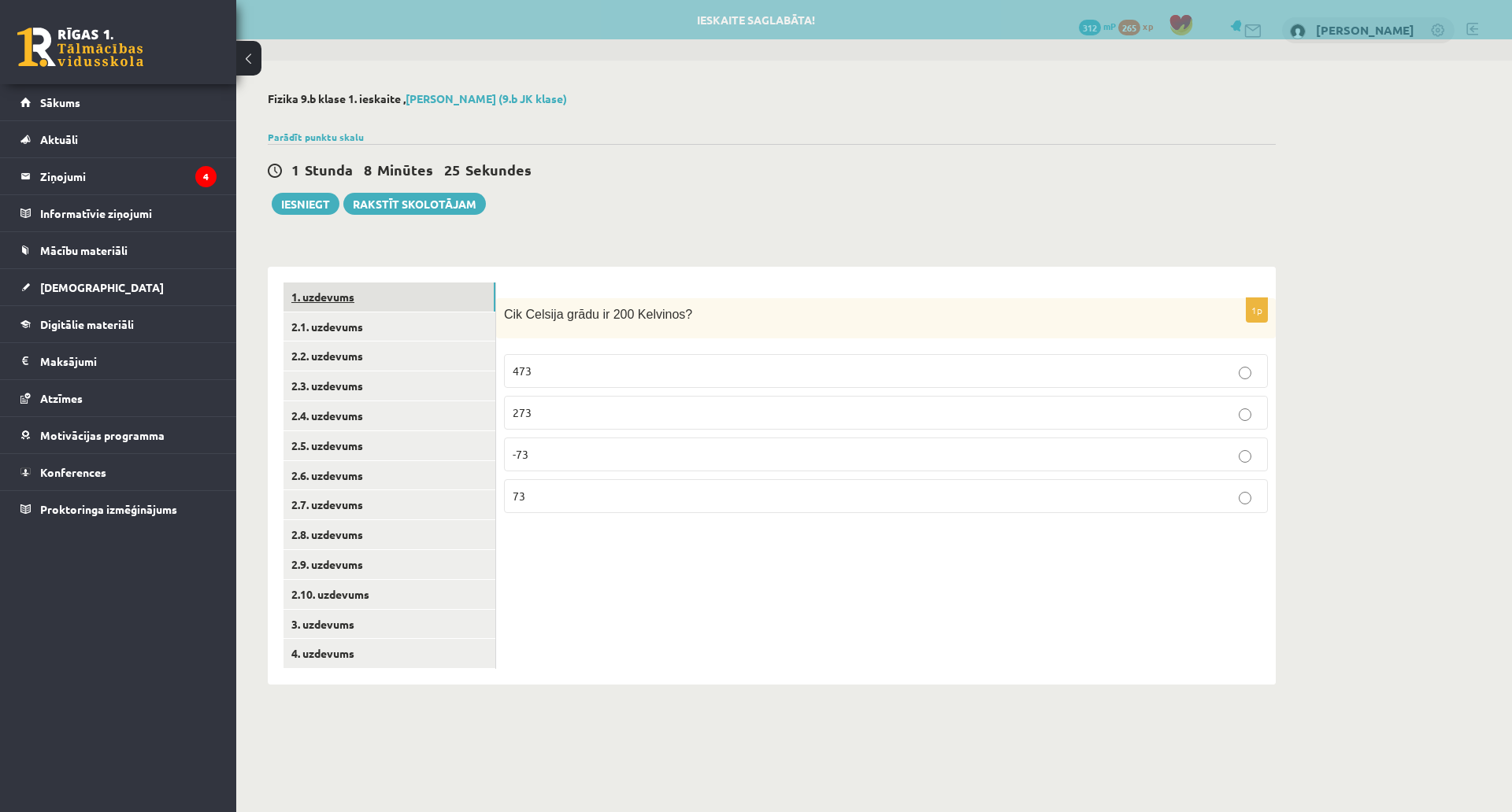
click link "1. uzdevums"
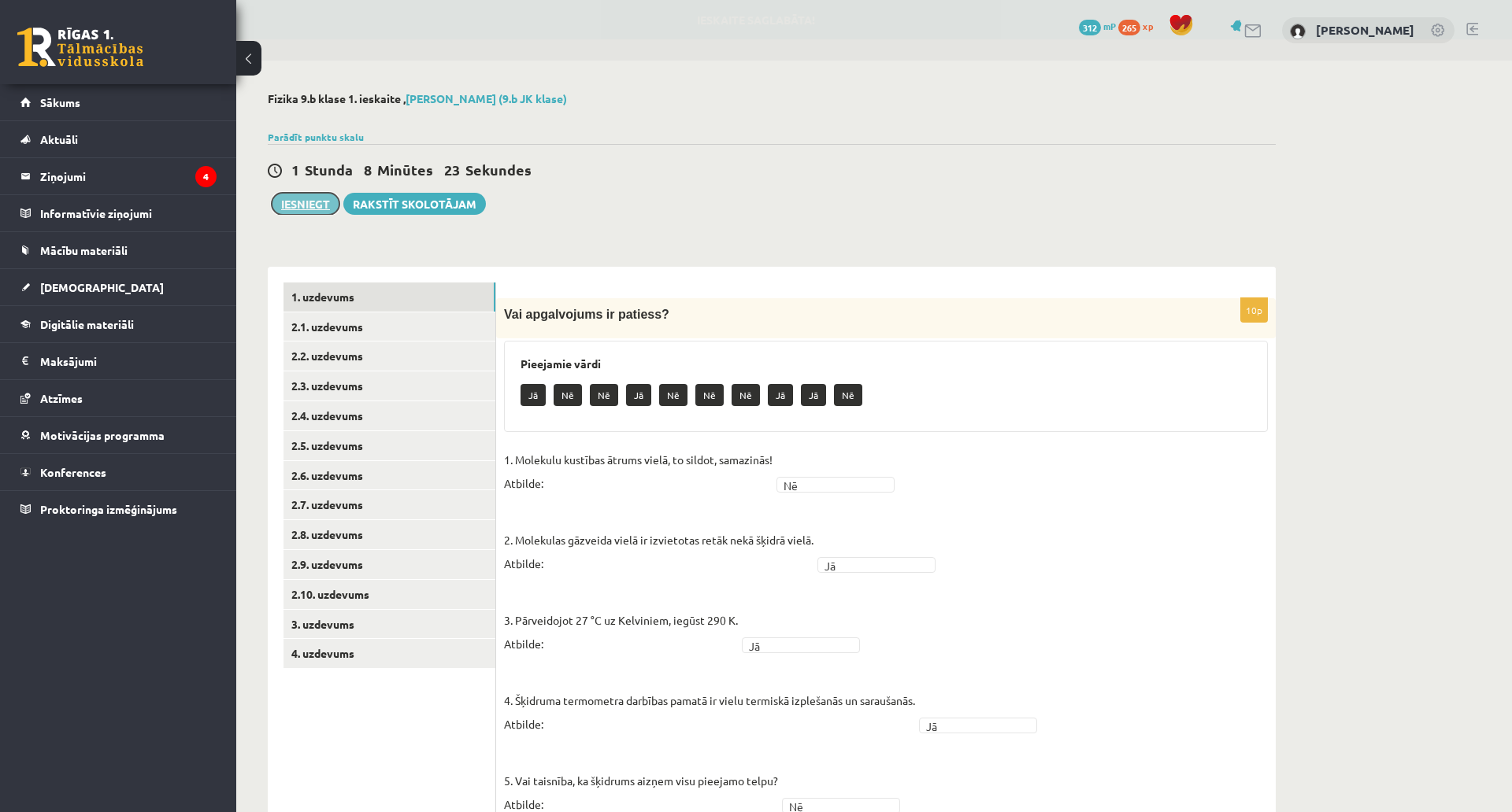
click button "Iesniegt"
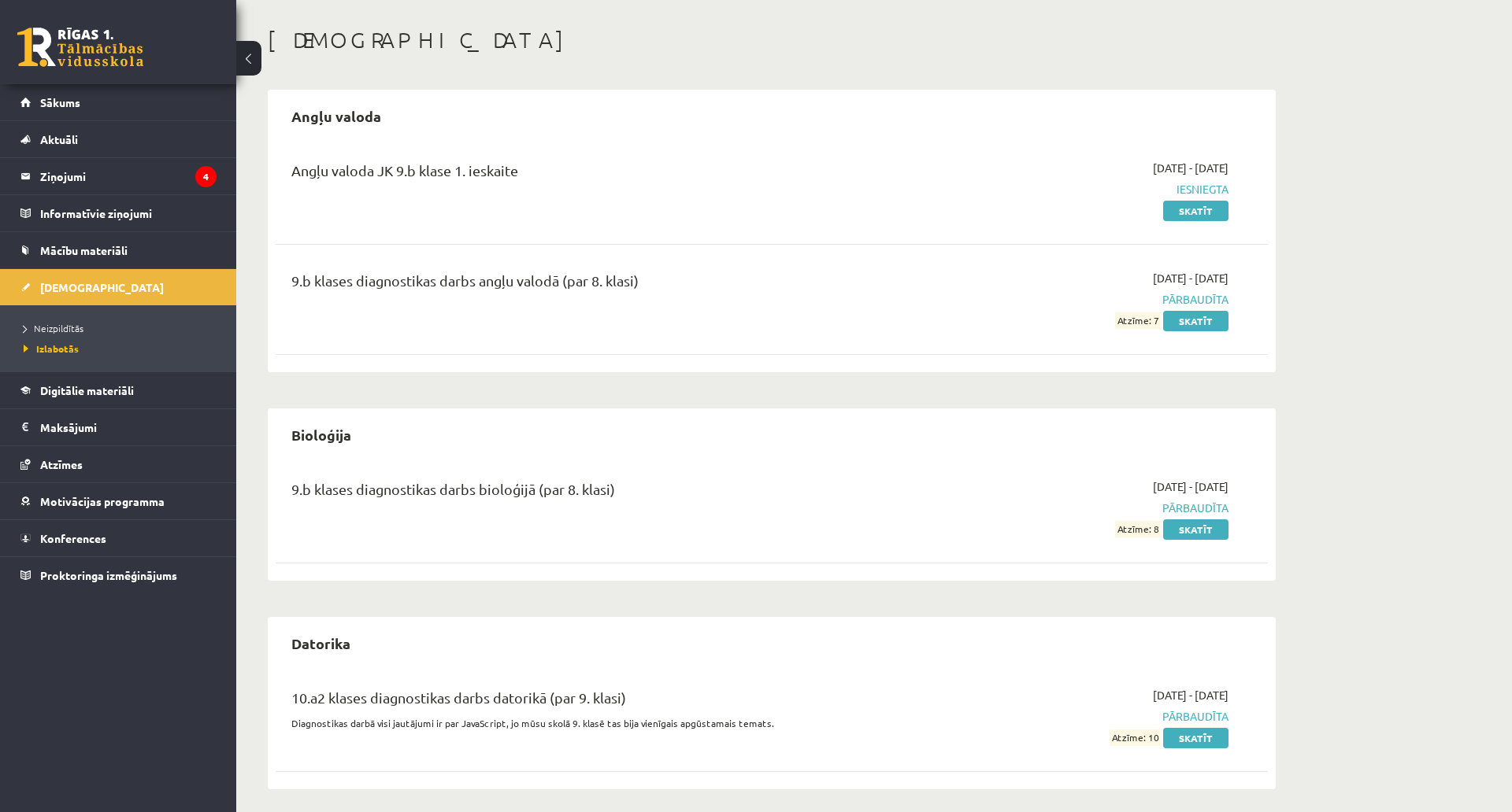
scroll to position [393, 0]
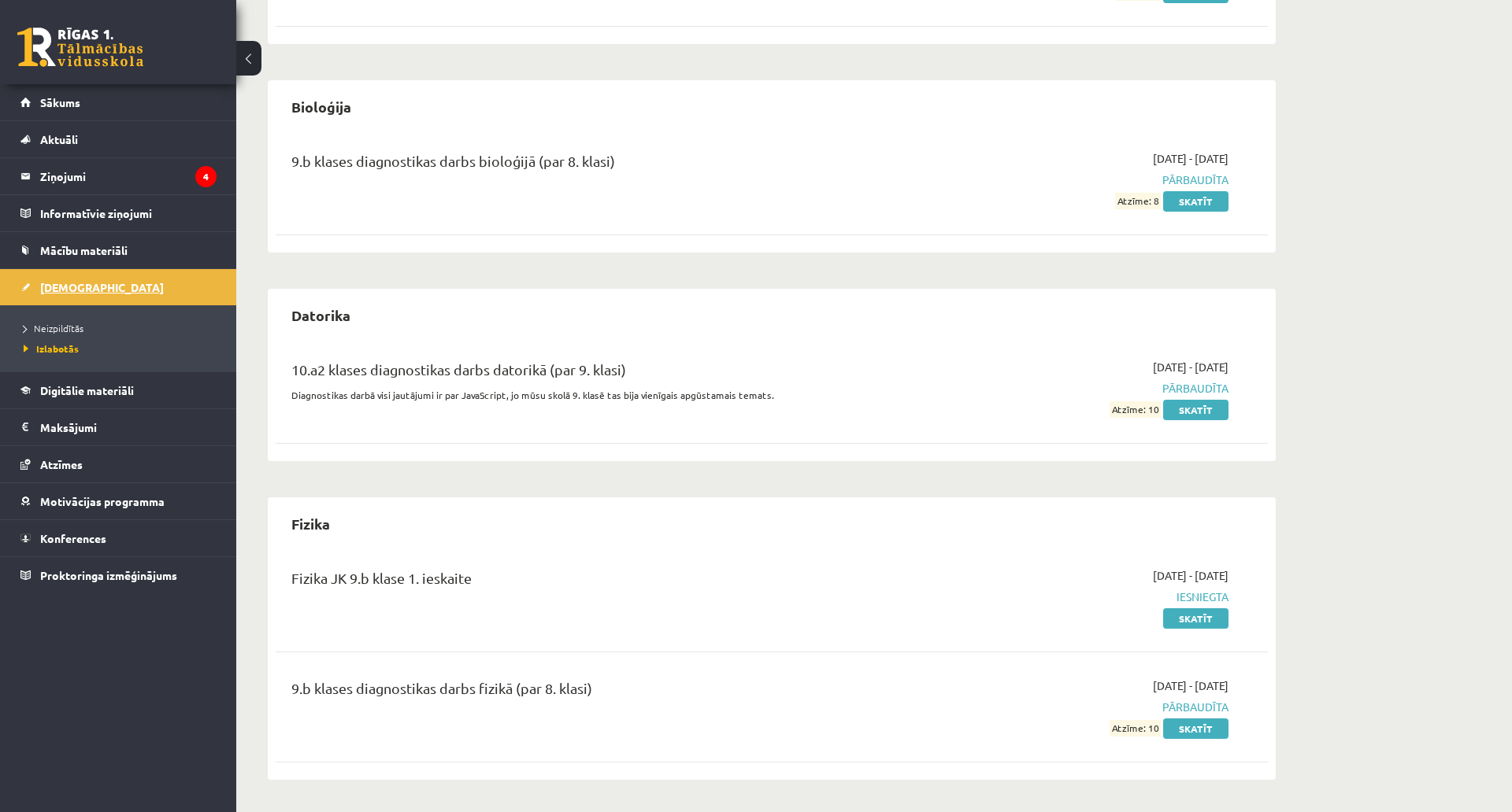
click at [139, 285] on link "[DEMOGRAPHIC_DATA]" at bounding box center [119, 287] width 196 height 36
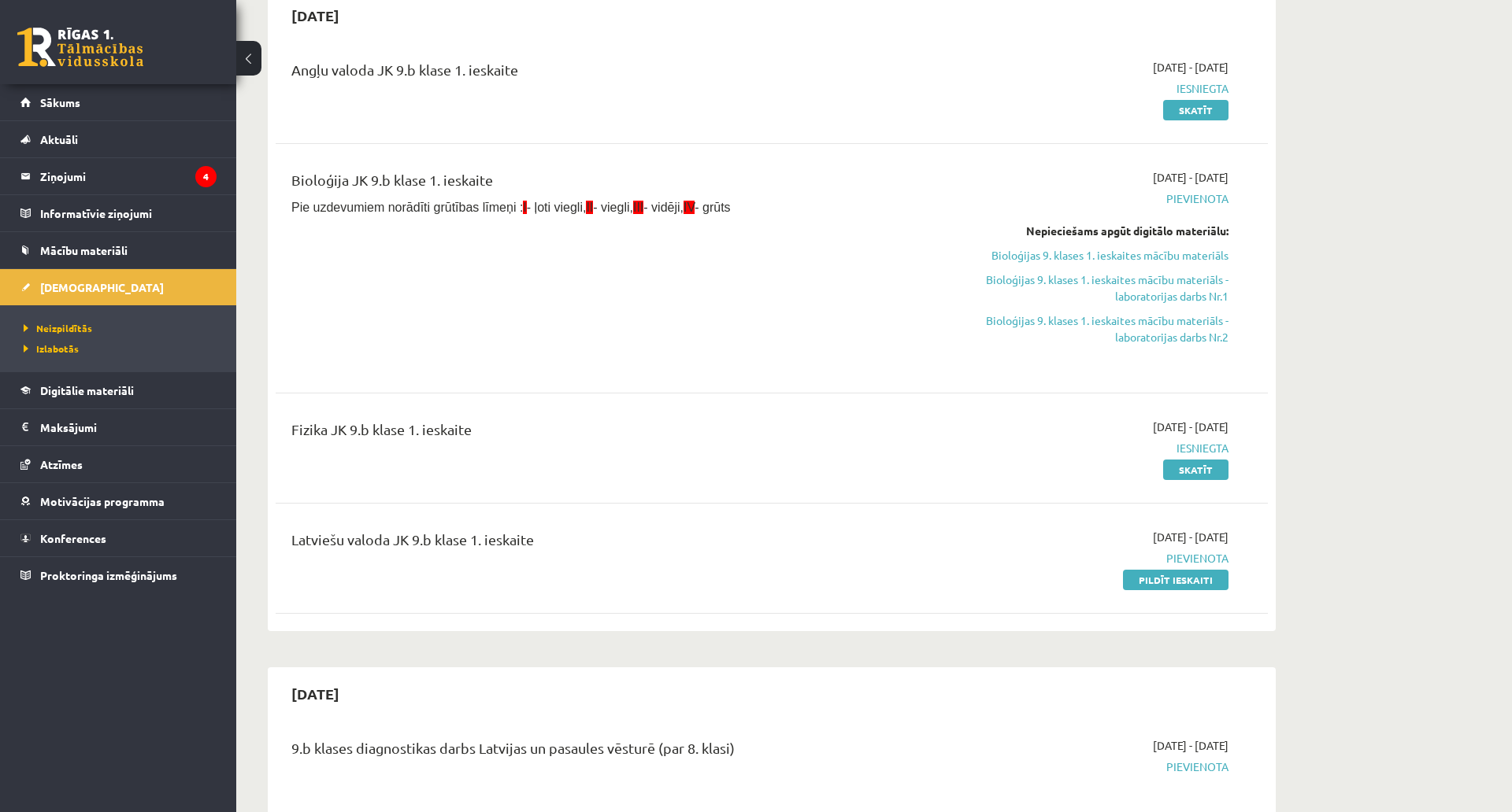
scroll to position [79, 0]
